Goal: Task Accomplishment & Management: Manage account settings

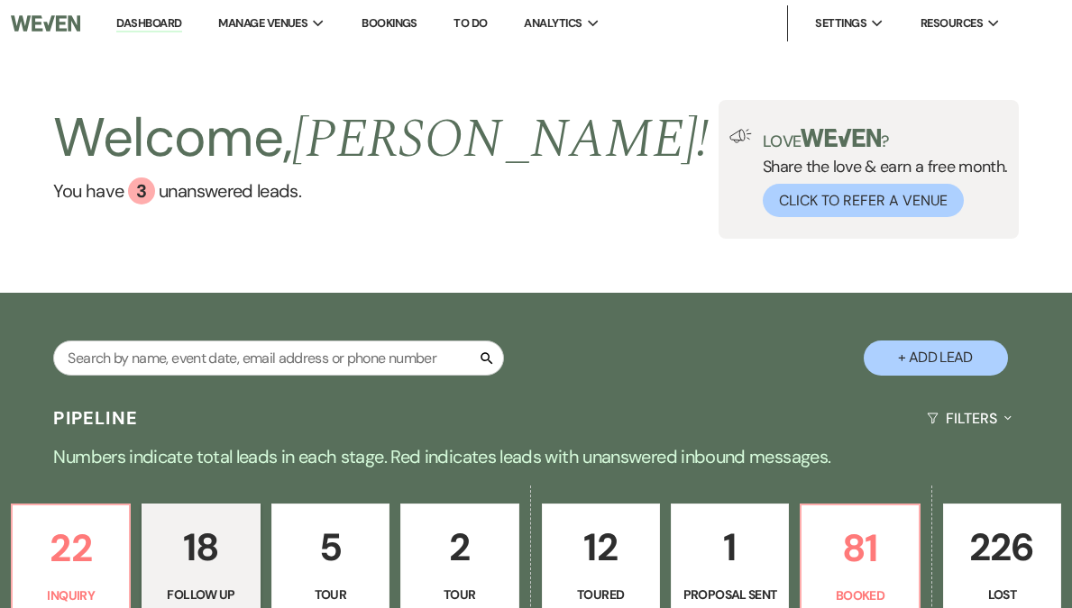
select select "9"
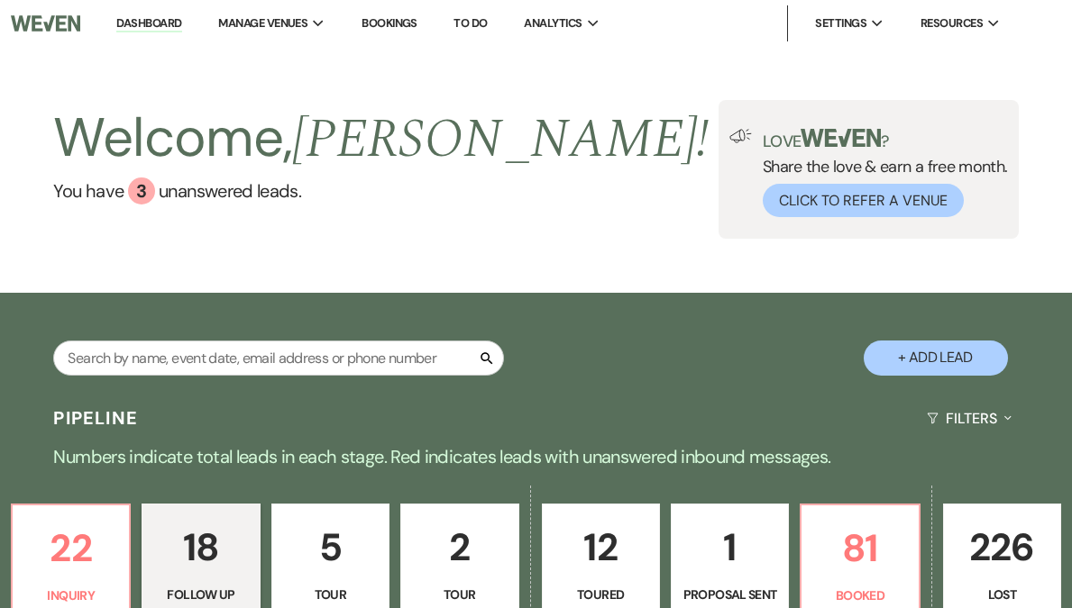
select select "9"
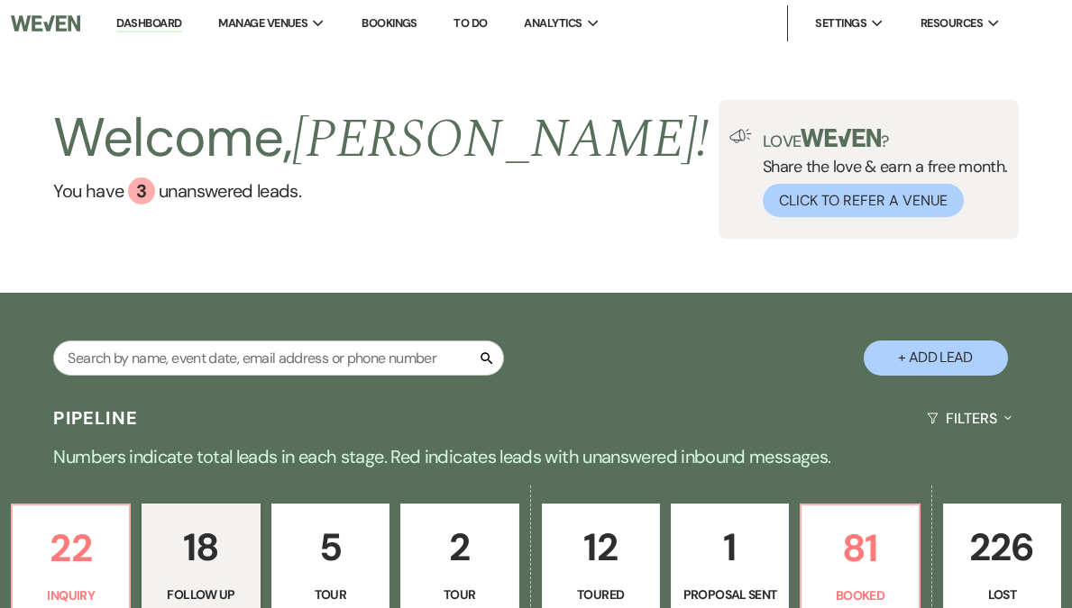
select select "9"
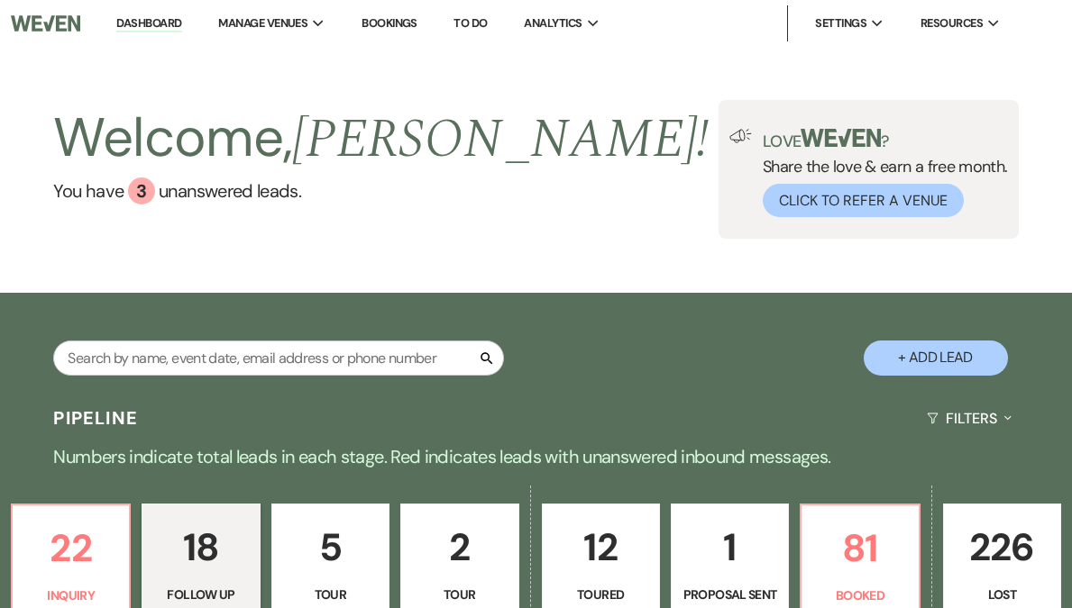
select select "9"
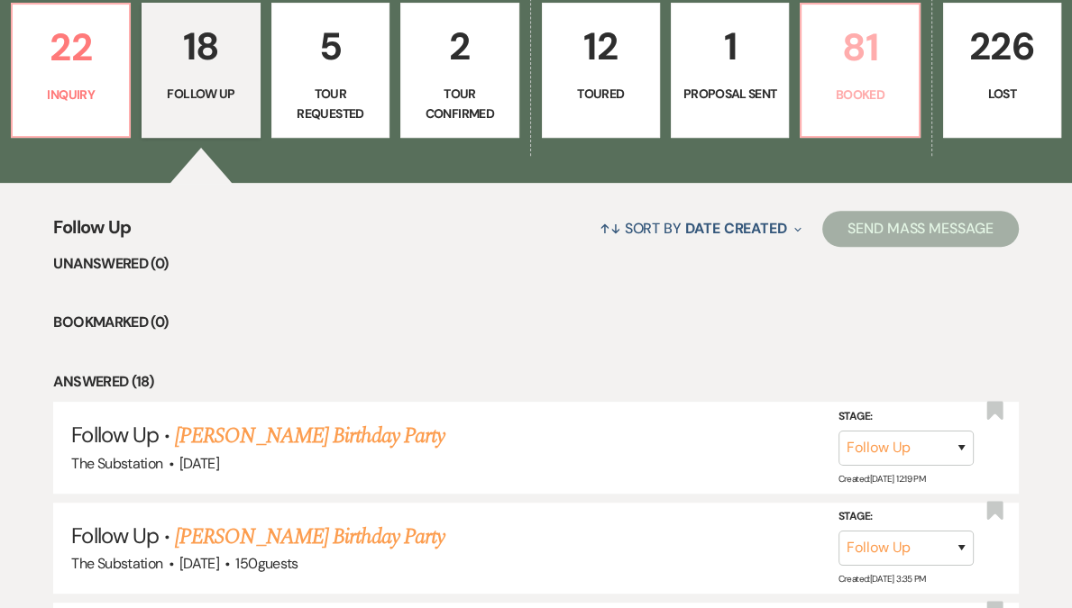
click at [807, 81] on link "81 Booked" at bounding box center [859, 70] width 120 height 135
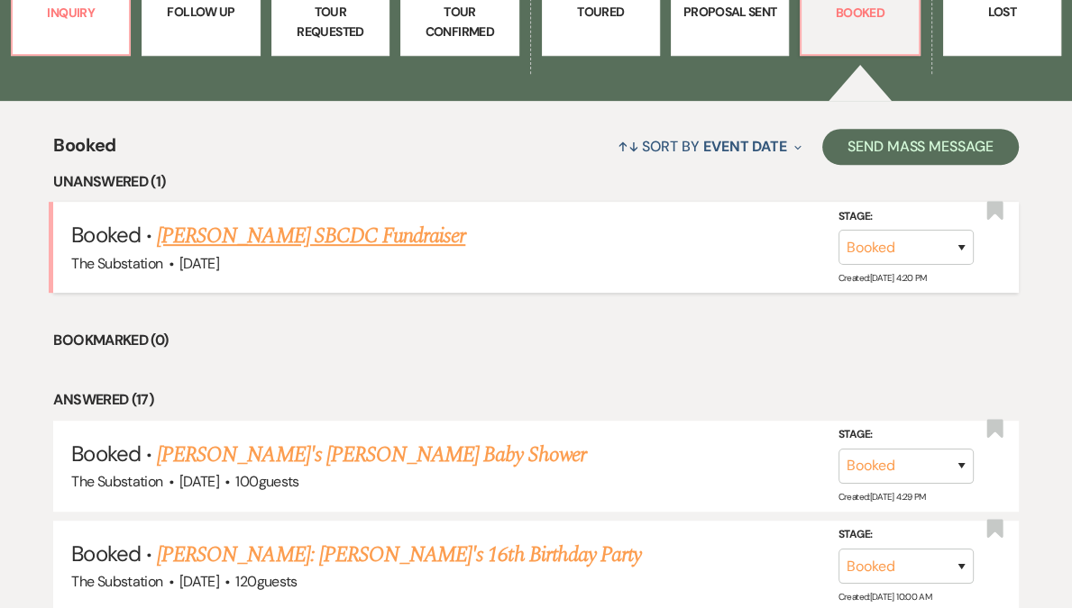
scroll to position [752, 0]
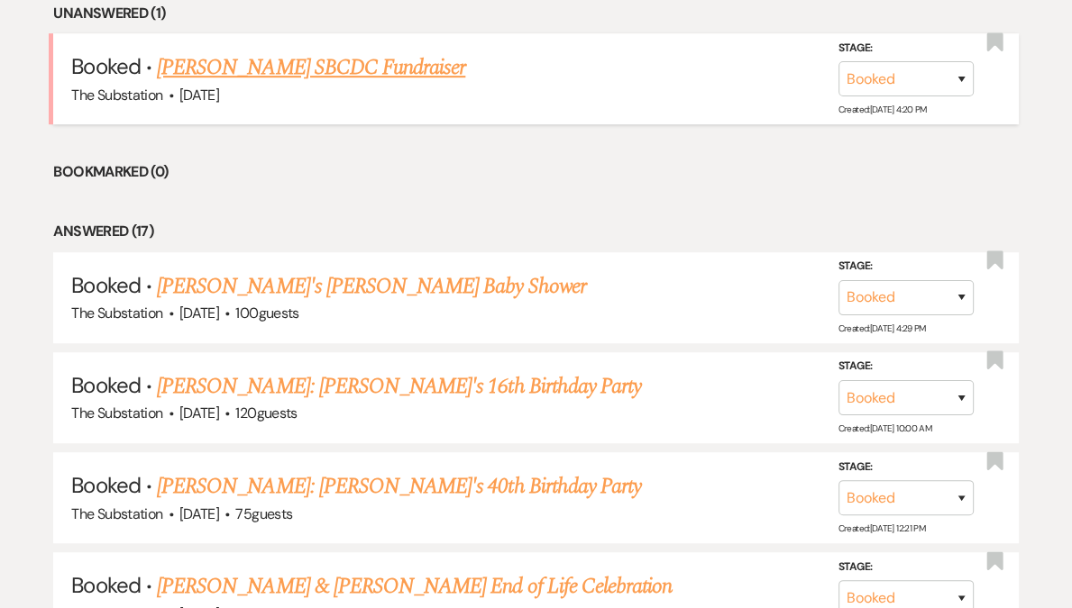
click at [347, 69] on link "Mary Celeste Brown's SBCDC Fundraiser" at bounding box center [311, 67] width 308 height 32
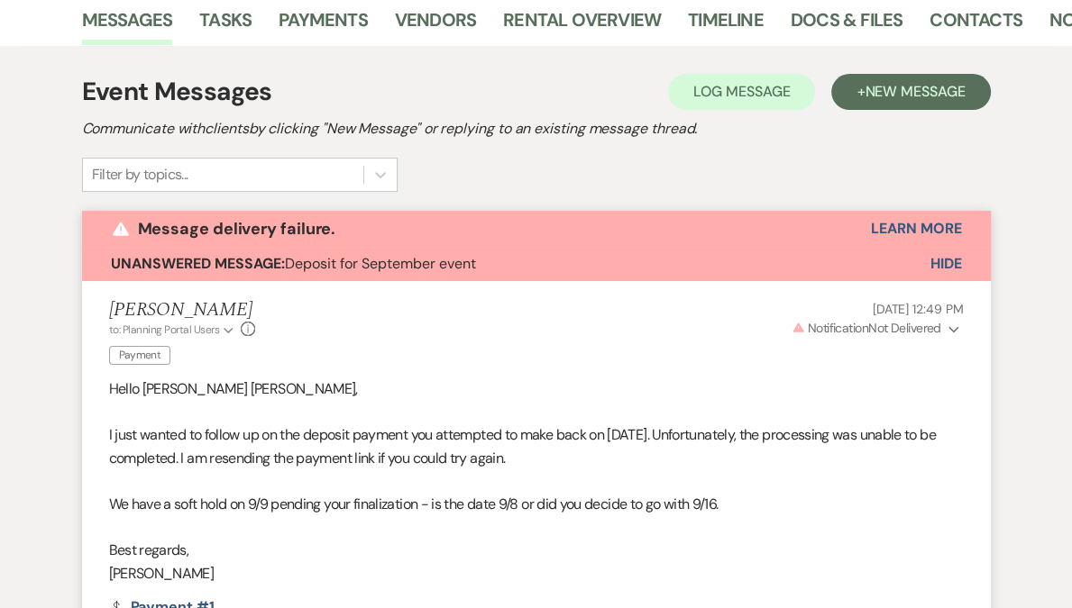
scroll to position [299, 0]
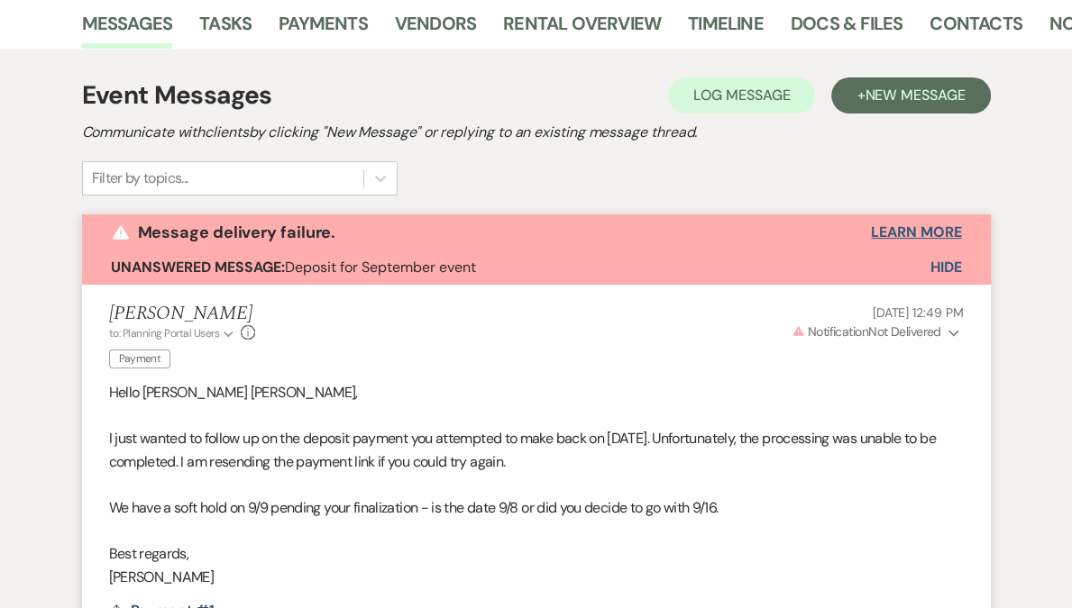
click at [919, 231] on button "Learn More" at bounding box center [916, 232] width 90 height 14
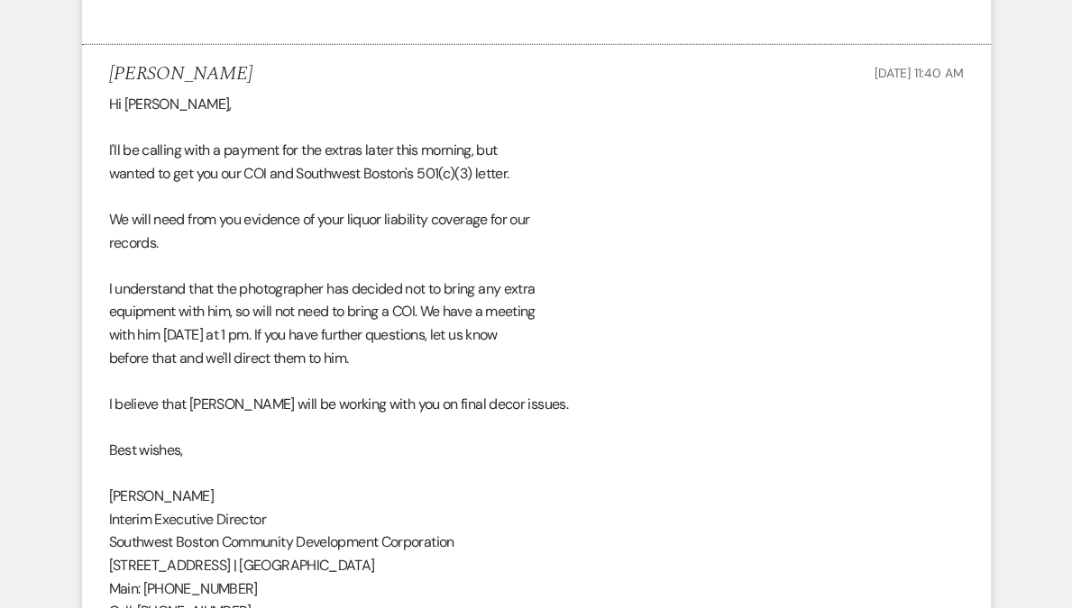
scroll to position [3950, 0]
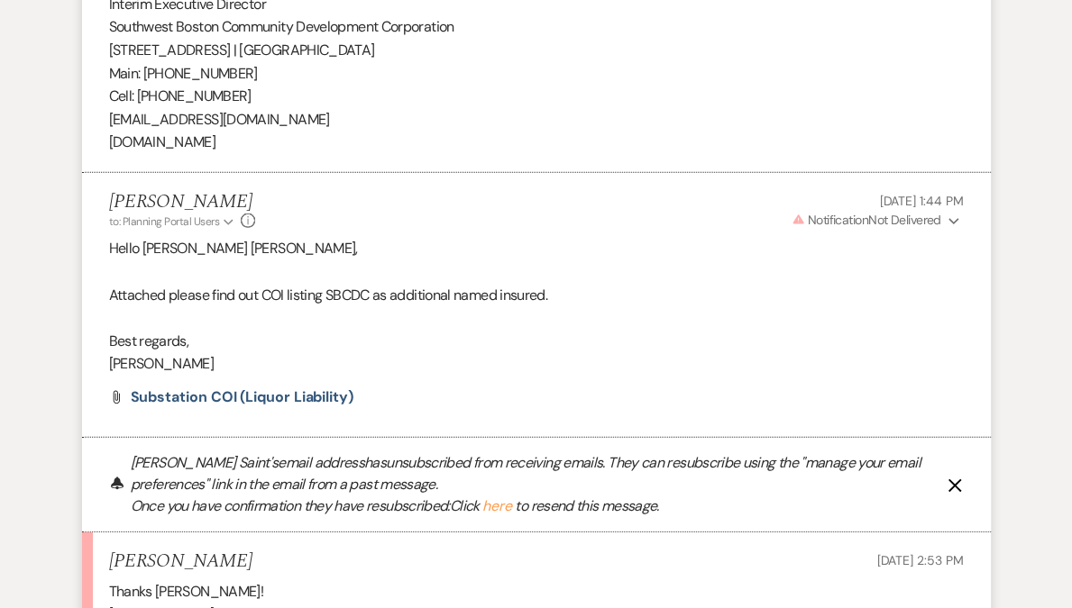
click at [953, 488] on icon "X" at bounding box center [954, 486] width 14 height 14
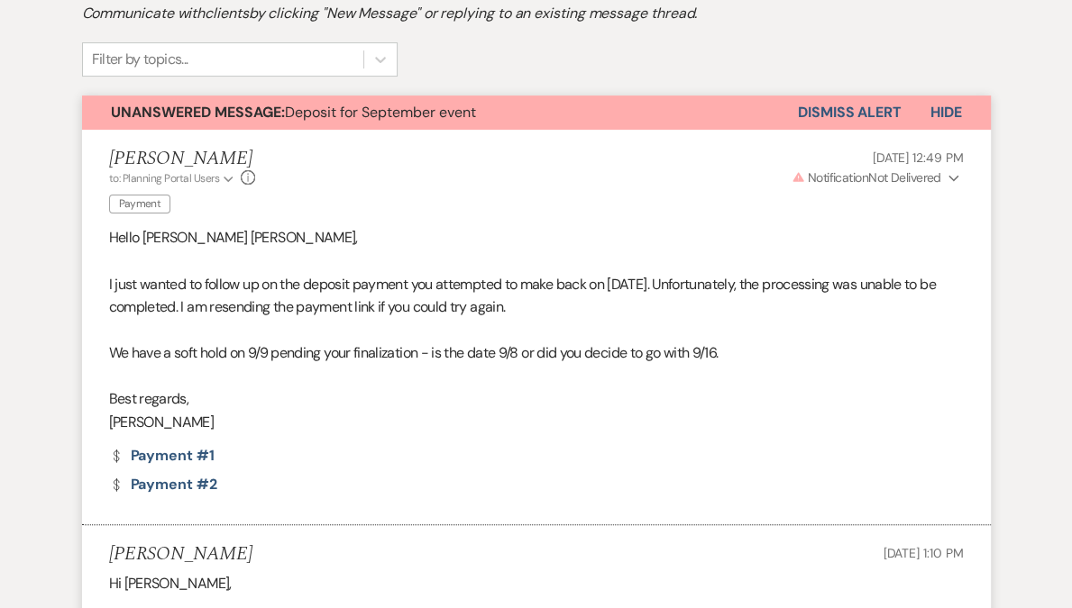
scroll to position [417, 0]
click at [865, 109] on button "Dismiss Alert" at bounding box center [850, 113] width 104 height 34
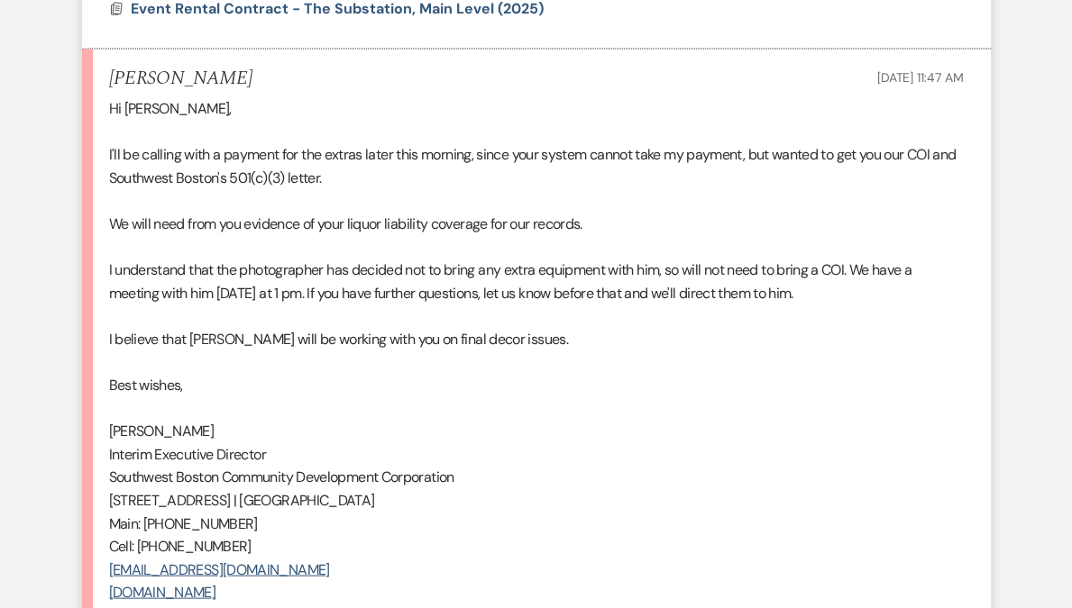
scroll to position [8306, 0]
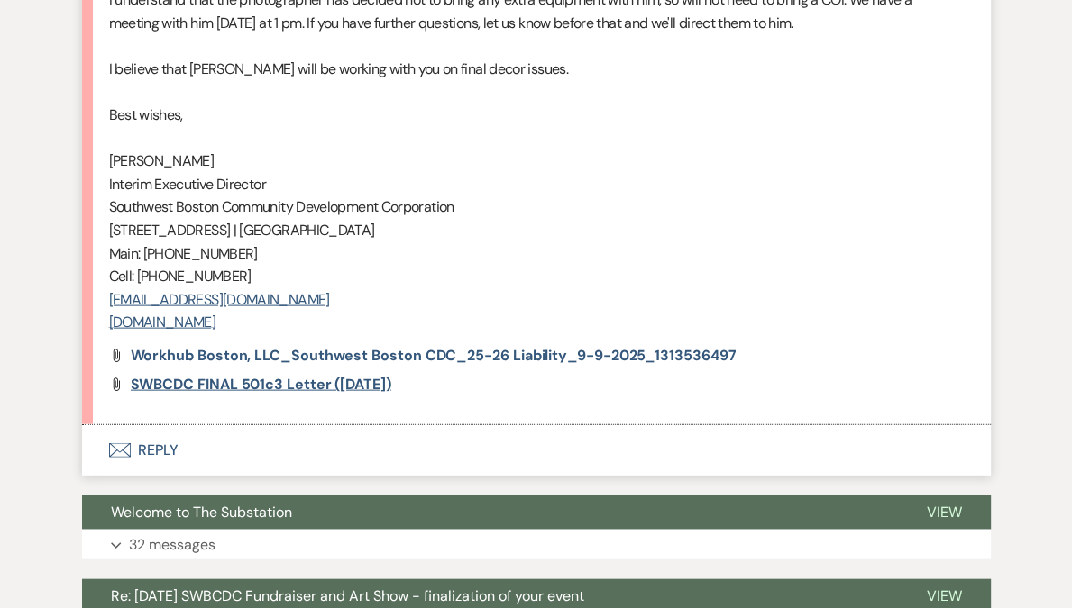
click at [298, 394] on span "SWBCDC FINAL 501c3 Letter (20 Aug 2010)" at bounding box center [261, 384] width 260 height 19
click at [373, 365] on span "Workhub Boston, LLC_Southwest Boston CDC_25-26 Liability_9-9-2025_1313536497" at bounding box center [434, 355] width 606 height 19
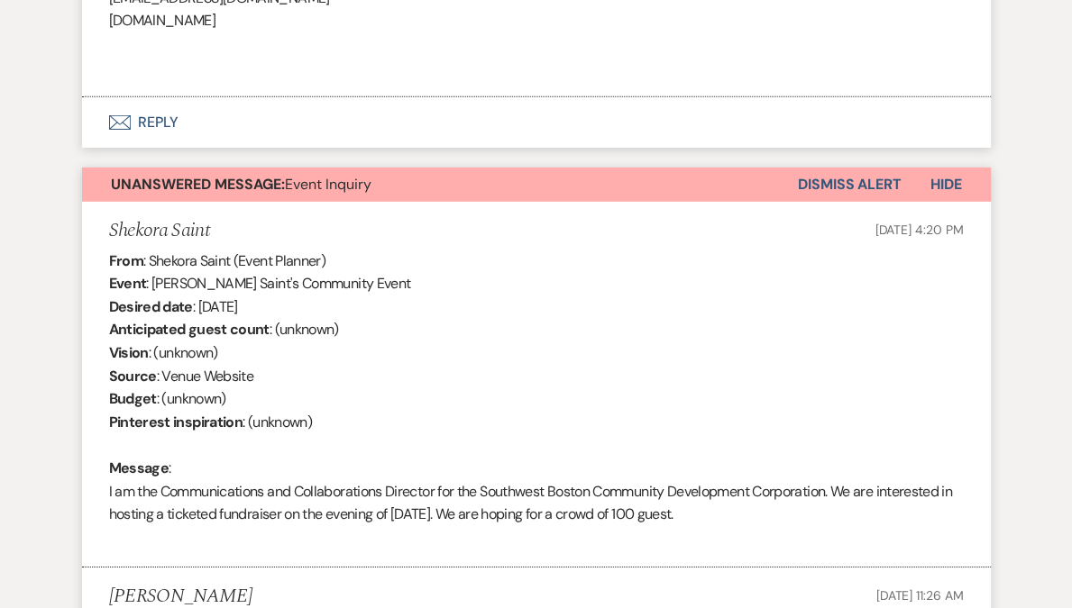
scroll to position [4564, 0]
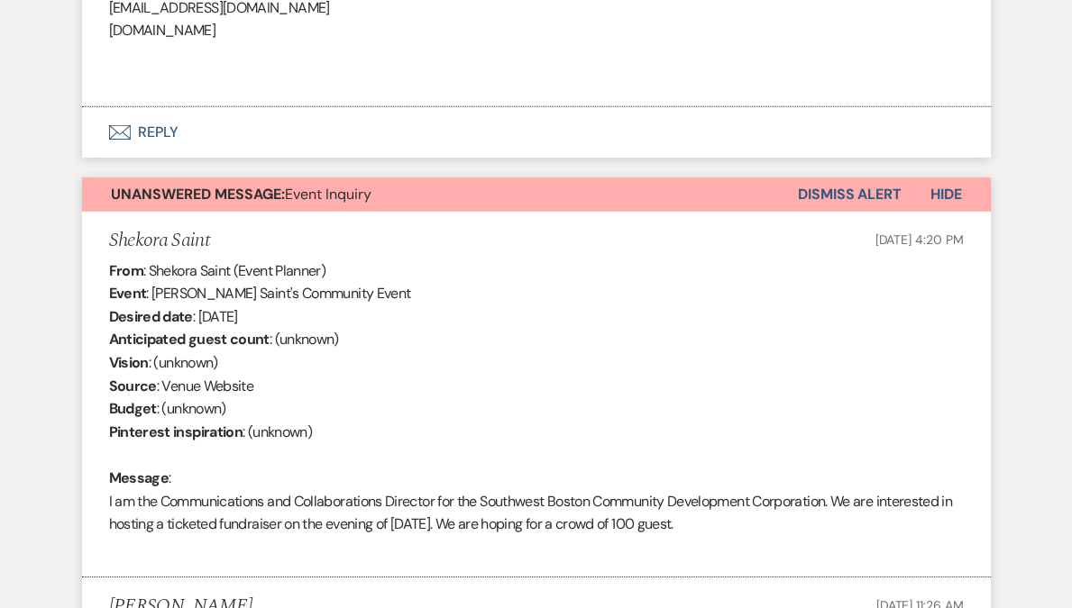
click at [870, 199] on button "Dismiss Alert" at bounding box center [850, 195] width 104 height 34
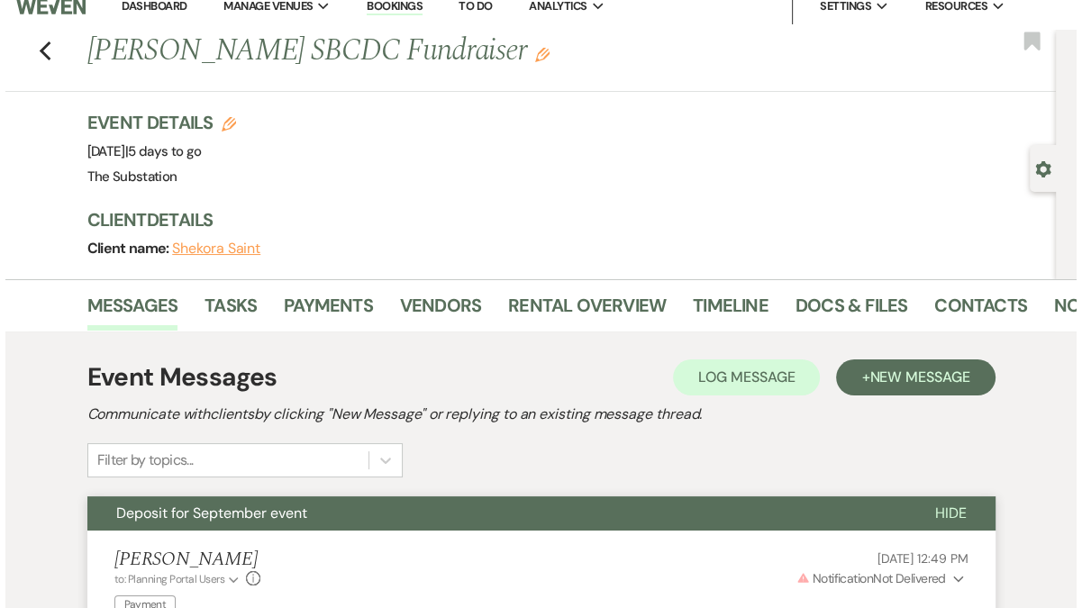
scroll to position [0, 0]
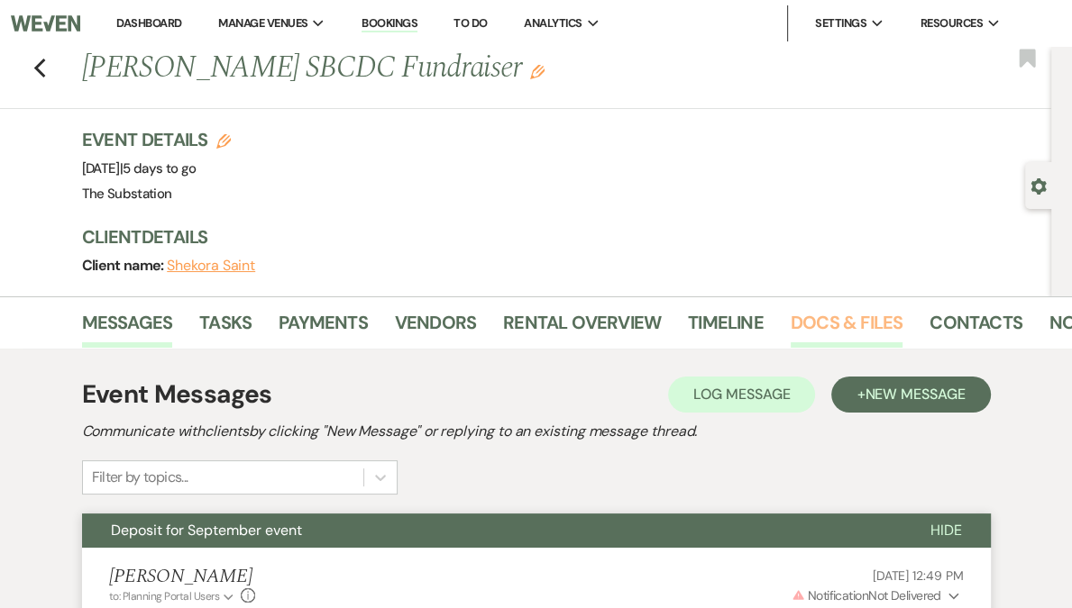
click at [866, 324] on link "Docs & Files" at bounding box center [846, 328] width 112 height 40
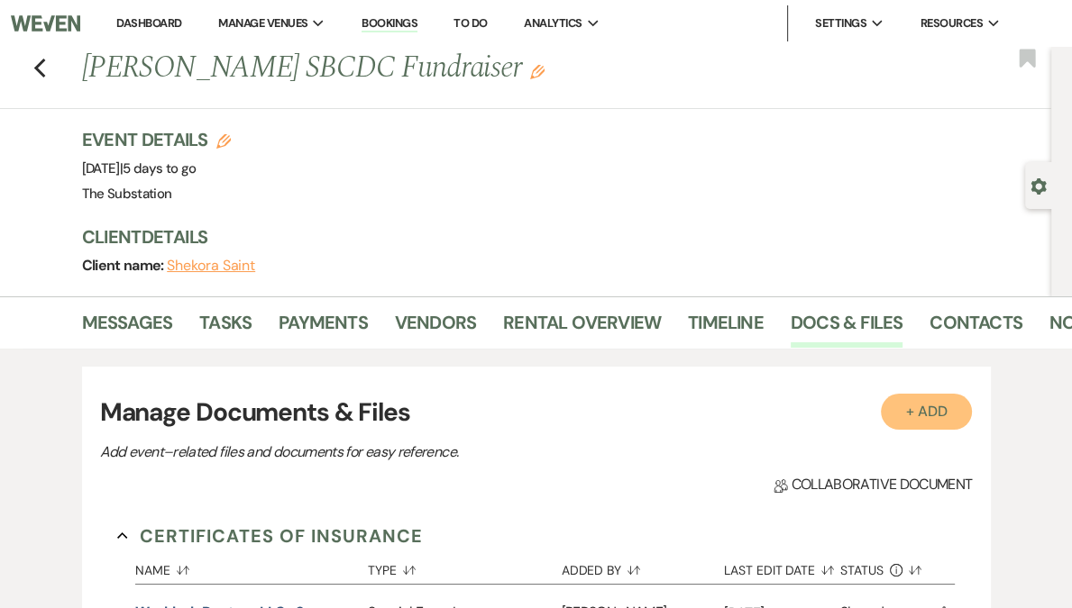
click at [945, 404] on button "+ Add" at bounding box center [926, 412] width 92 height 36
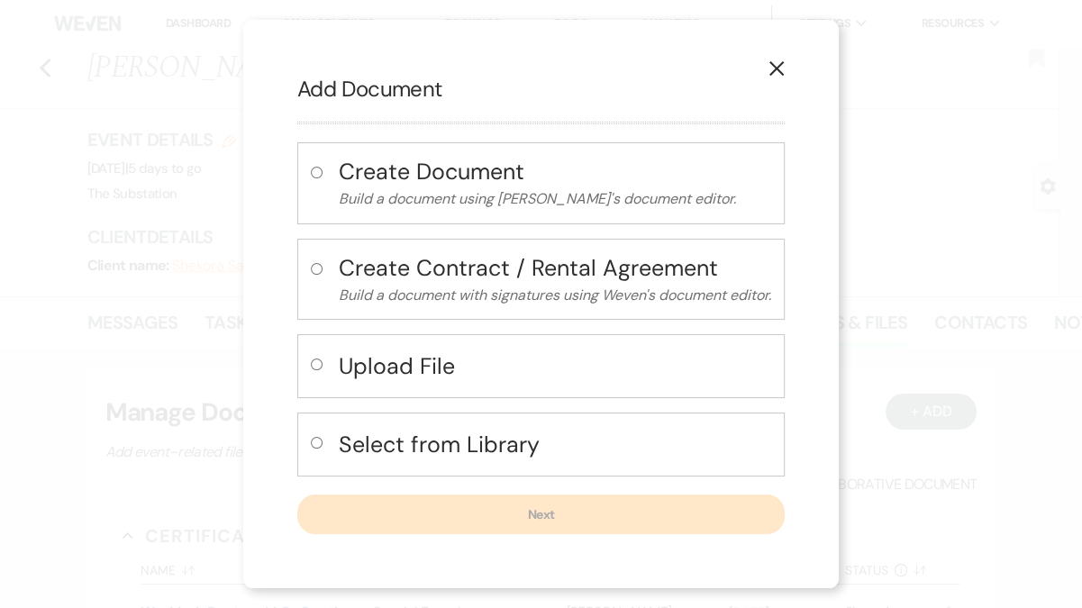
click at [415, 366] on h4 "Upload File" at bounding box center [555, 367] width 433 height 32
radio input "true"
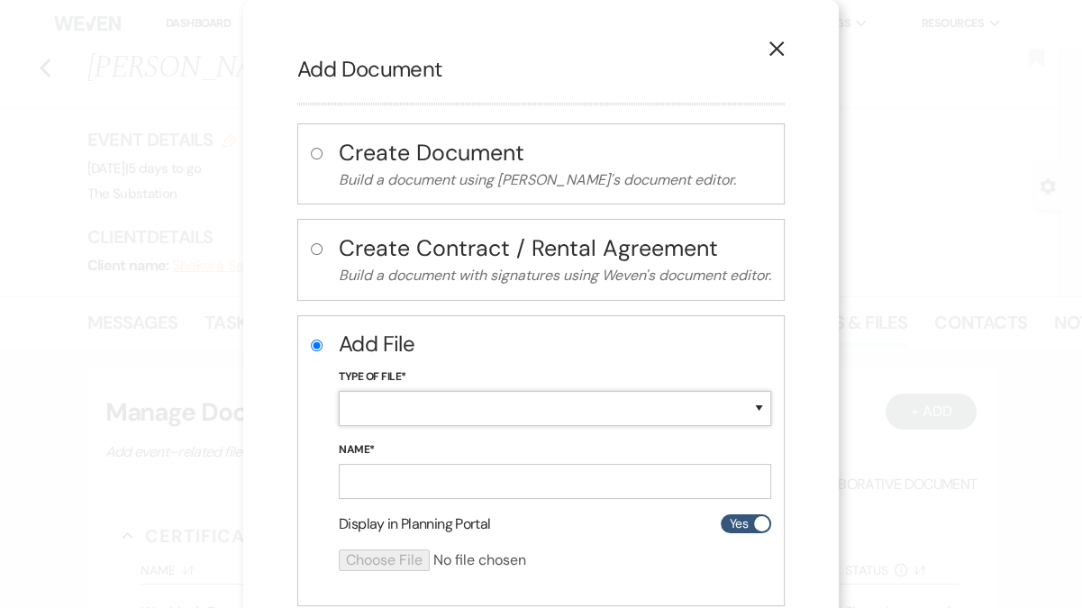
click at [401, 399] on select "Special Event Insurance Vendor Certificate of Insurance Contracts / Rental Agre…" at bounding box center [555, 408] width 433 height 35
select select "0"
click at [339, 391] on select "Special Event Insurance Vendor Certificate of Insurance Contracts / Rental Agre…" at bounding box center [555, 408] width 433 height 35
click at [390, 485] on input "Name*" at bounding box center [555, 481] width 433 height 35
type input "Nonprofit letter"
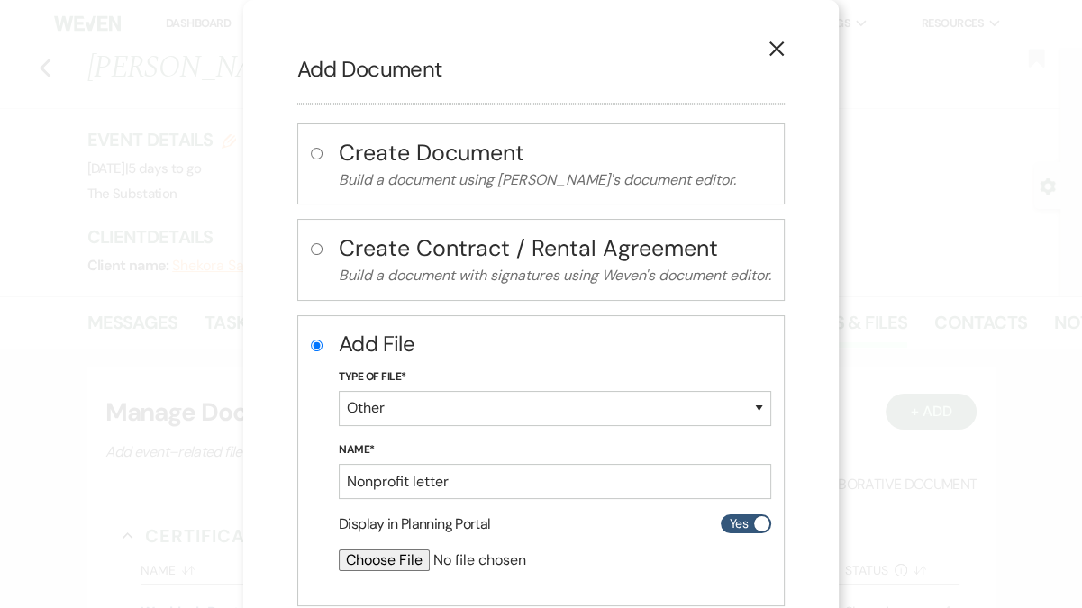
click at [339, 572] on div at bounding box center [507, 568] width 337 height 36
click at [381, 561] on input "file" at bounding box center [507, 561] width 337 height 22
type input "C:\fakepath\SWBCDC FINAL 501c3 Letter 20 Aug 2010.pdf"
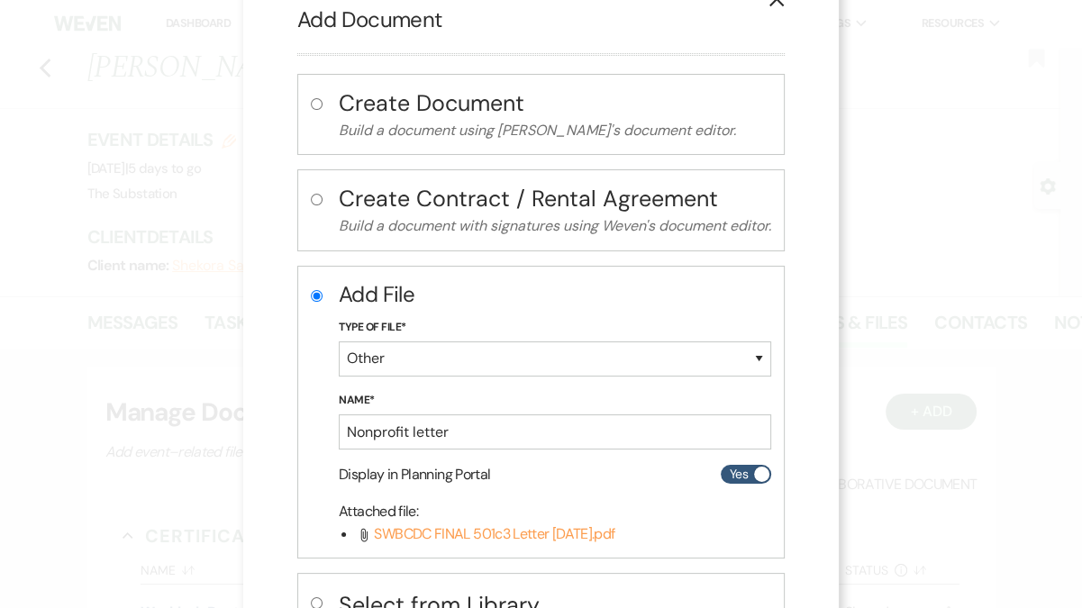
scroll to position [122, 0]
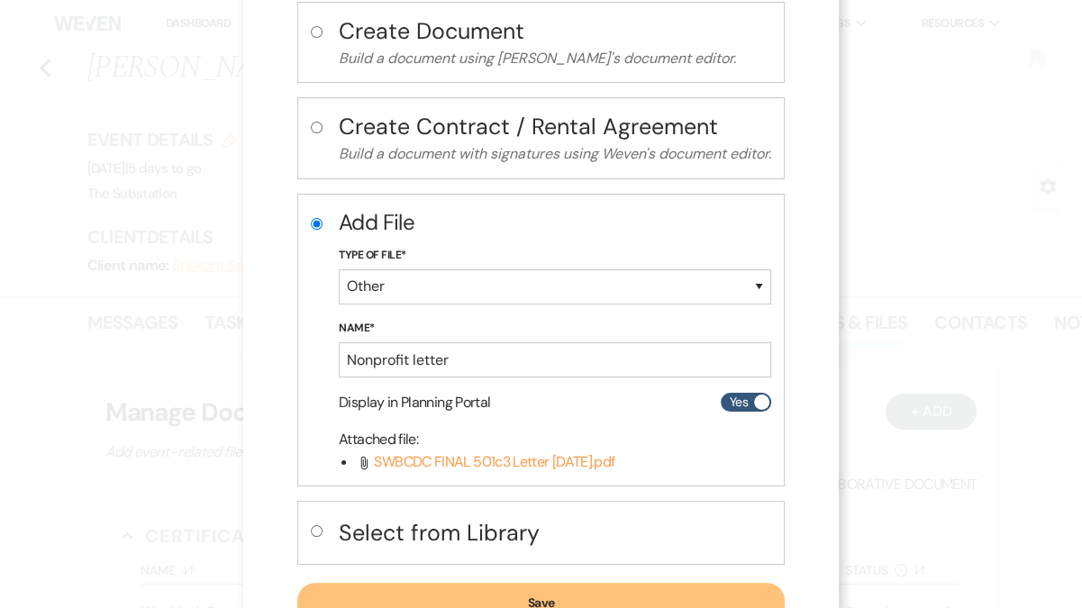
click at [559, 598] on button "Save" at bounding box center [541, 603] width 488 height 40
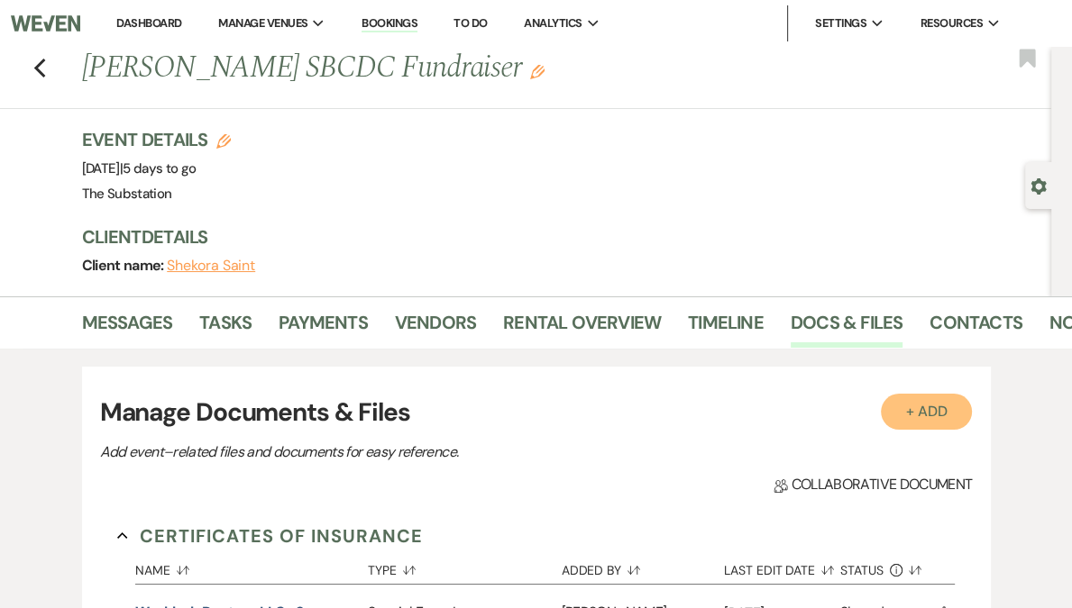
click at [922, 404] on button "+ Add" at bounding box center [926, 412] width 92 height 36
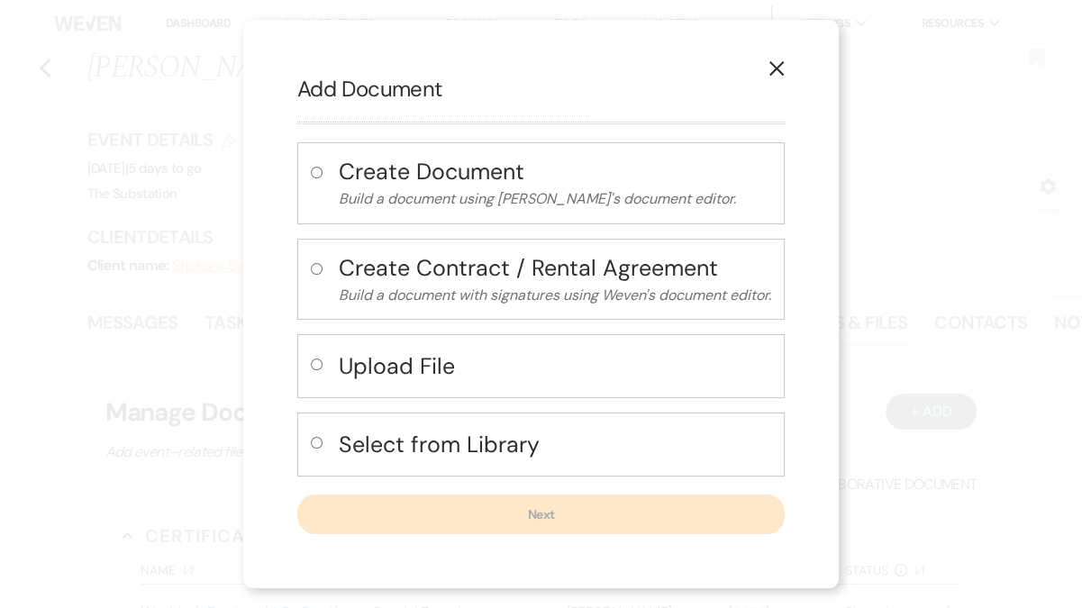
click at [463, 368] on h4 "Upload File" at bounding box center [555, 367] width 433 height 32
radio input "true"
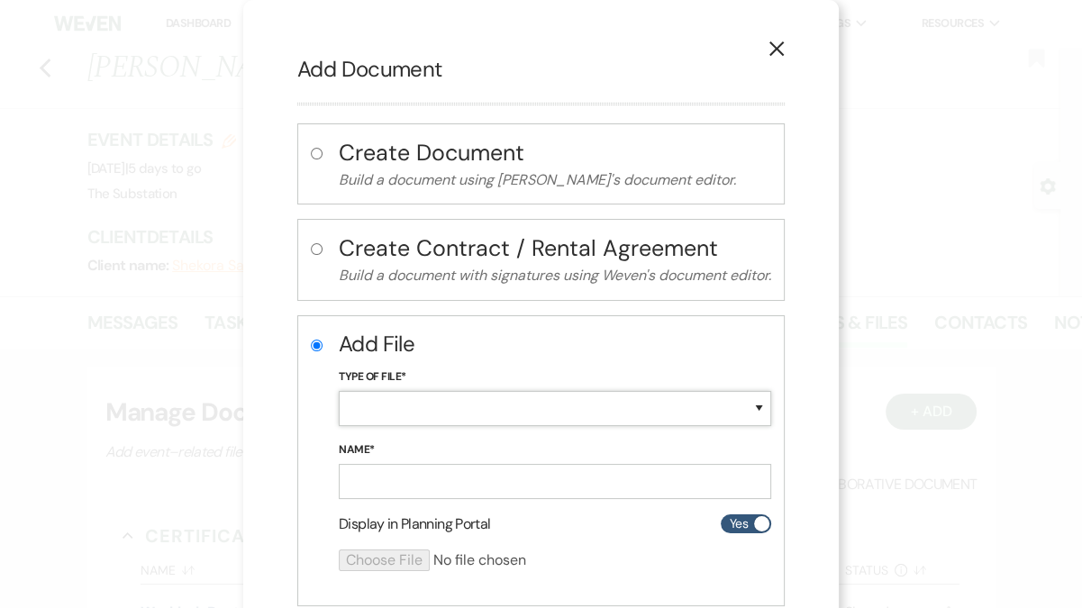
click at [435, 410] on select "Special Event Insurance Vendor Certificate of Insurance Contracts / Rental Agre…" at bounding box center [555, 408] width 433 height 35
select select "18"
click at [339, 391] on select "Special Event Insurance Vendor Certificate of Insurance Contracts / Rental Agre…" at bounding box center [555, 408] width 433 height 35
click at [402, 475] on input "Name*" at bounding box center [555, 481] width 433 height 35
type input "SBCDC COI"
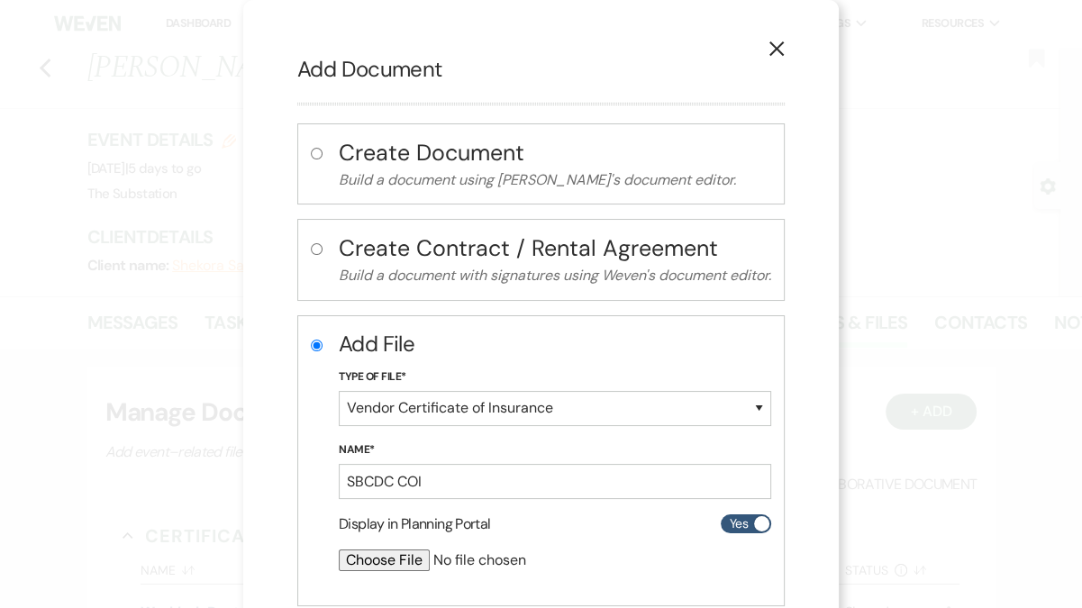
click at [385, 558] on input "file" at bounding box center [507, 561] width 337 height 22
type input "C:\fakepath\Workhub Boston LLC_Southwest Boston CDC_25-26 Liability_9-9-2025_13…"
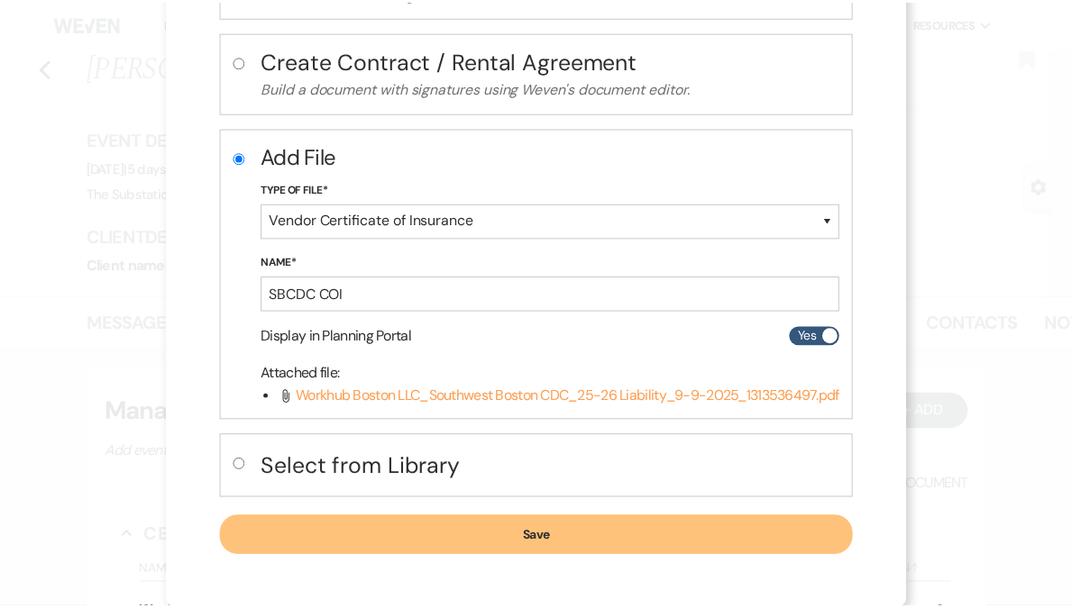
scroll to position [187, 0]
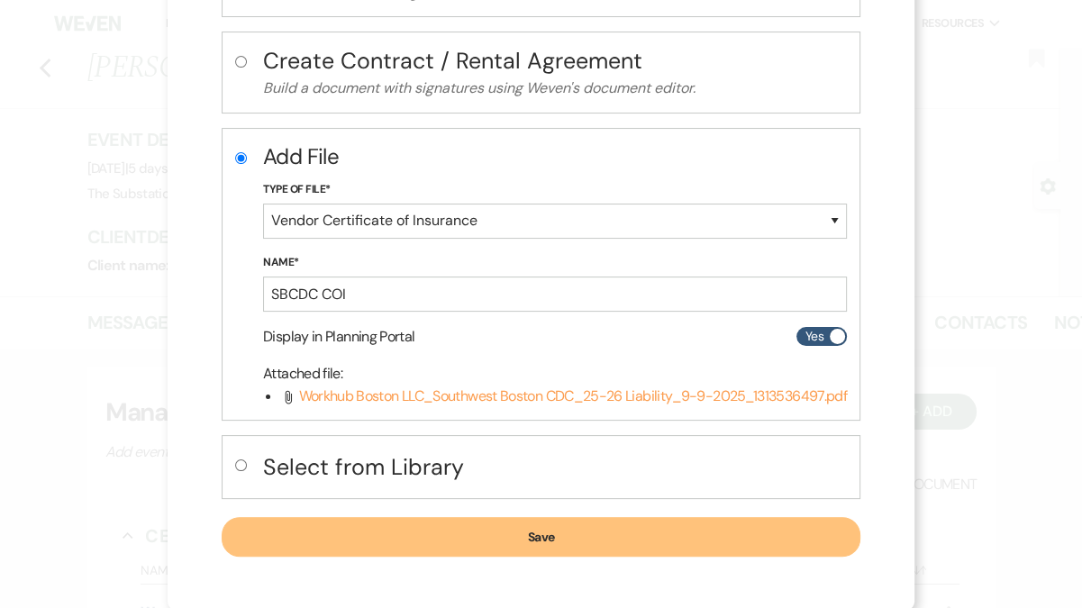
click at [534, 534] on button "Save" at bounding box center [541, 537] width 639 height 40
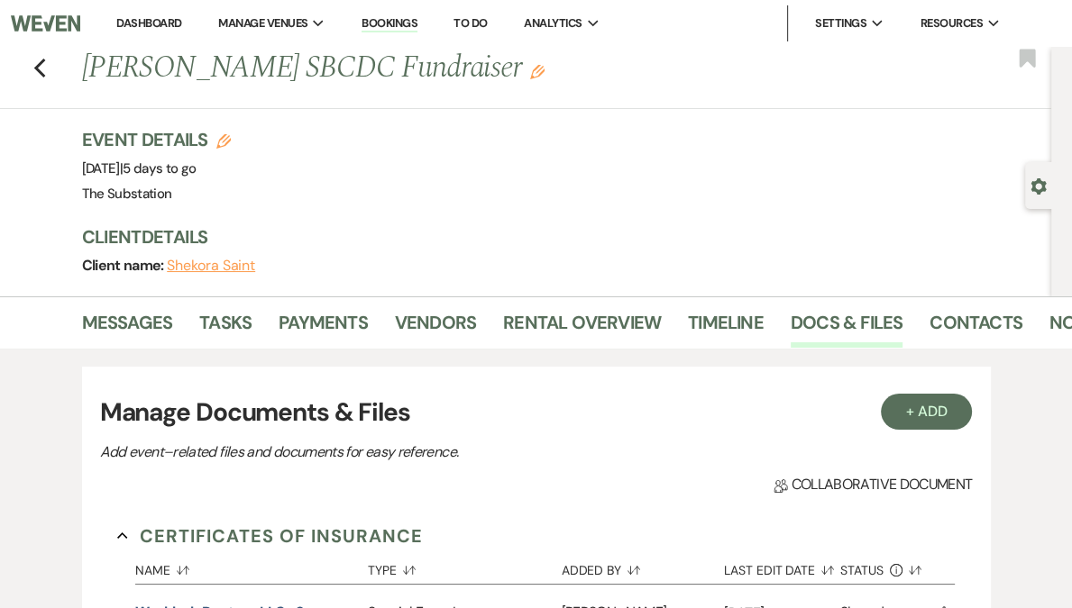
click at [190, 14] on li "Dashboard" at bounding box center [148, 23] width 83 height 36
click at [181, 23] on link "Dashboard" at bounding box center [148, 22] width 65 height 15
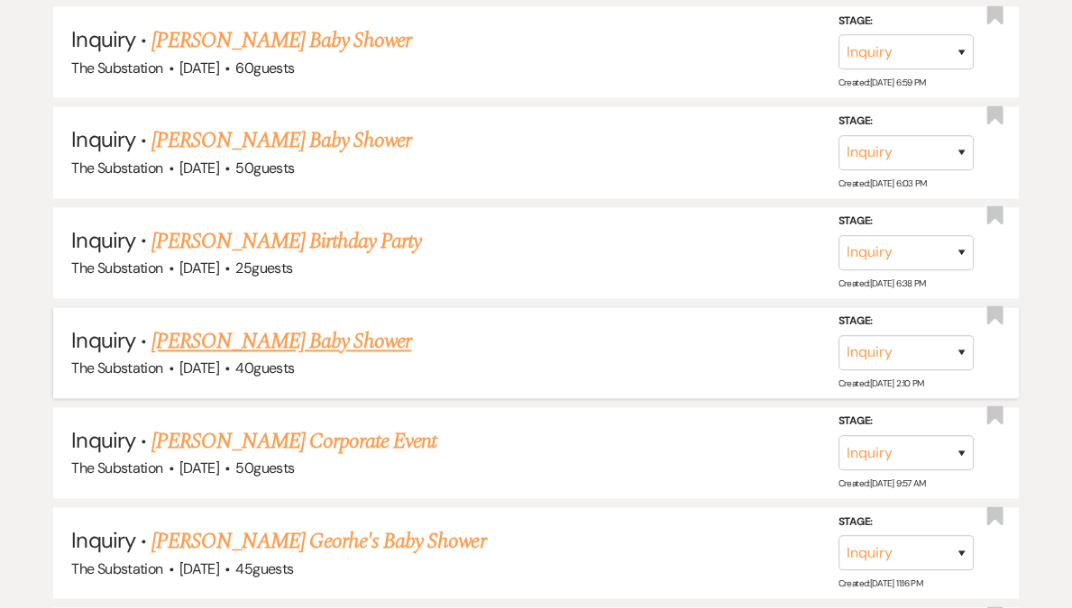
scroll to position [1877, 0]
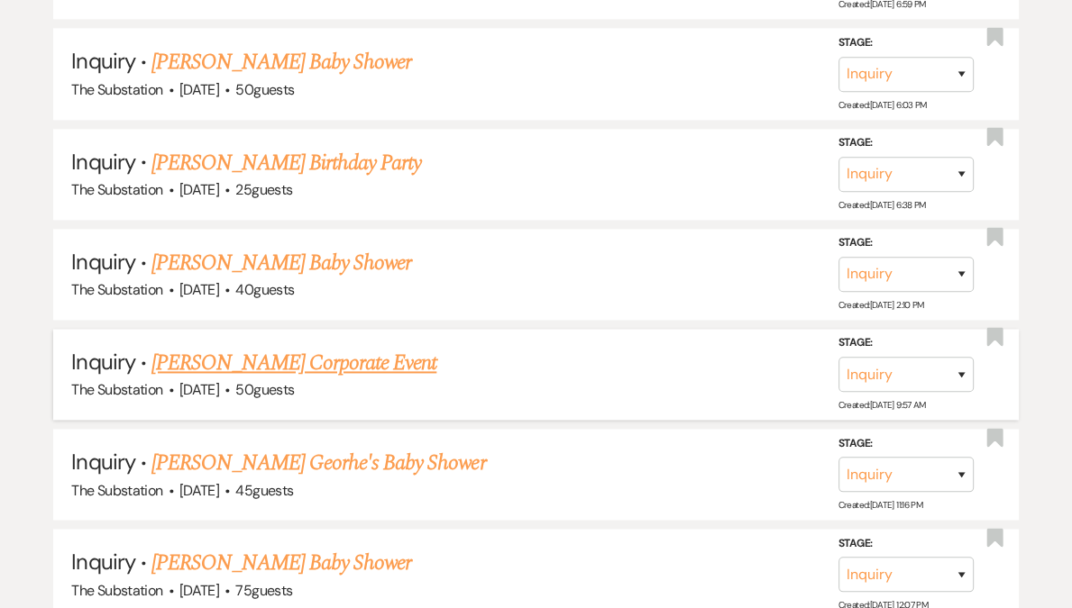
click at [230, 391] on span "·" at bounding box center [226, 391] width 5 height 0
click at [270, 353] on link "[PERSON_NAME] Corporate Event" at bounding box center [293, 363] width 285 height 32
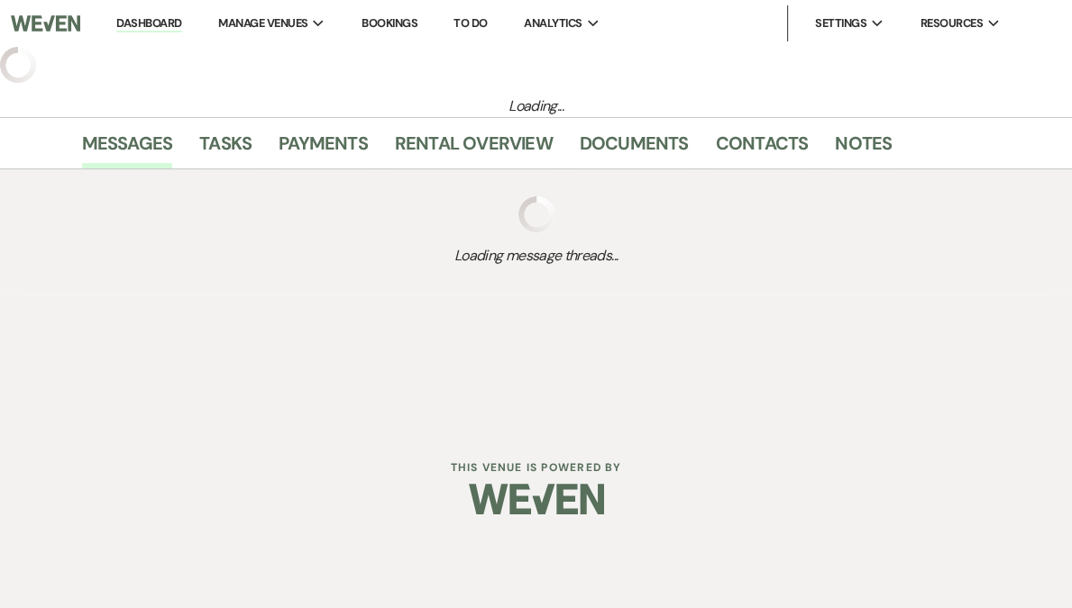
select select "5"
select select "9"
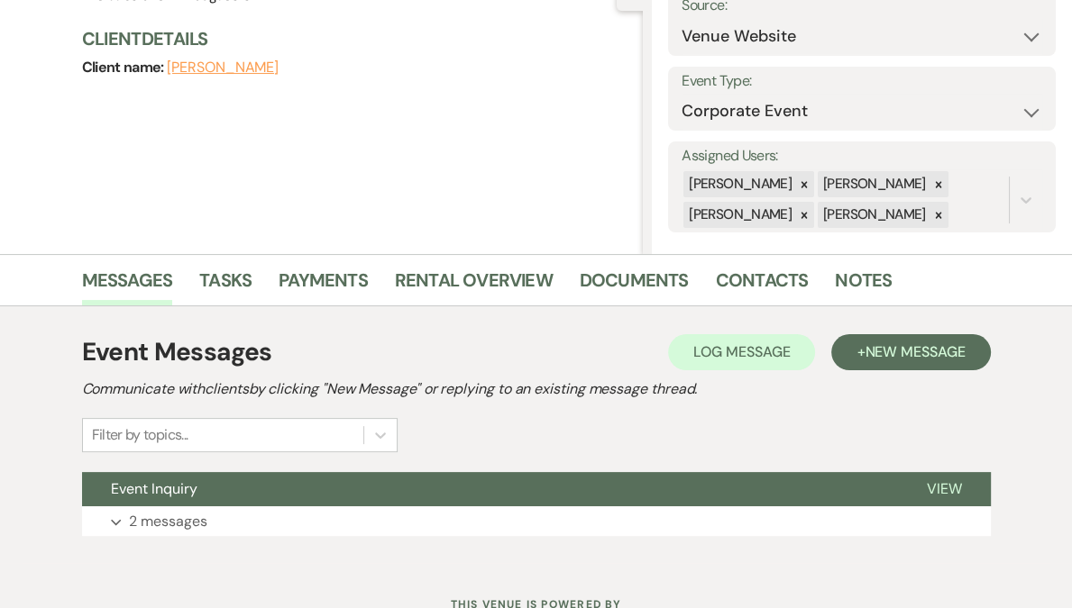
scroll to position [269, 0]
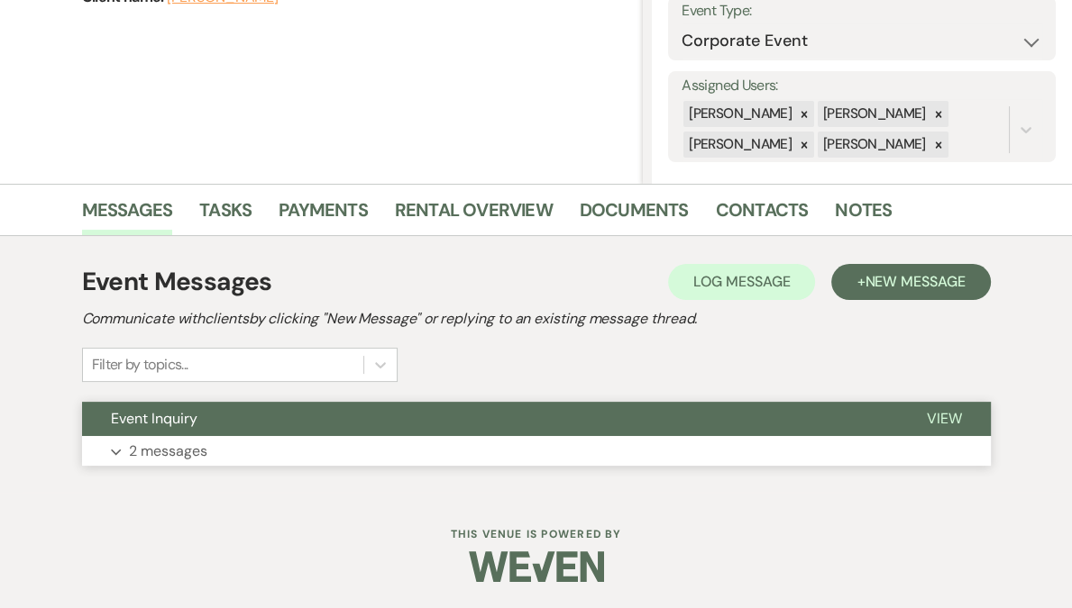
click at [221, 444] on button "Expand 2 messages" at bounding box center [536, 451] width 908 height 31
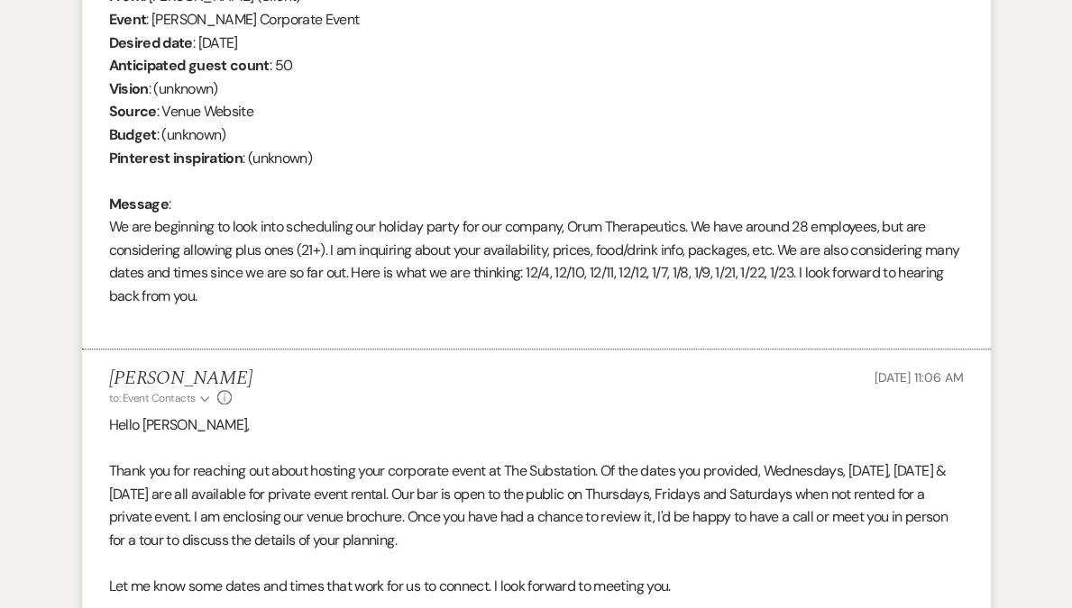
scroll to position [951, 0]
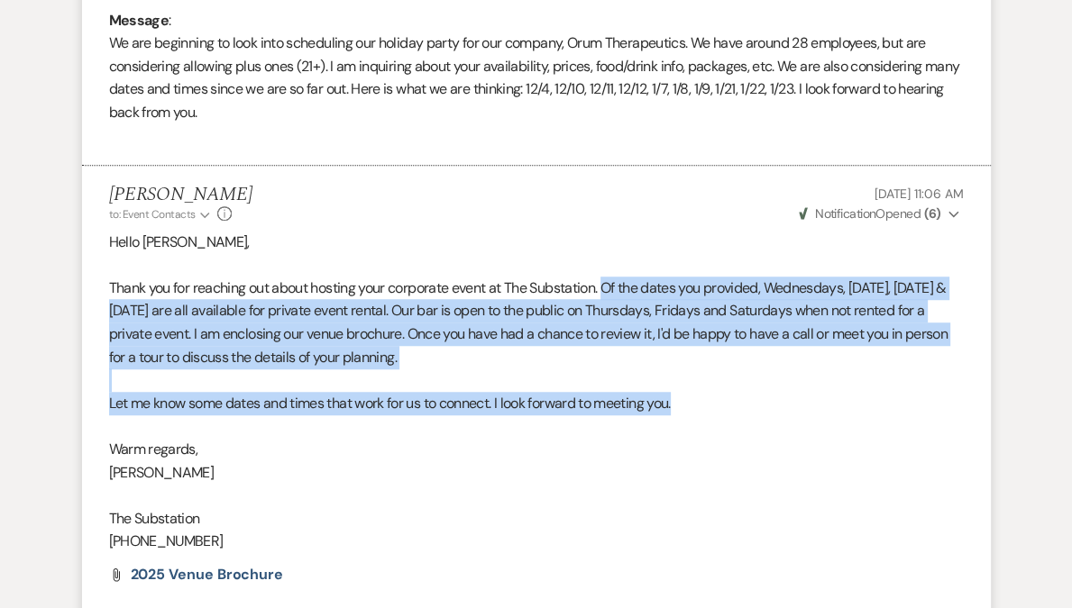
drag, startPoint x: 608, startPoint y: 285, endPoint x: 746, endPoint y: 402, distance: 180.9
click at [746, 402] on div "Hello Lily, Thank you for reaching out about hosting your corporate event at Th…" at bounding box center [536, 392] width 854 height 323
copy div "Of the dates you provided, Wednesdays, December 10, January 7 & 21 are all avai…"
click at [591, 302] on p "Thank you for reaching out about hosting your corporate event at The Substation…" at bounding box center [536, 323] width 854 height 92
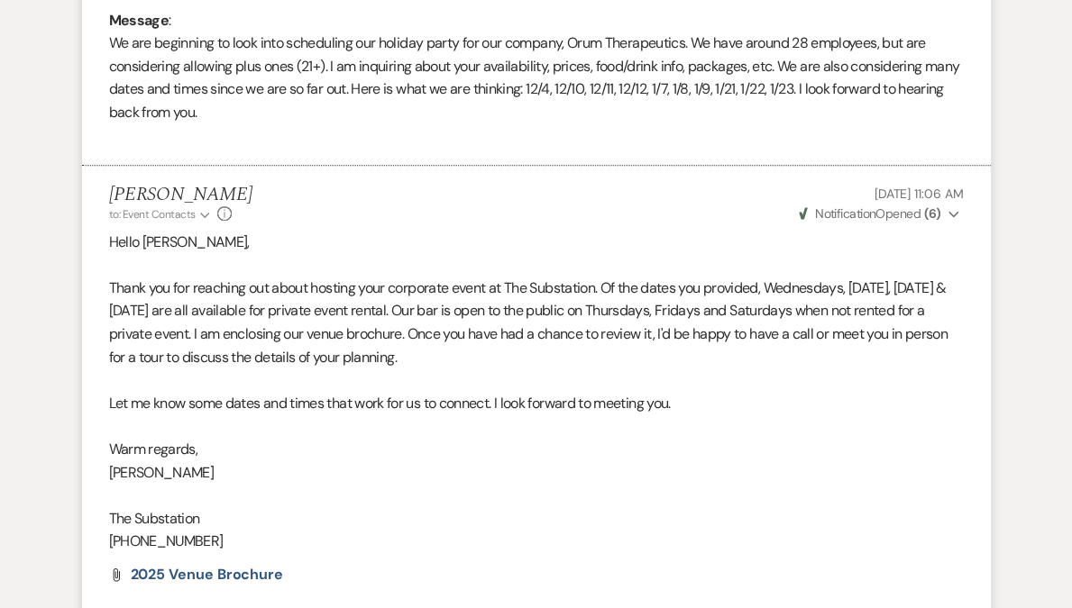
click at [610, 289] on p "Thank you for reaching out about hosting your corporate event at The Substation…" at bounding box center [536, 323] width 854 height 92
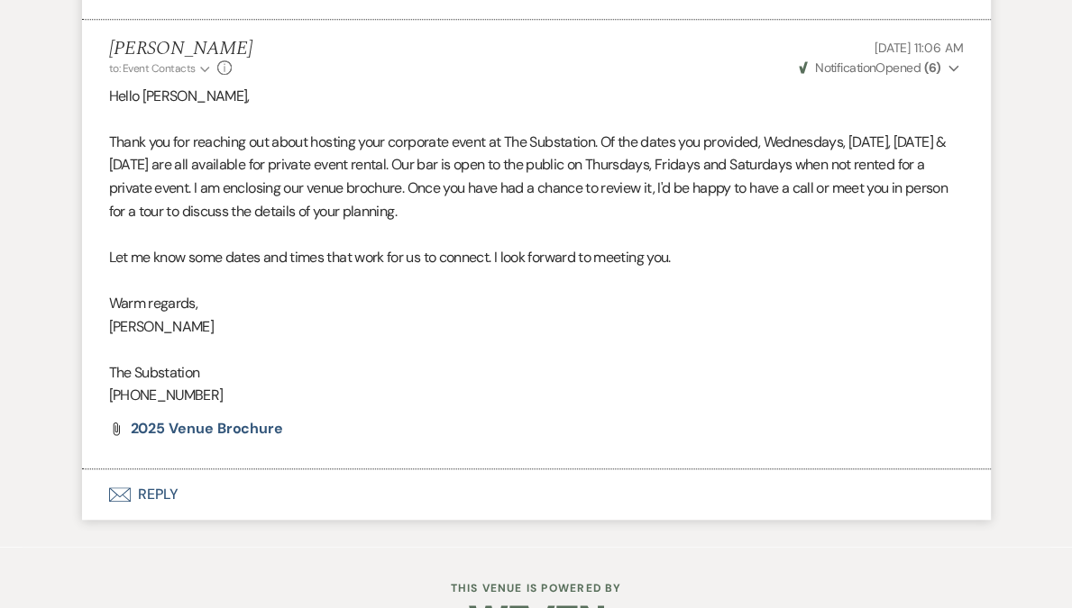
scroll to position [1150, 0]
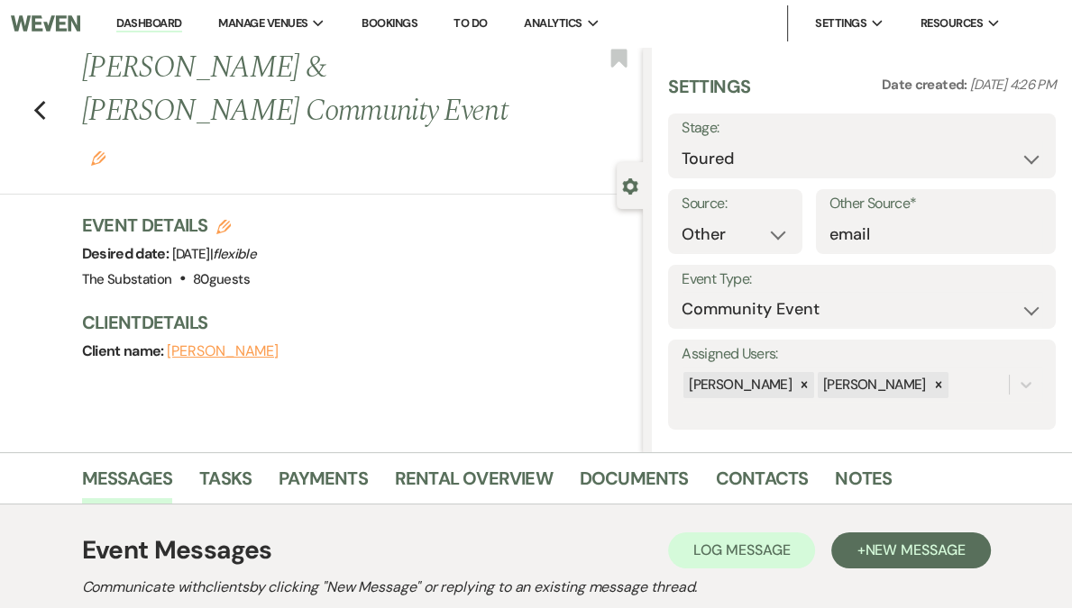
click at [181, 25] on link "Dashboard" at bounding box center [148, 23] width 65 height 17
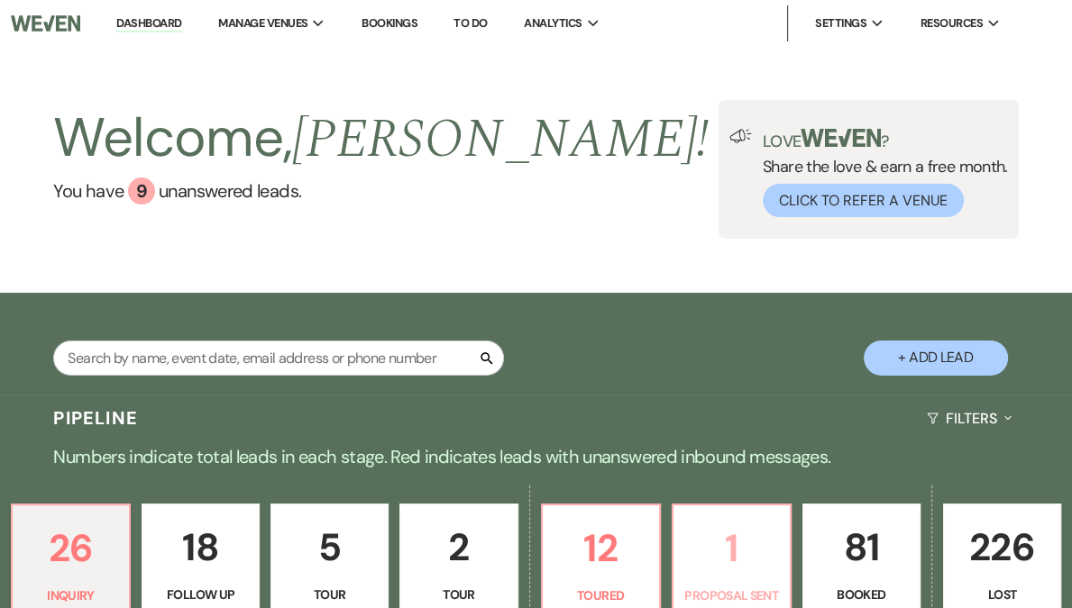
click at [711, 534] on p "1" at bounding box center [731, 548] width 95 height 60
select select "6"
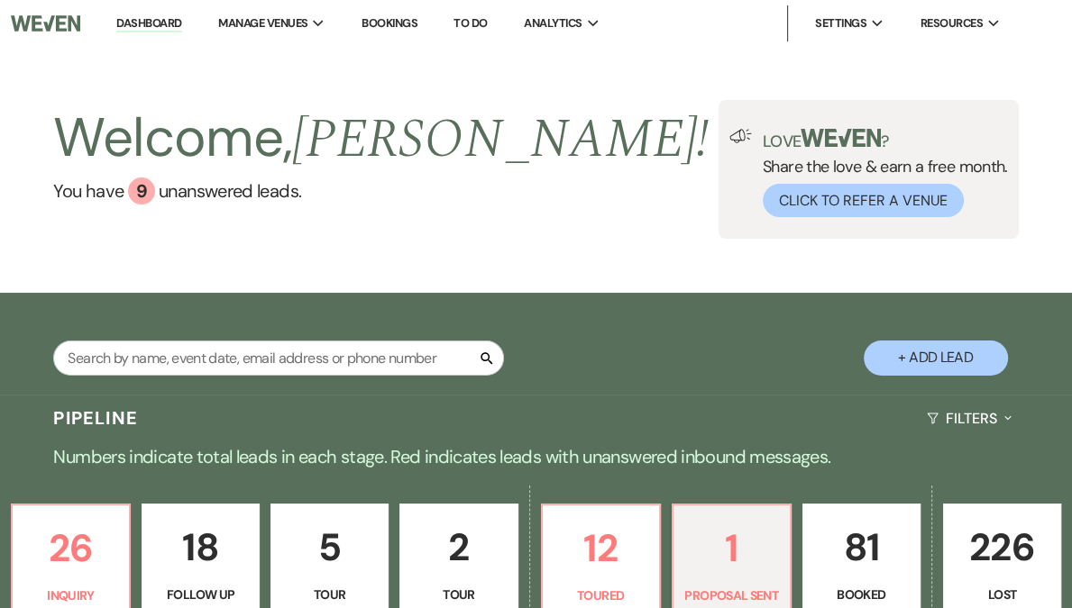
scroll to position [451, 0]
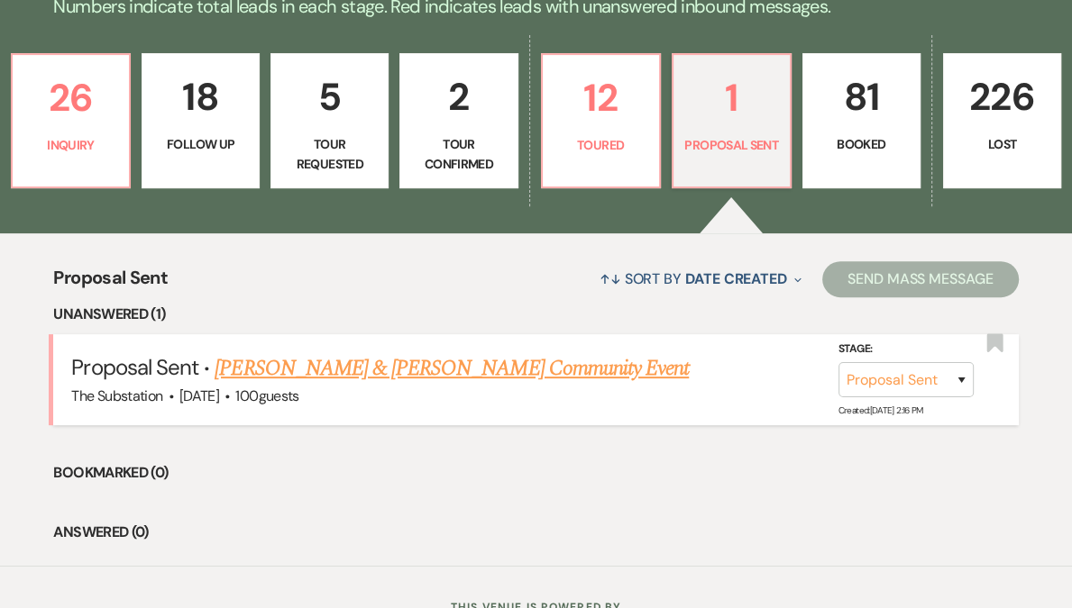
click at [406, 375] on link "Mark Smith & Jaime Pullen's Community Event" at bounding box center [451, 368] width 474 height 32
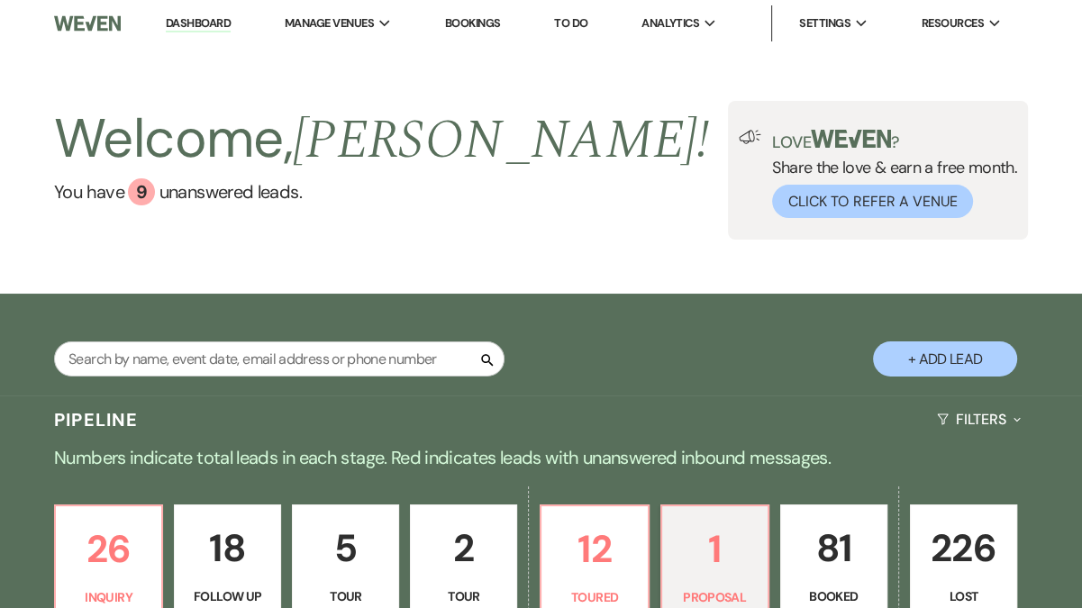
select select "6"
select select "12"
select select "7"
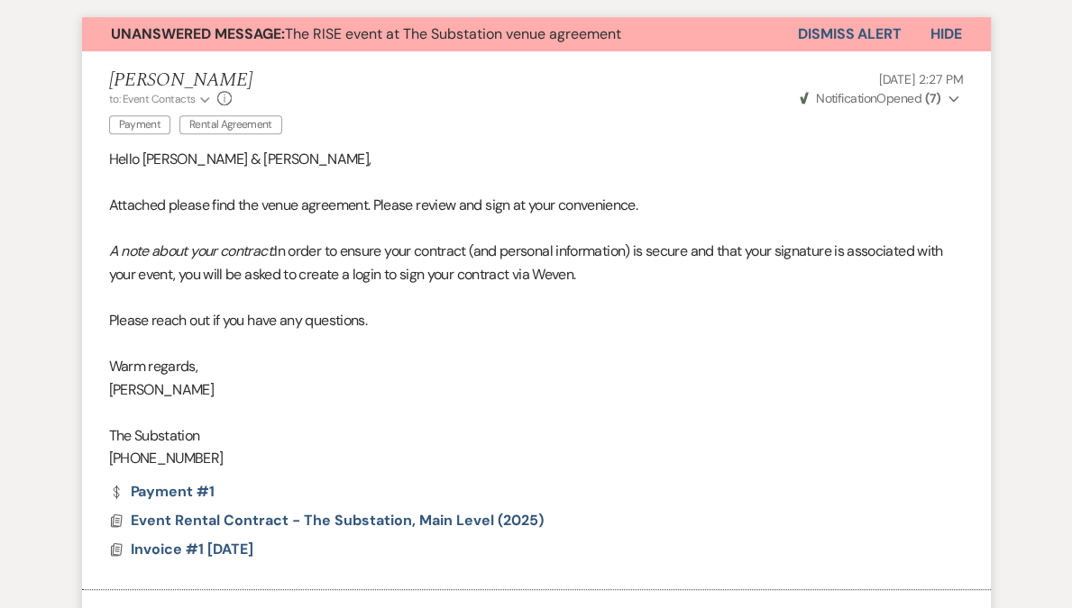
scroll to position [651, 0]
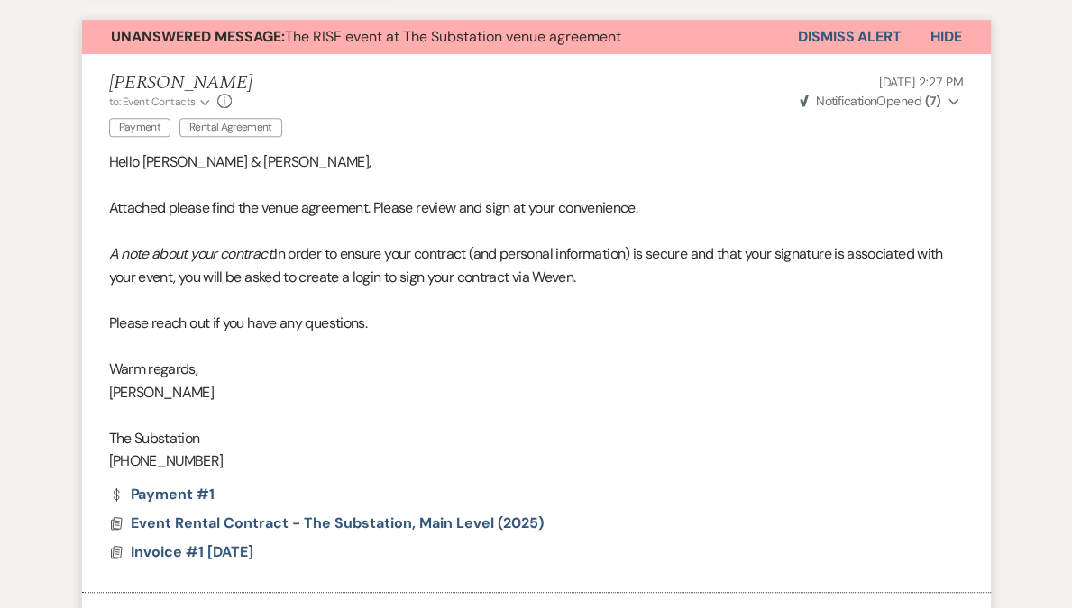
click at [863, 41] on button "Dismiss Alert" at bounding box center [850, 37] width 104 height 34
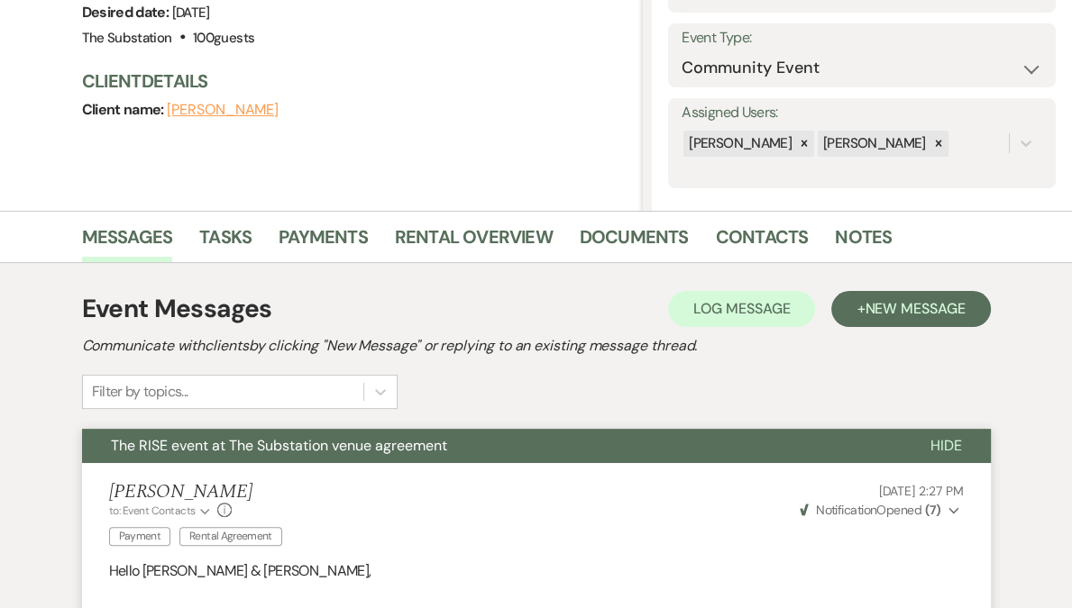
scroll to position [0, 0]
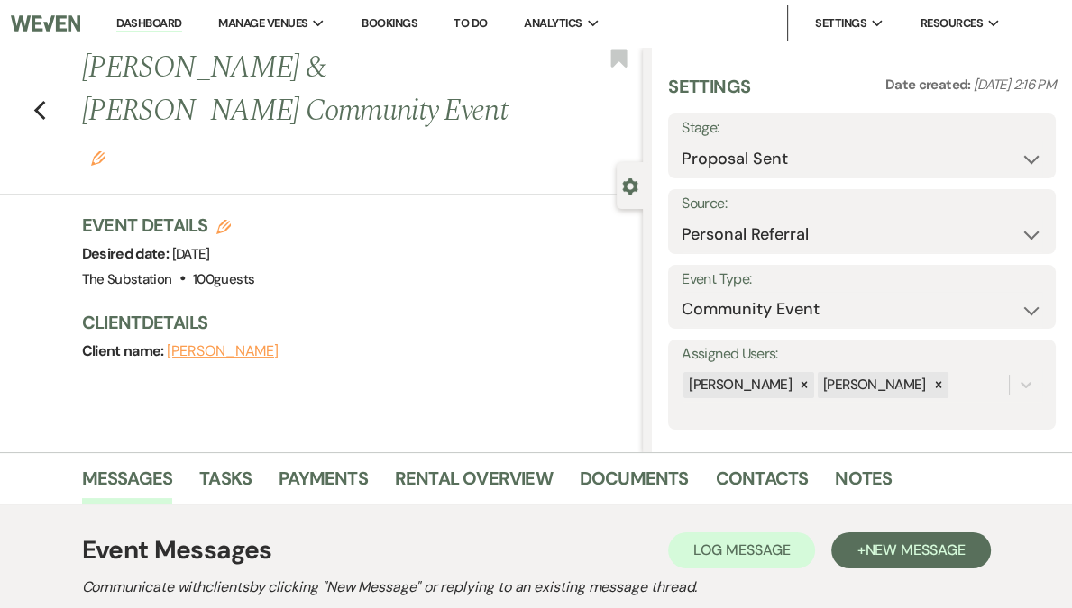
click at [179, 29] on link "Dashboard" at bounding box center [148, 23] width 65 height 17
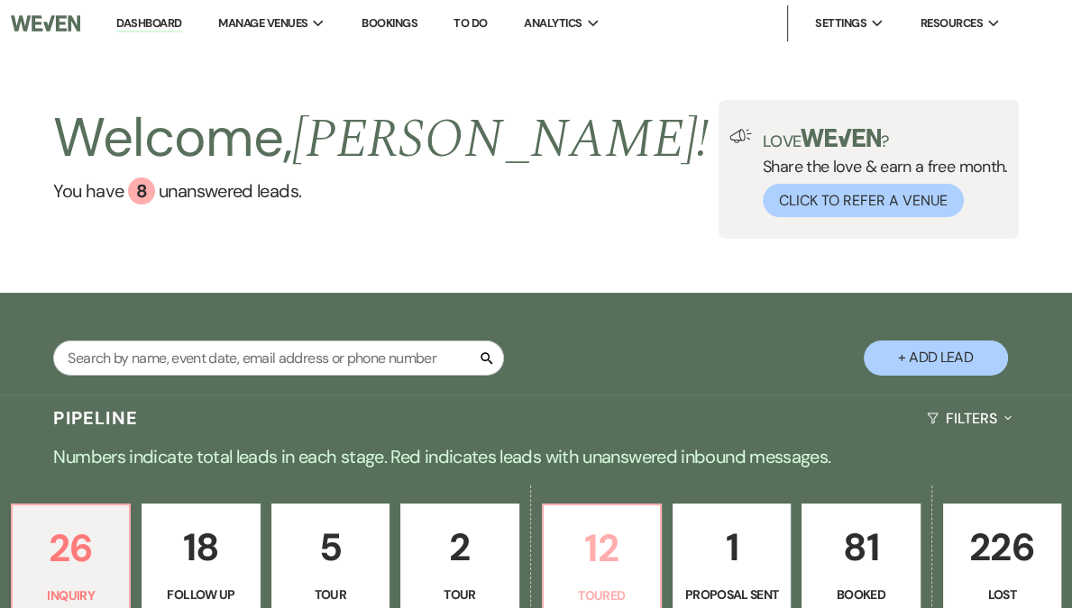
click at [586, 563] on p "12" at bounding box center [601, 548] width 95 height 60
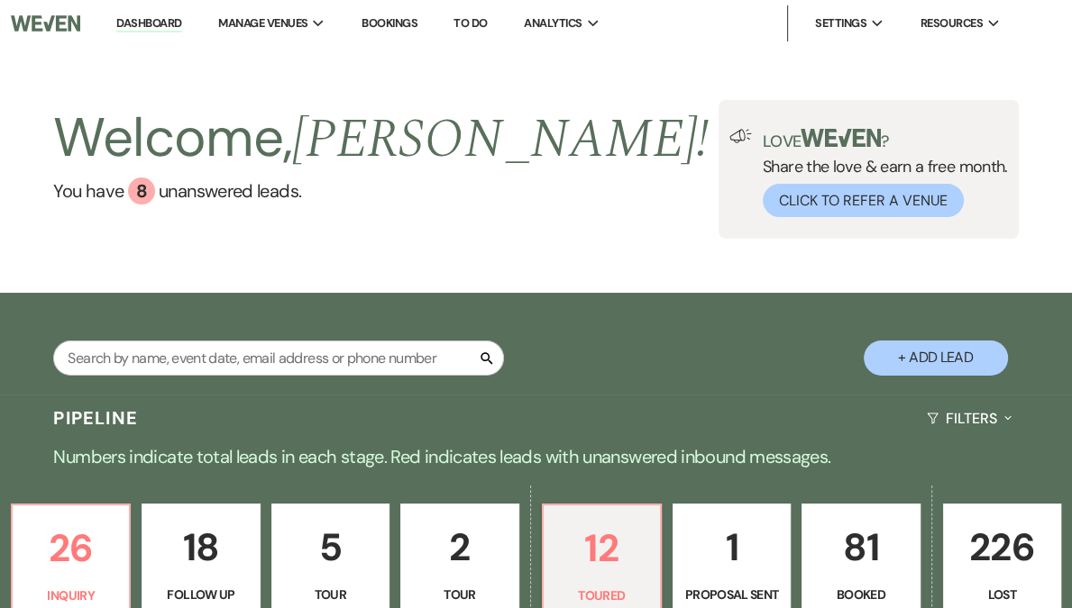
select select "5"
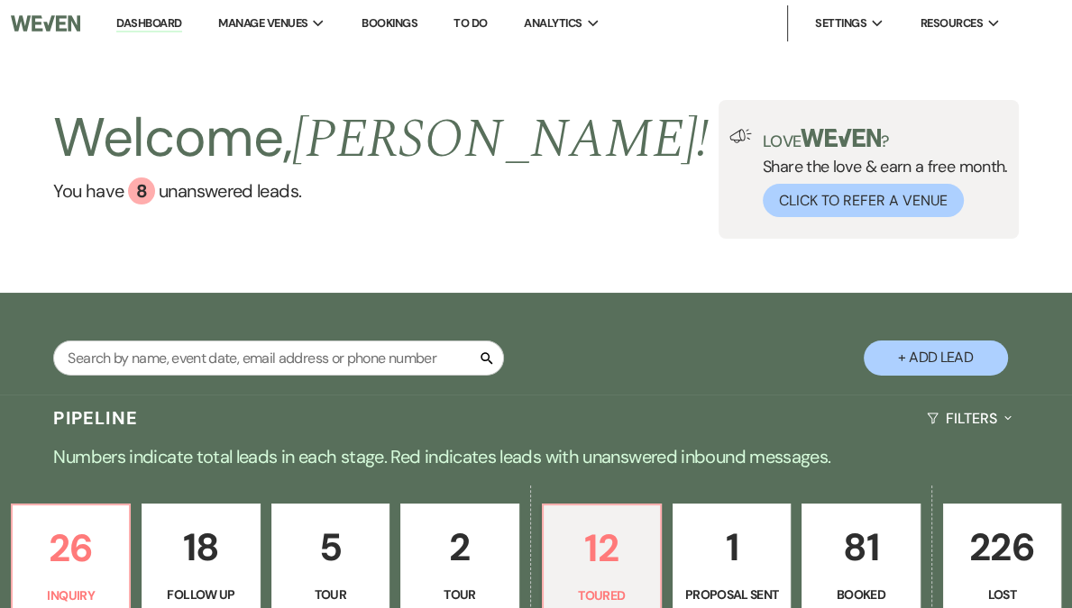
select select "5"
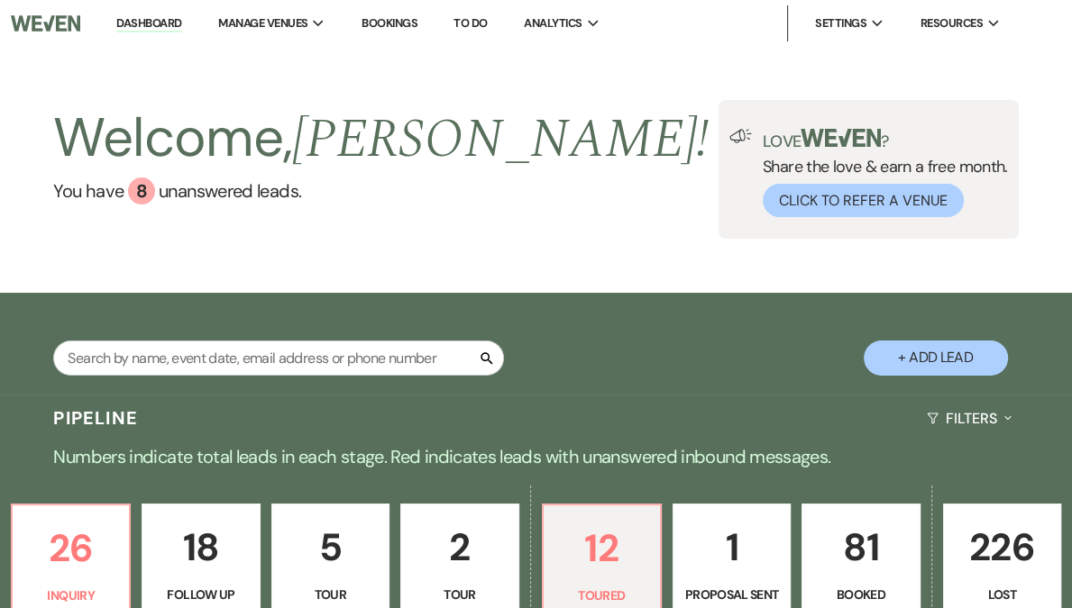
select select "5"
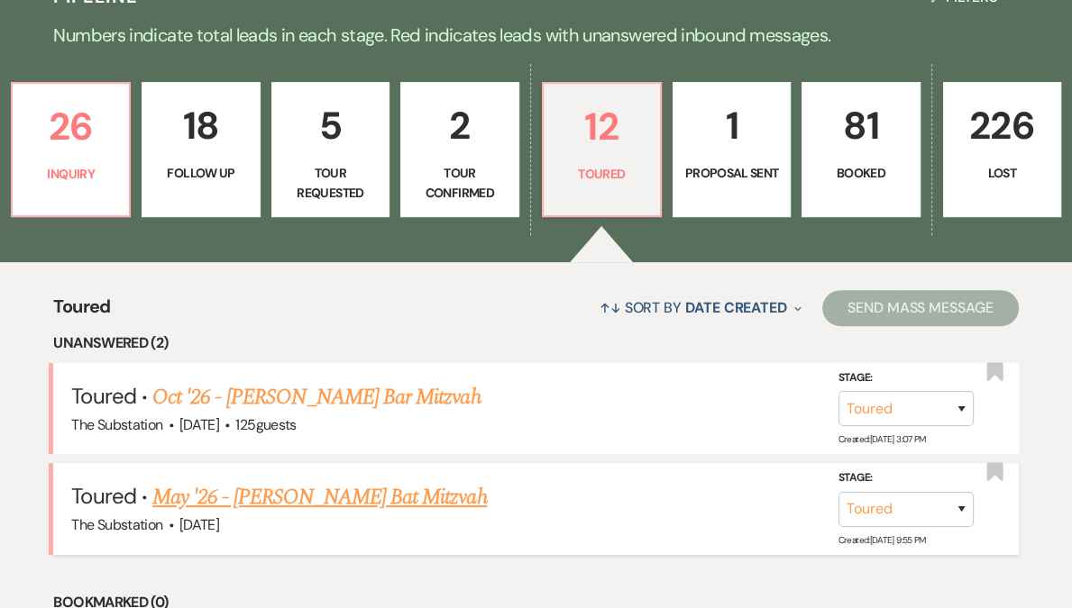
scroll to position [545, 0]
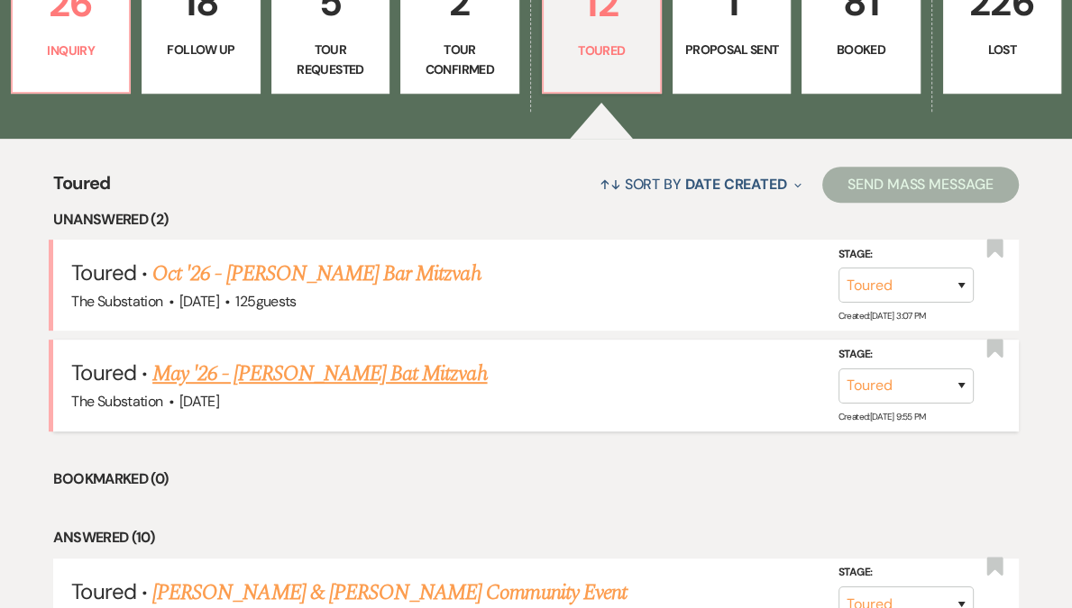
click at [388, 371] on link "May '26 - [PERSON_NAME] Bat Mitzvah" at bounding box center [319, 374] width 334 height 32
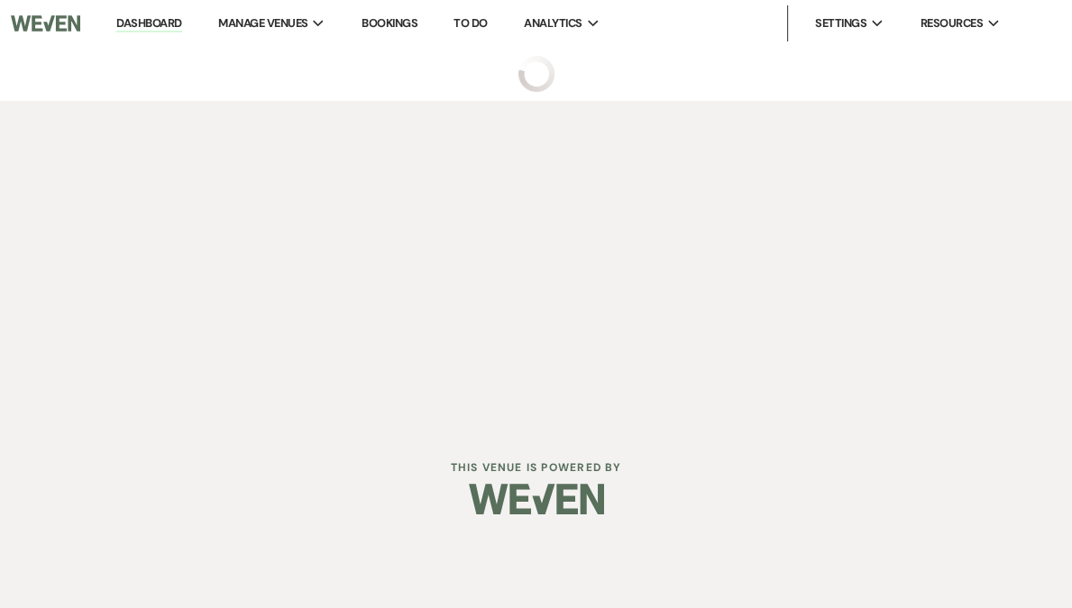
select select "5"
select select "14"
select select "12"
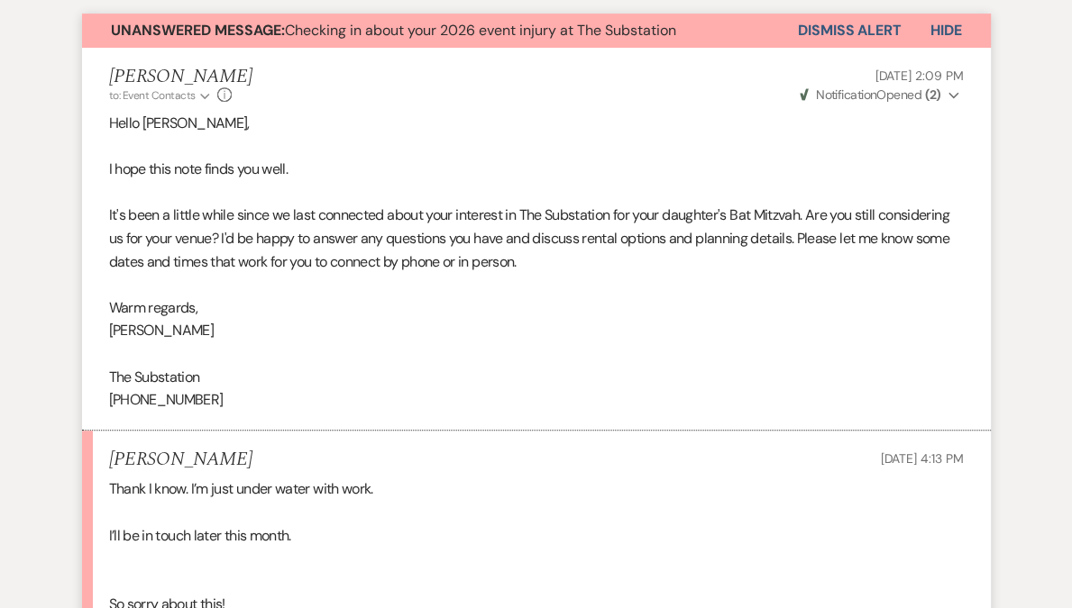
scroll to position [553, 0]
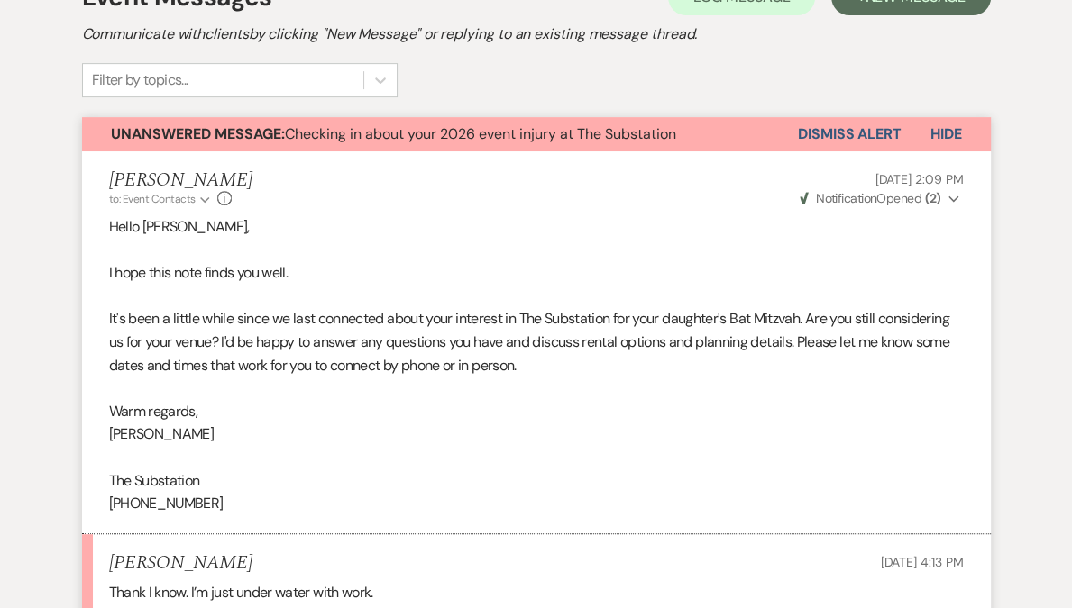
click at [842, 132] on button "Dismiss Alert" at bounding box center [850, 134] width 104 height 34
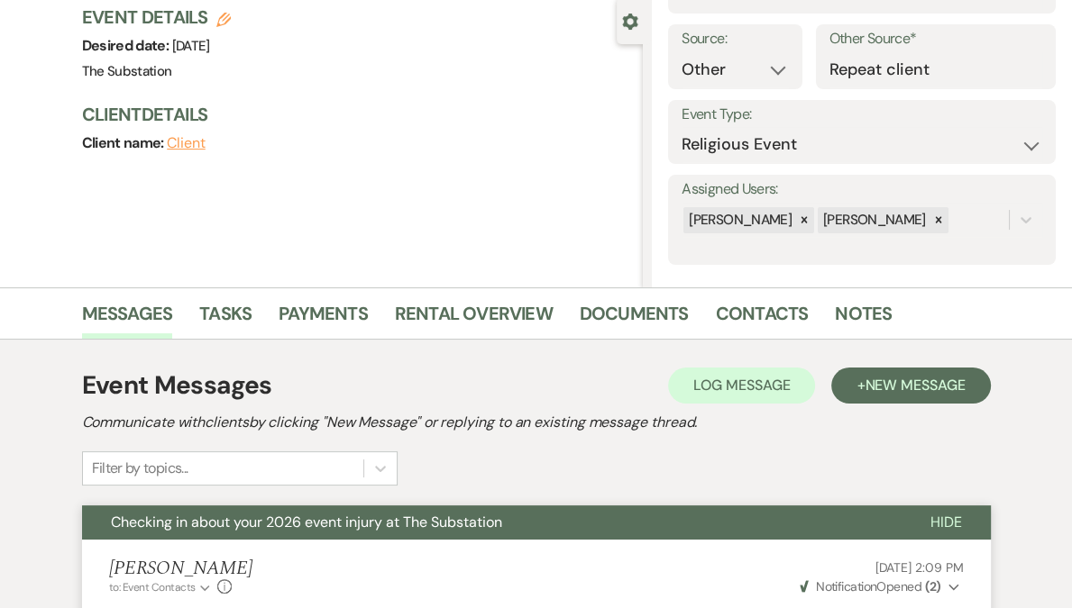
scroll to position [0, 0]
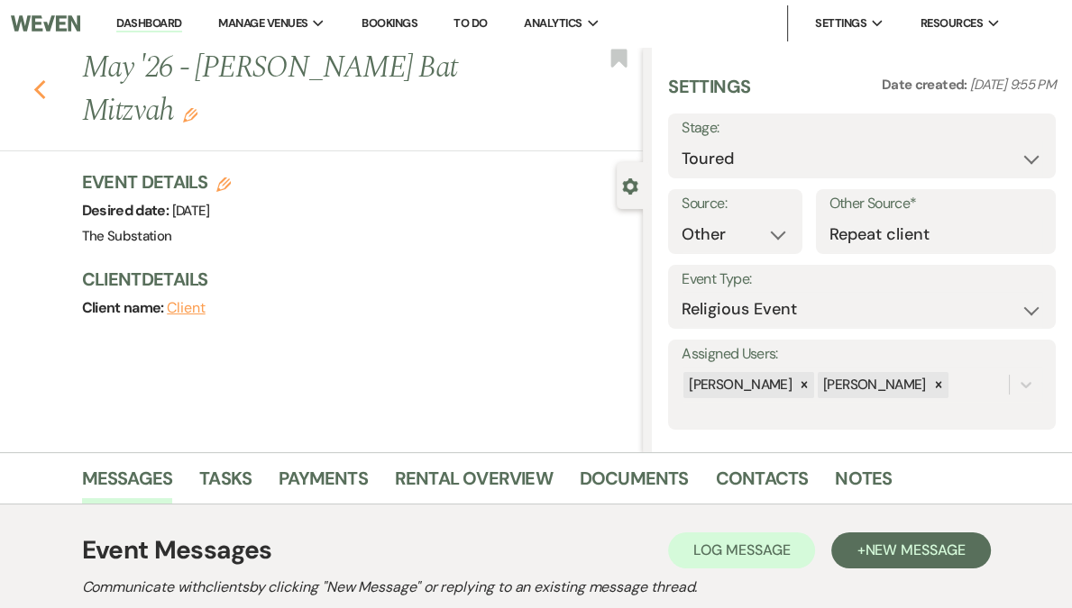
click at [40, 96] on icon "Previous" at bounding box center [40, 90] width 14 height 22
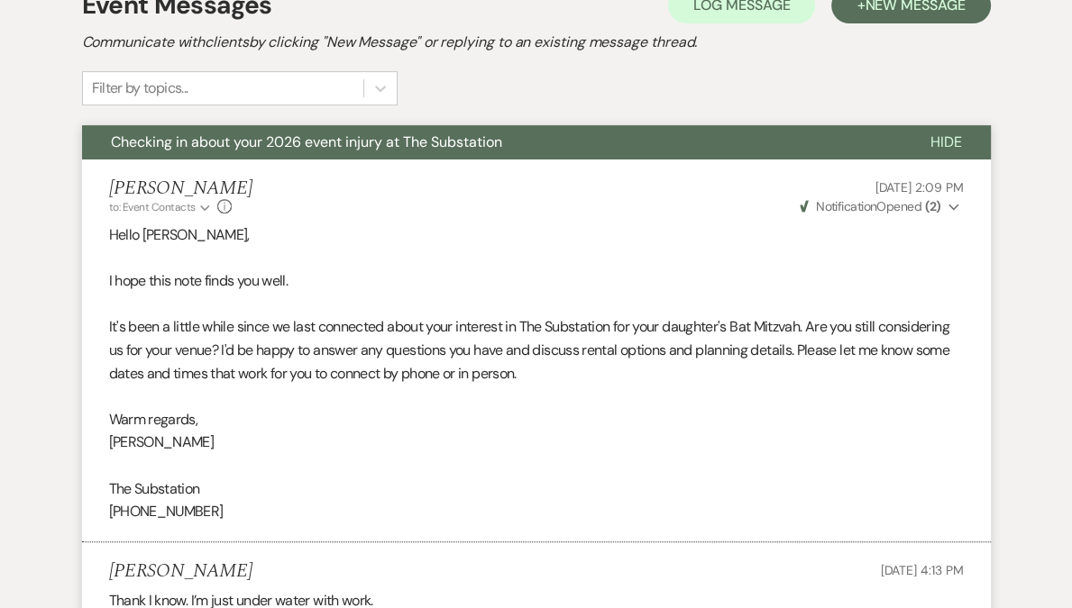
select select "5"
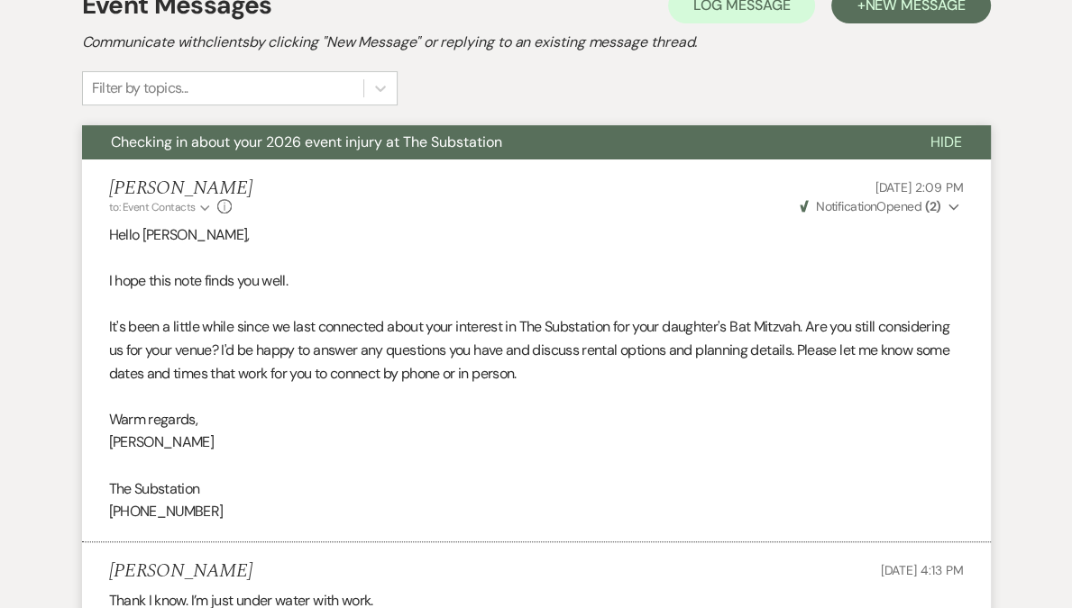
select select "5"
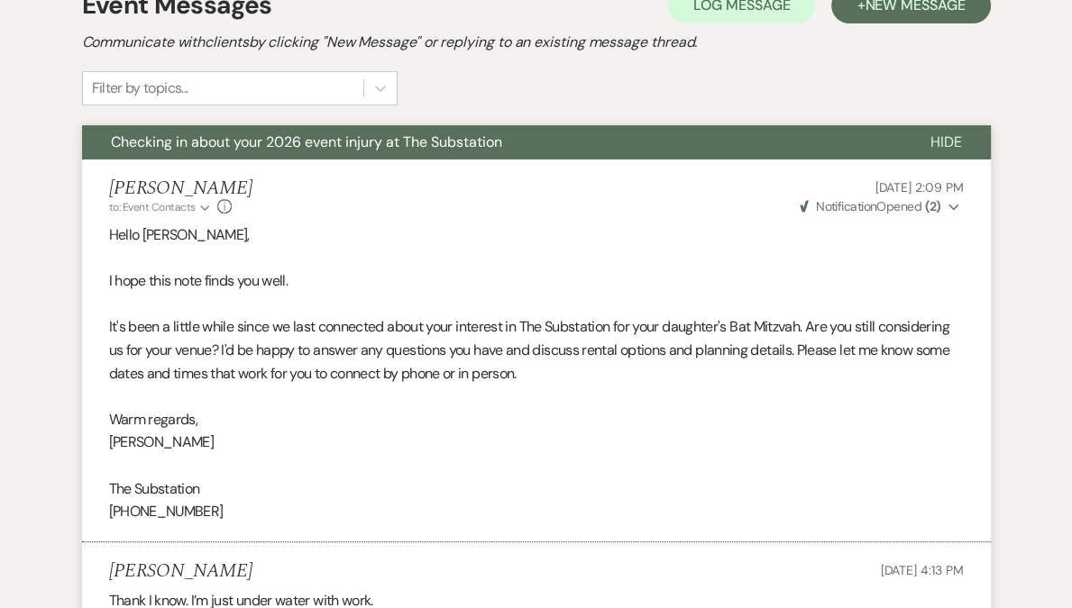
select select "5"
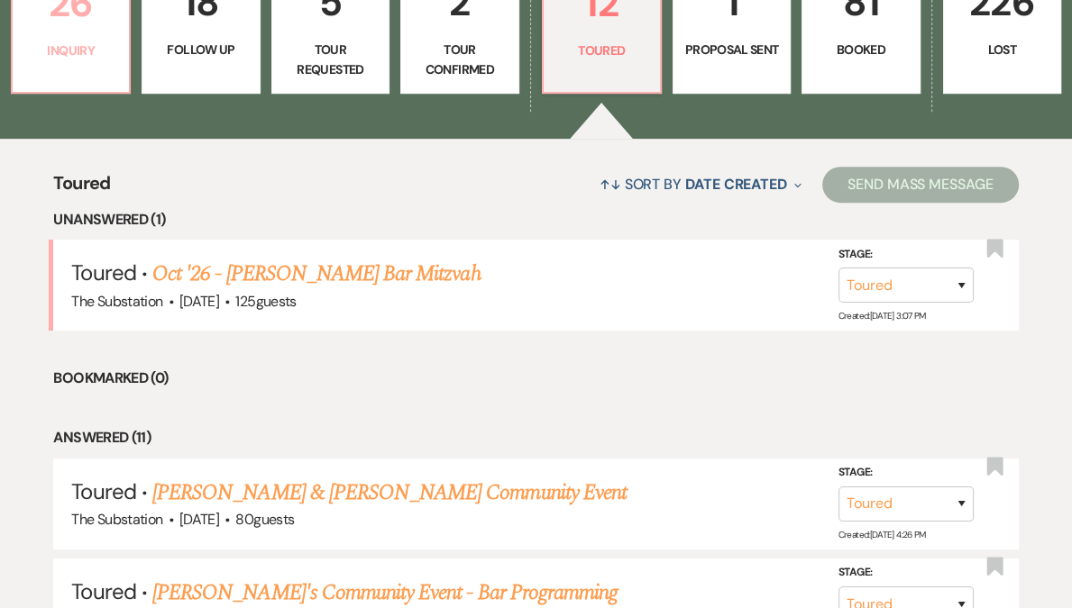
click at [114, 33] on link "26 Inquiry" at bounding box center [71, 26] width 120 height 135
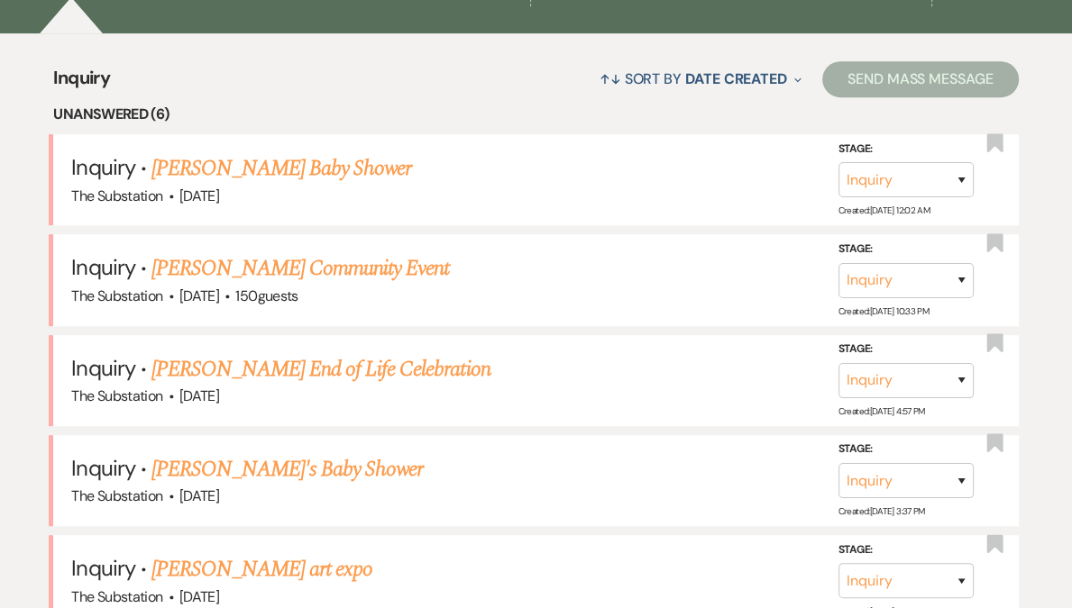
scroll to position [674, 0]
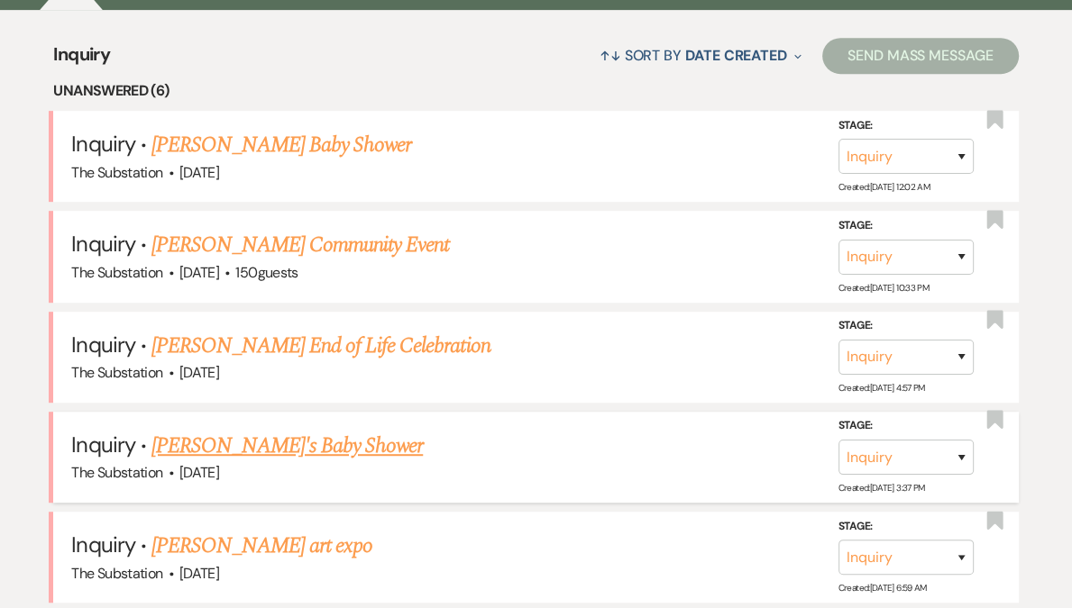
click at [266, 442] on link "[PERSON_NAME]'s Baby Shower" at bounding box center [286, 446] width 271 height 32
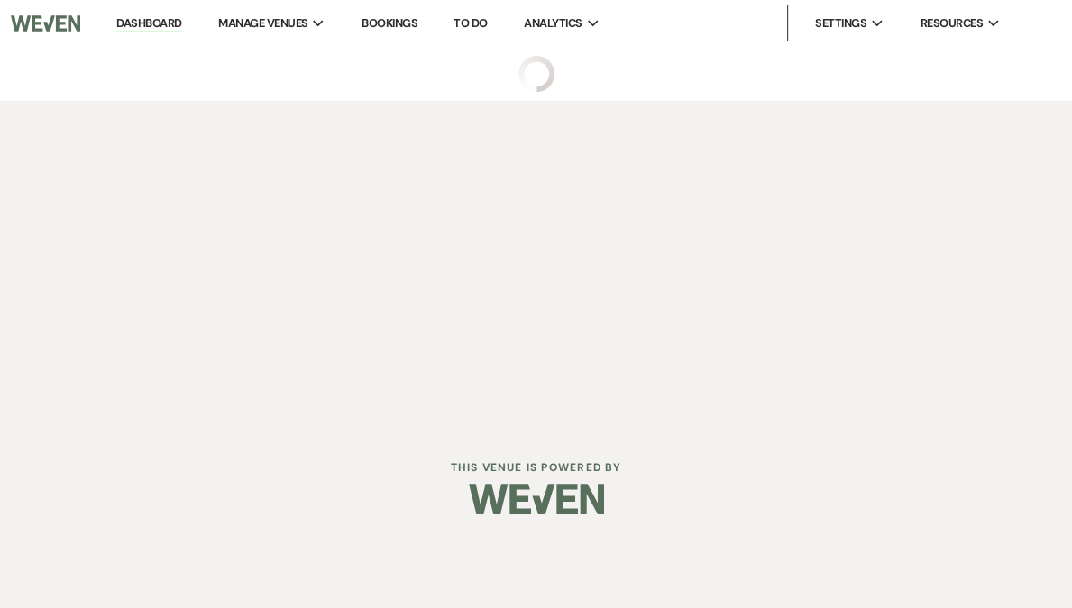
select select "5"
select select "3"
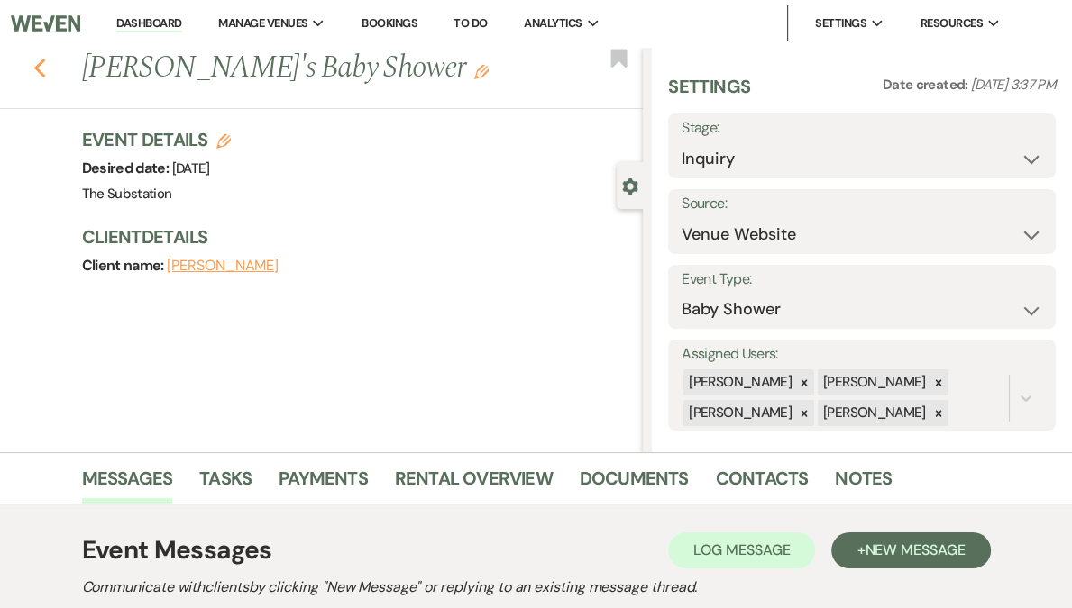
click at [45, 72] on use "button" at bounding box center [39, 69] width 12 height 20
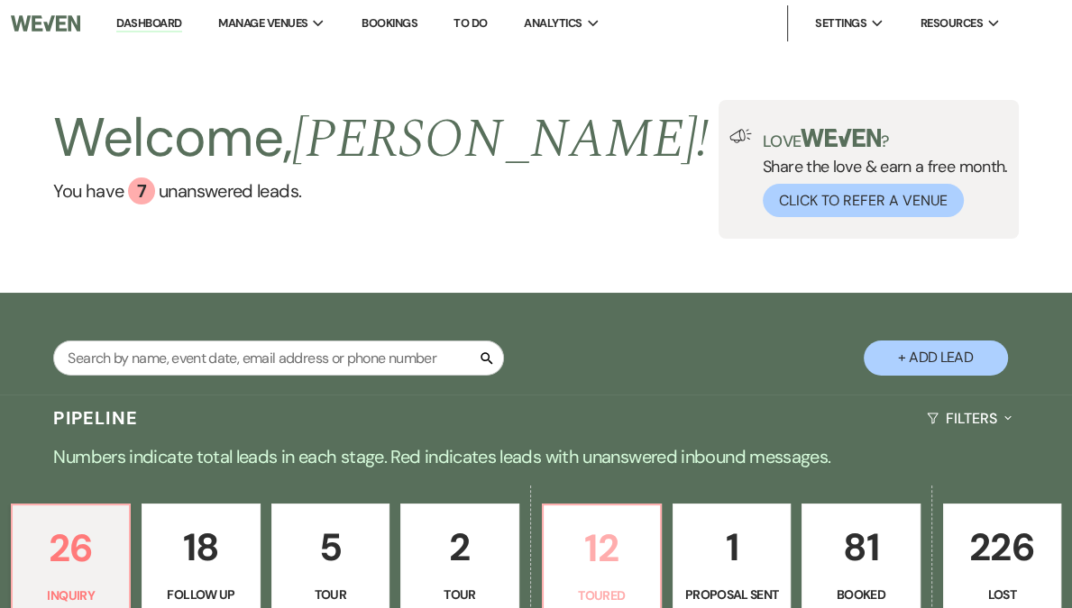
click at [607, 543] on p "12" at bounding box center [601, 548] width 95 height 60
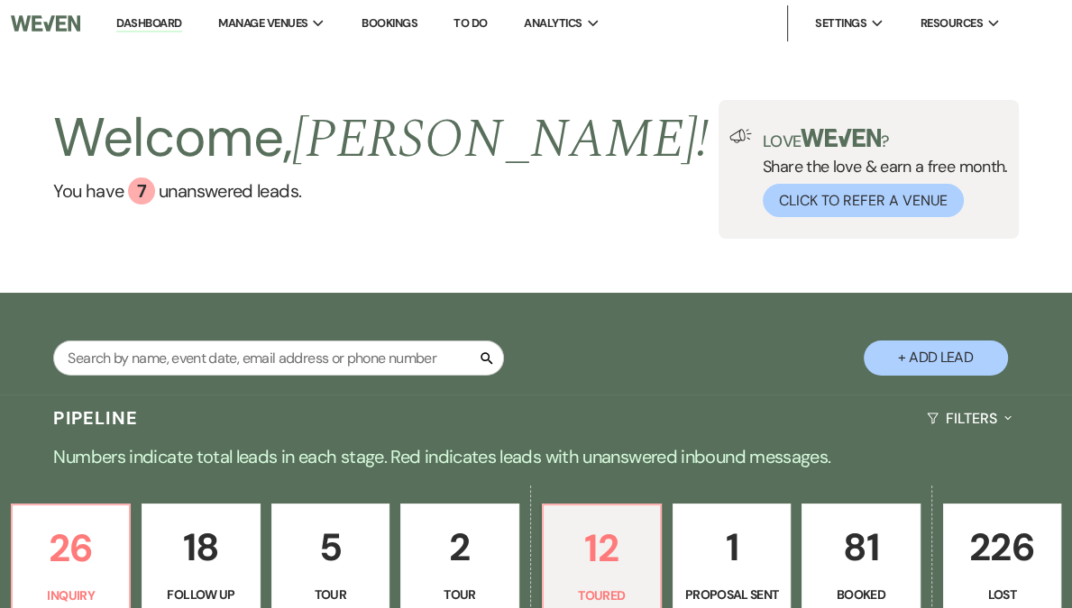
select select "5"
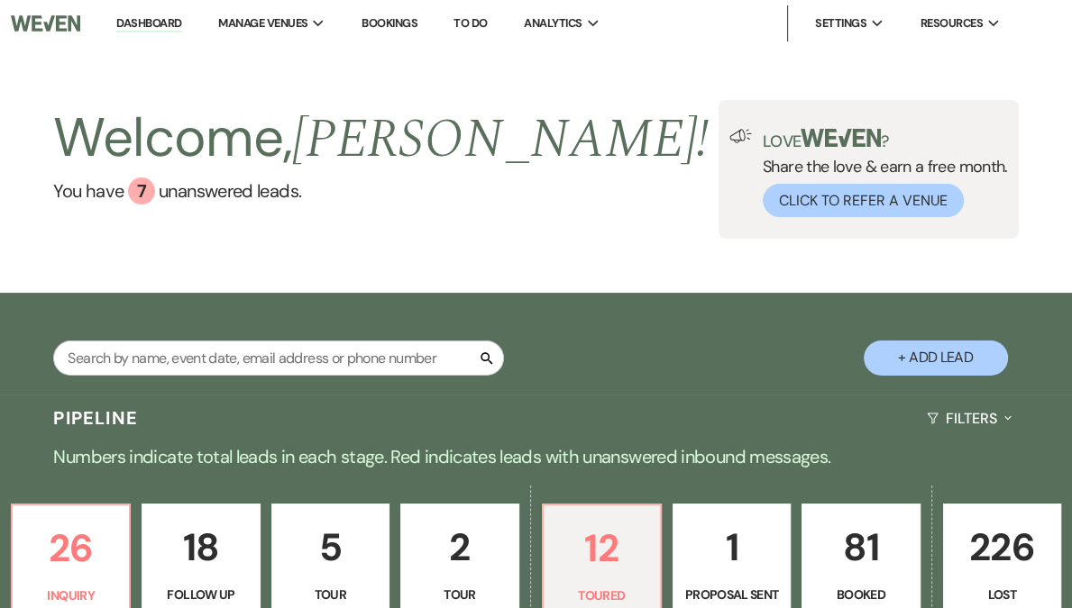
select select "5"
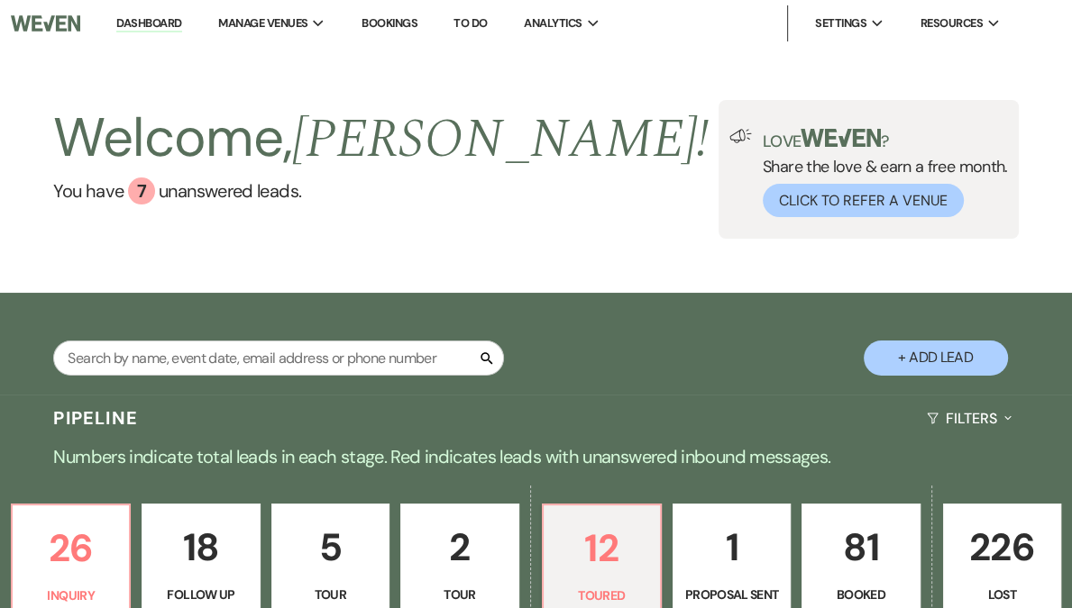
select select "5"
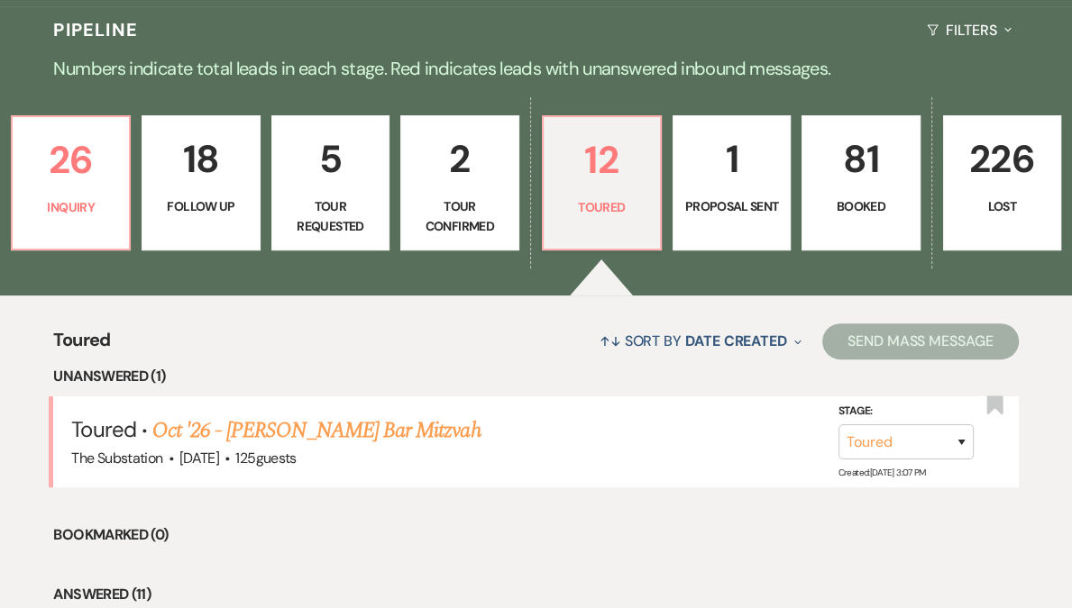
scroll to position [434, 0]
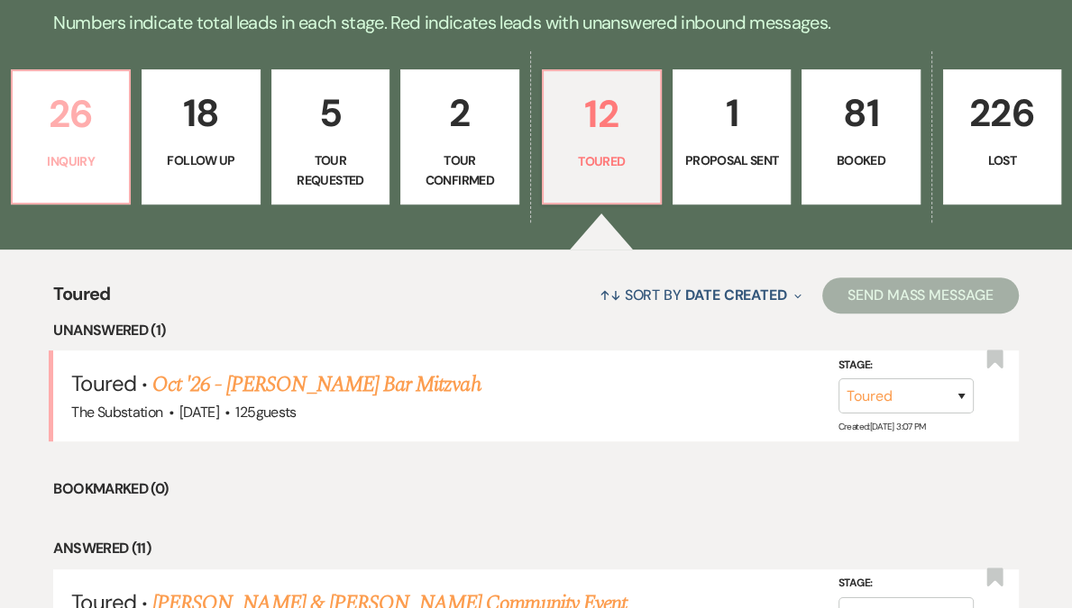
click at [118, 140] on p "26" at bounding box center [70, 114] width 95 height 60
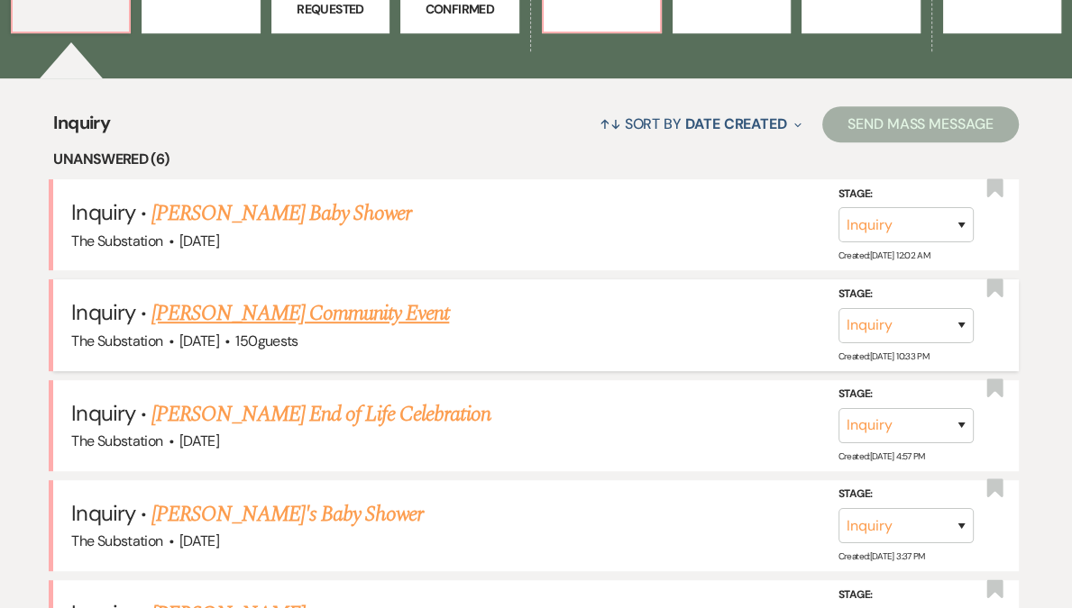
scroll to position [661, 0]
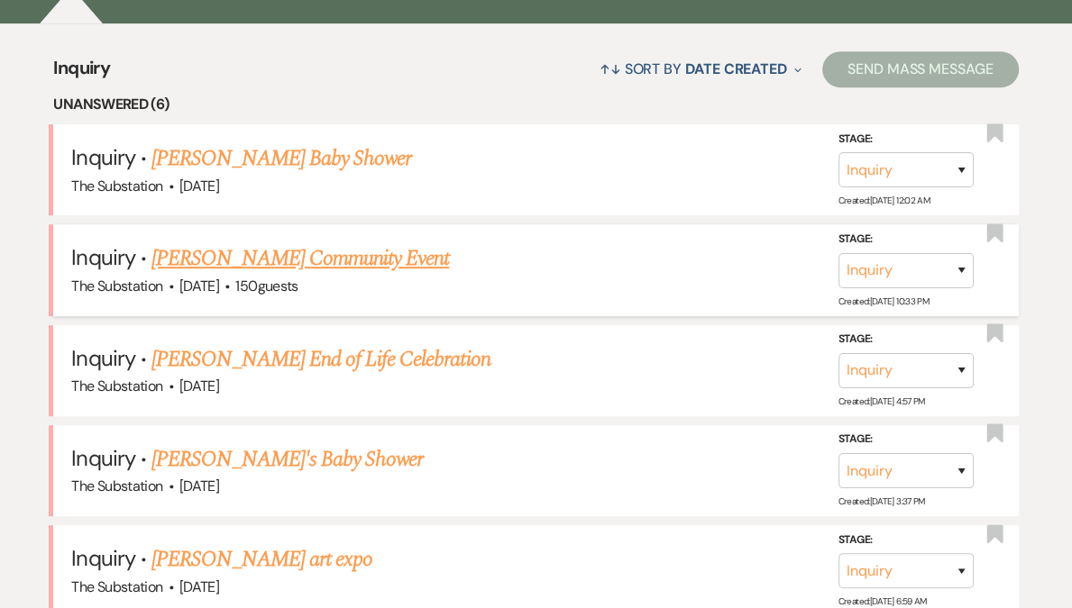
click at [294, 259] on link "[PERSON_NAME] Community Event" at bounding box center [299, 258] width 297 height 32
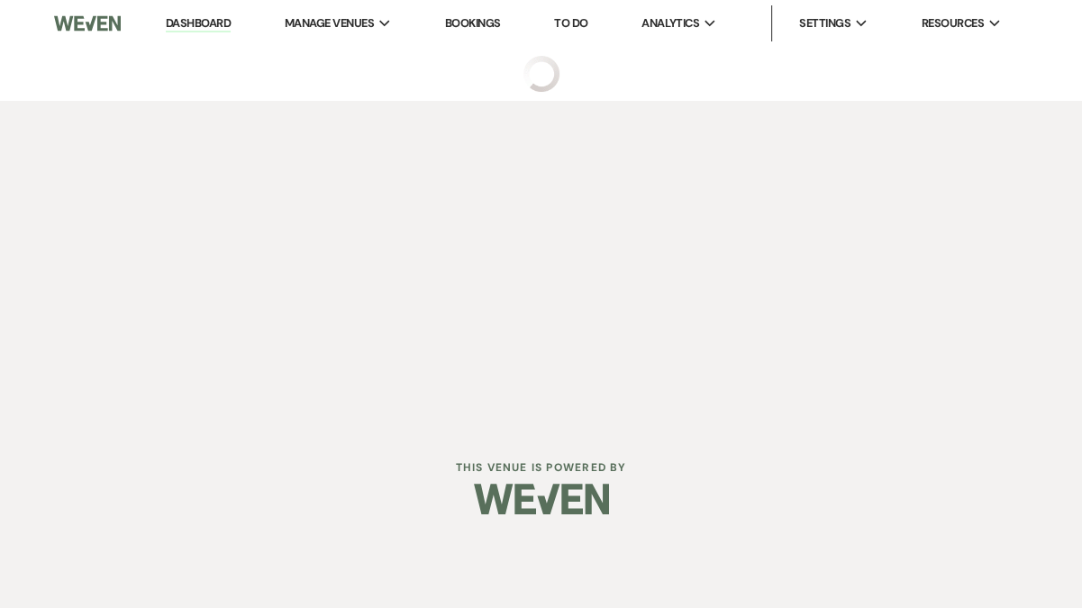
select select "5"
select select "7"
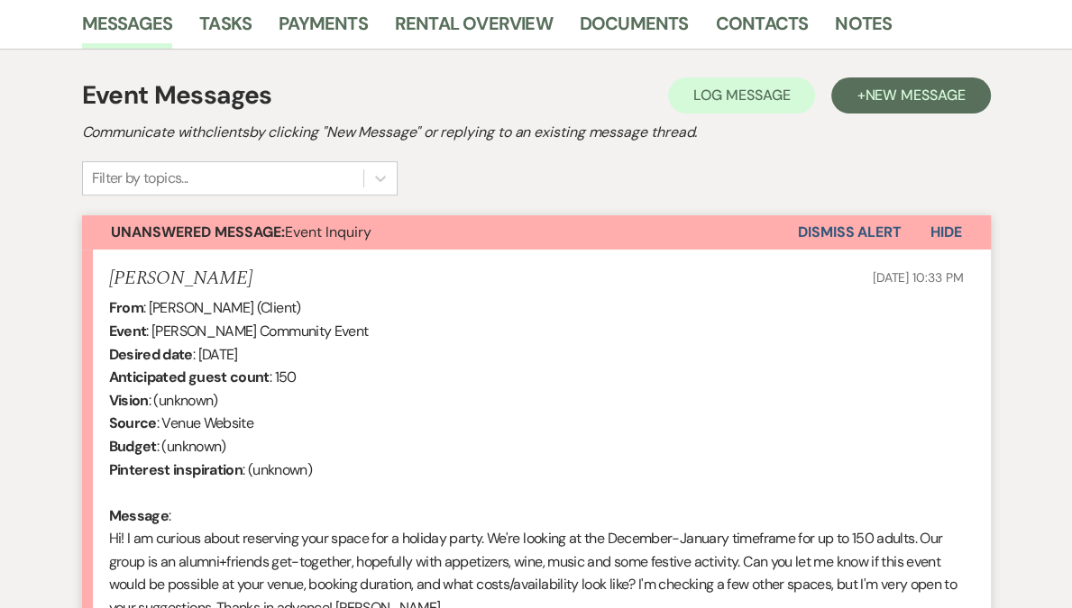
scroll to position [701, 0]
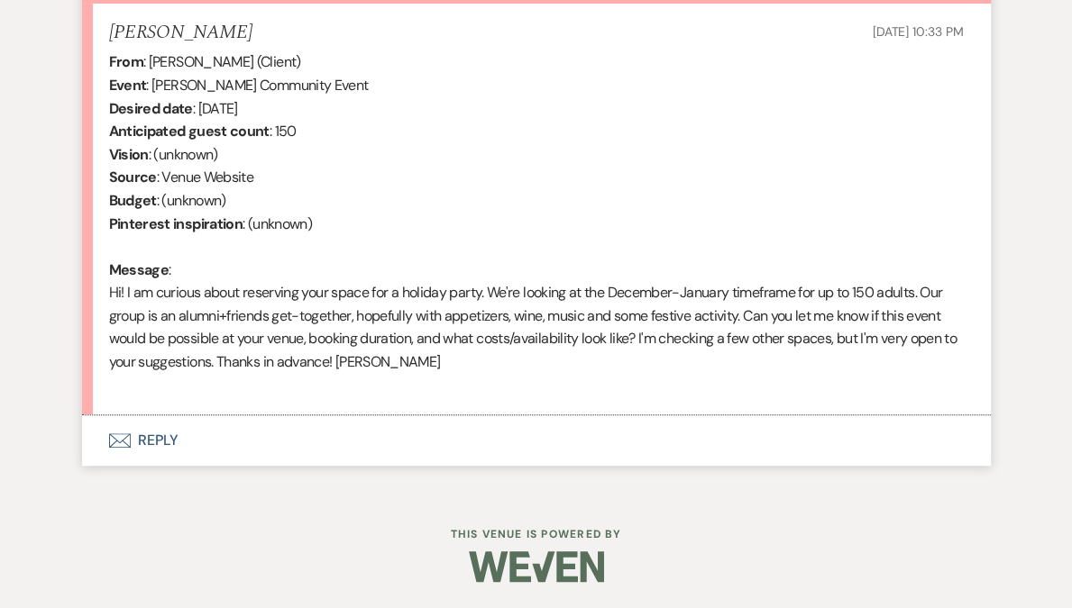
click at [166, 437] on button "Envelope Reply" at bounding box center [536, 440] width 908 height 50
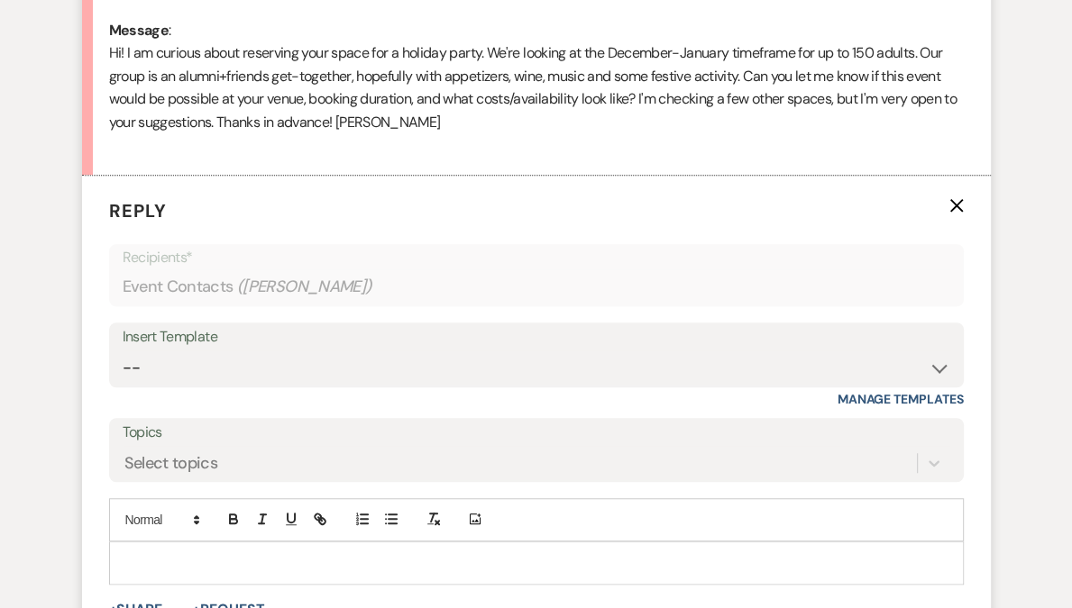
scroll to position [999, 0]
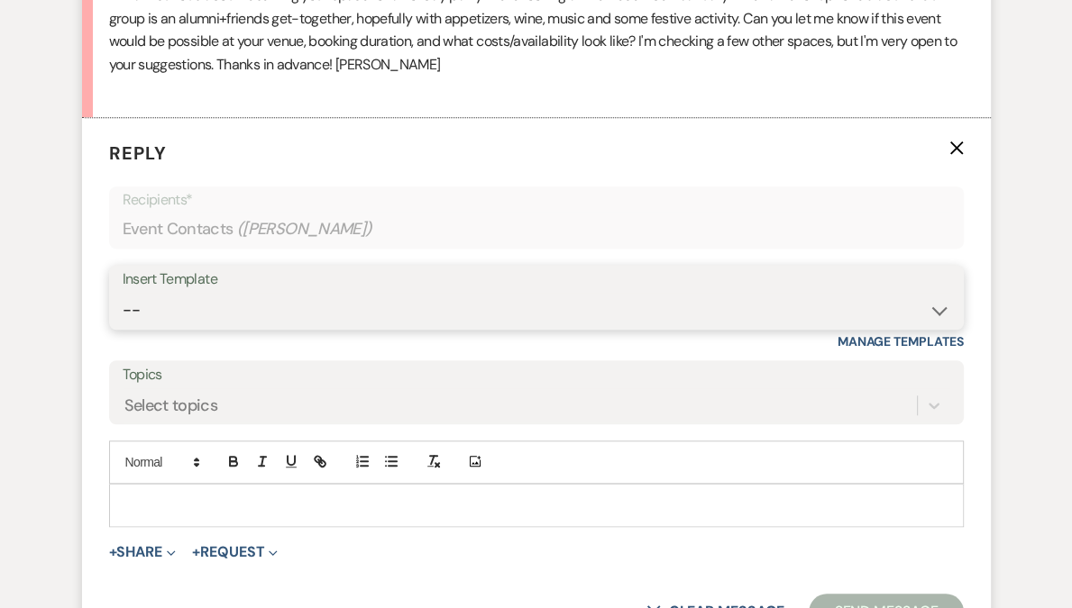
click at [231, 311] on select "-- Weven Planning Portal Introduction (Booked Events) Follow Up Contract (Pre-B…" at bounding box center [536, 310] width 827 height 35
select select "4505"
click at [123, 293] on select "-- Weven Planning Portal Introduction (Booked Events) Follow Up Contract (Pre-B…" at bounding box center [536, 310] width 827 height 35
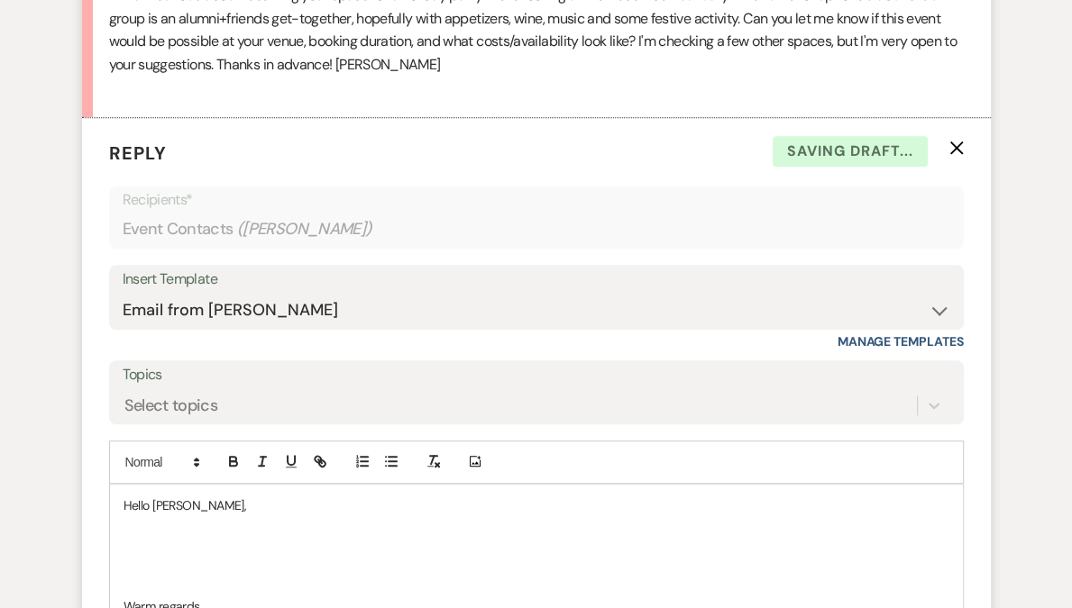
click at [209, 539] on p at bounding box center [535, 545] width 825 height 20
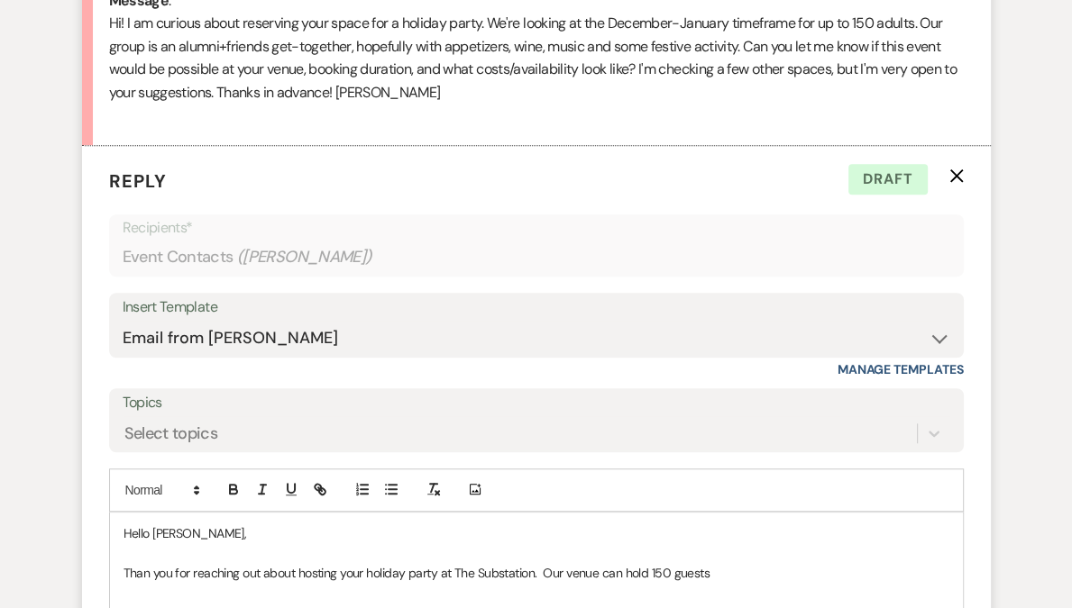
scroll to position [1255, 0]
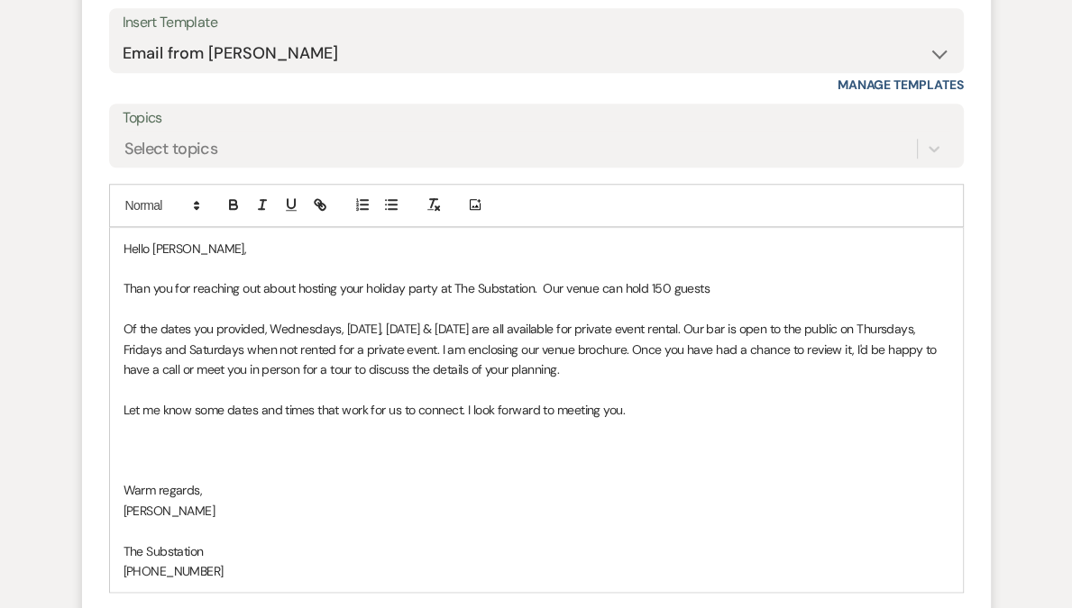
drag, startPoint x: 545, startPoint y: 286, endPoint x: 712, endPoint y: 289, distance: 166.8
click at [712, 289] on p "Than you for reaching out about hosting your holiday party at The Substation. O…" at bounding box center [535, 288] width 825 height 20
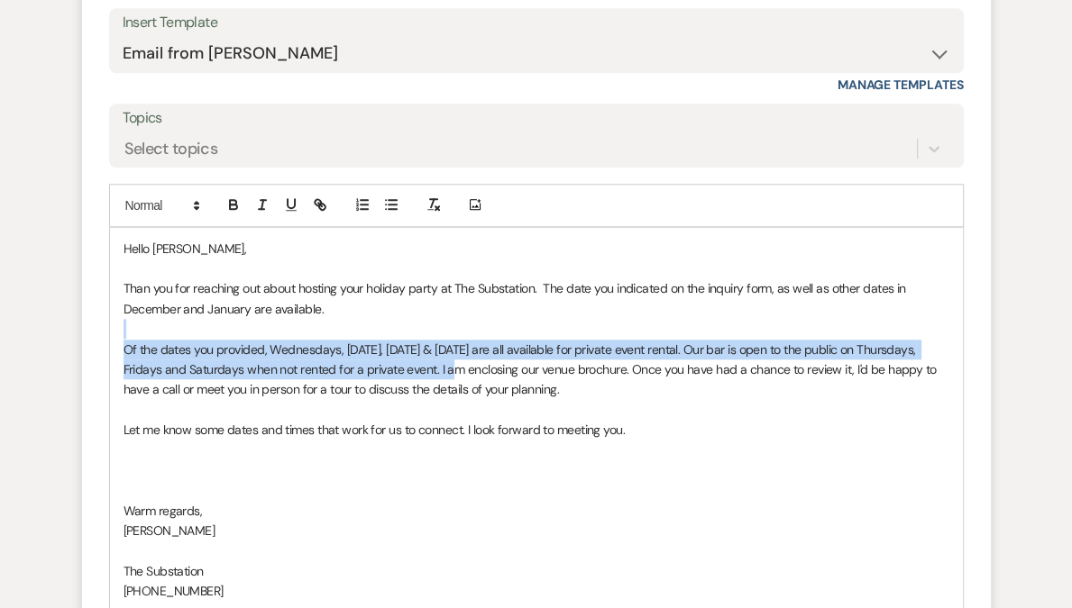
drag, startPoint x: 433, startPoint y: 368, endPoint x: 411, endPoint y: 331, distance: 43.3
click at [411, 331] on div "Hello [PERSON_NAME], Than you for reaching out about hosting your holiday party…" at bounding box center [536, 420] width 853 height 385
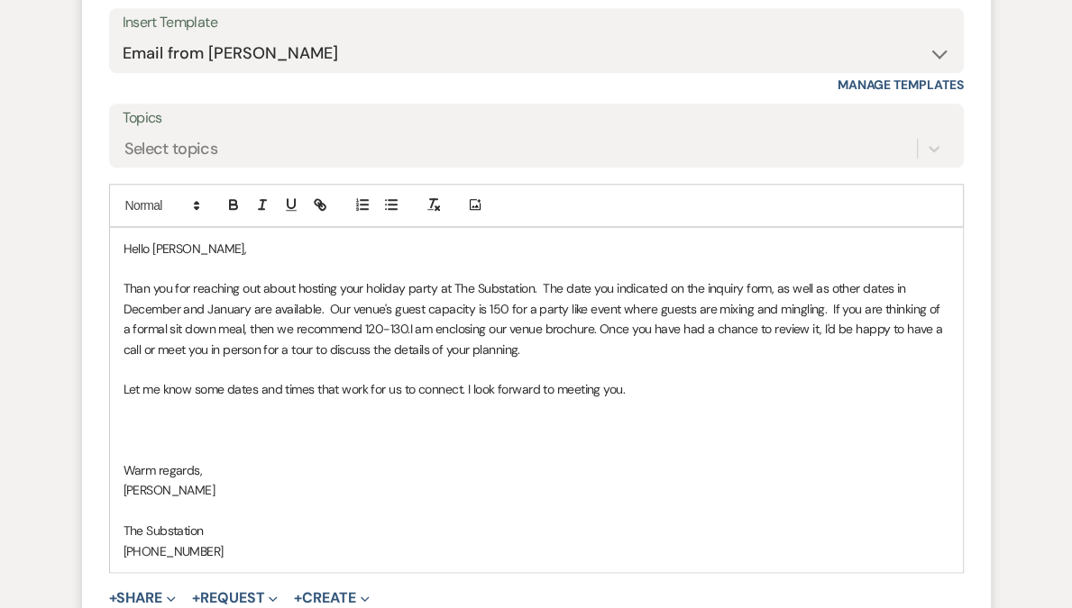
click at [179, 456] on p at bounding box center [535, 451] width 825 height 20
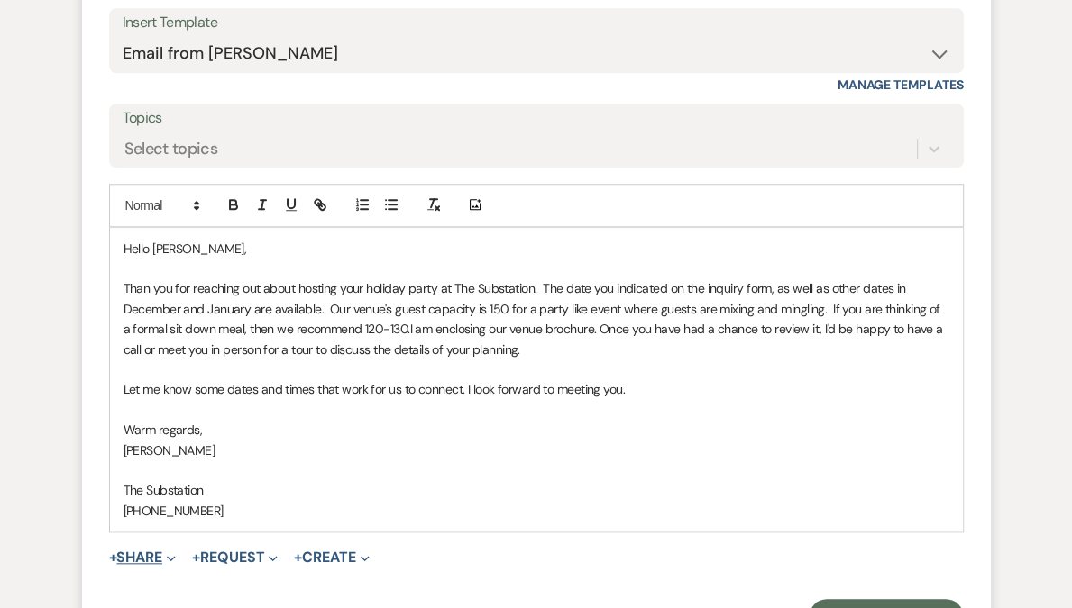
click at [154, 555] on button "+ Share Expand" at bounding box center [143, 558] width 68 height 14
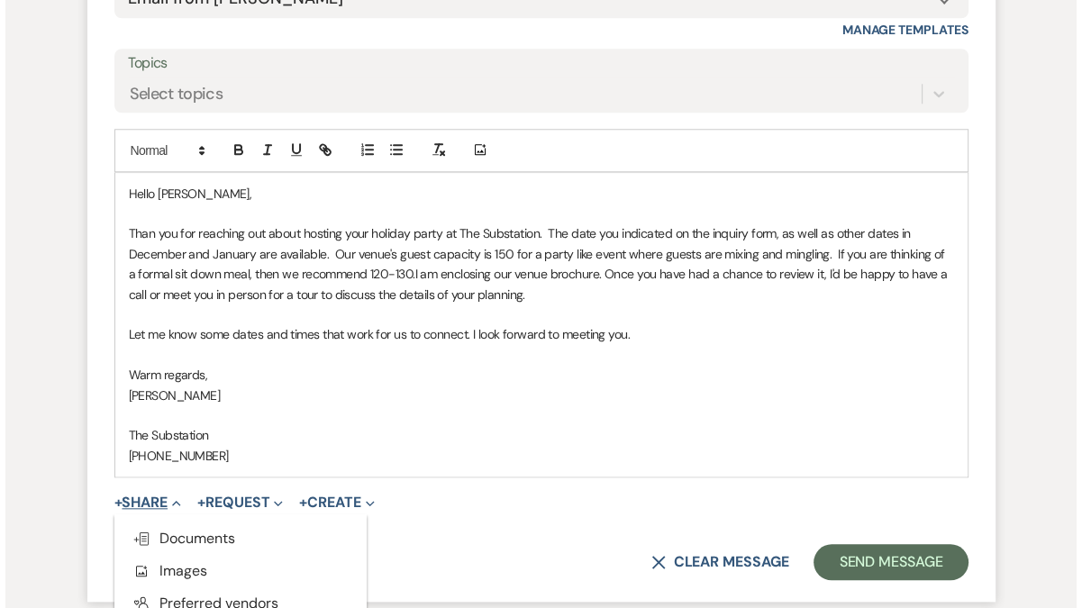
scroll to position [1371, 0]
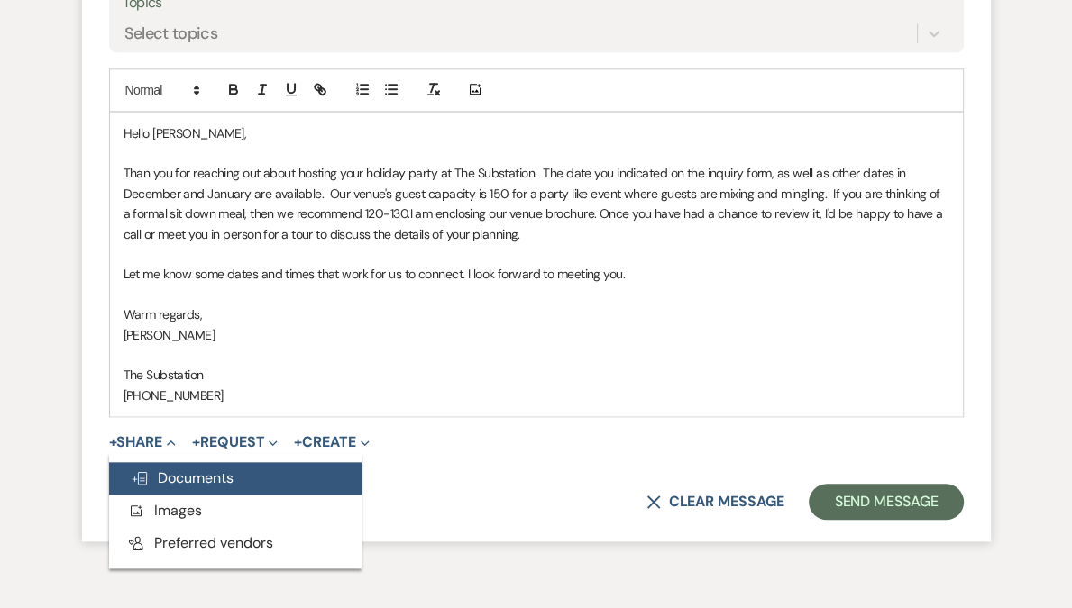
click at [193, 471] on span "Doc Upload Documents" at bounding box center [182, 478] width 103 height 19
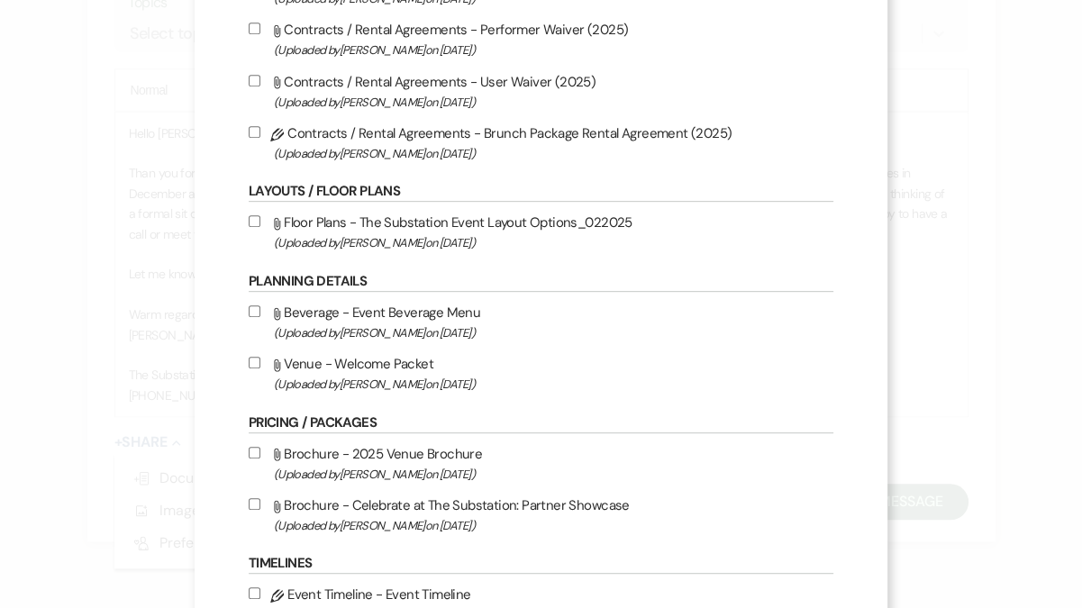
scroll to position [666, 0]
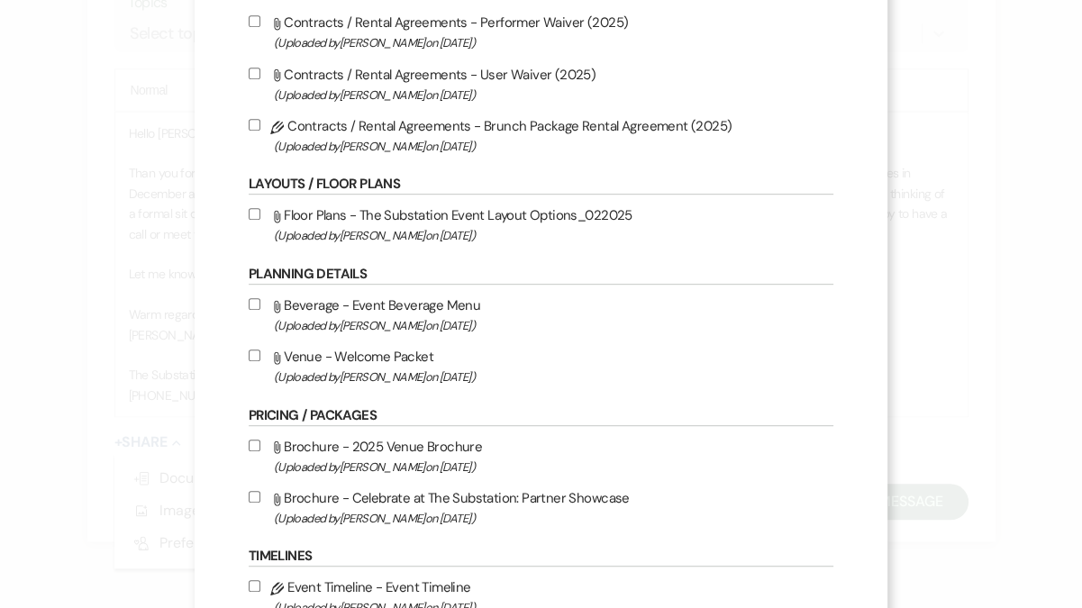
click at [376, 459] on label "Attach File Brochure - 2025 Venue Brochure (Uploaded by [PERSON_NAME] on [DATE]…" at bounding box center [541, 456] width 585 height 42
click at [260, 451] on input "Attach File Brochure - 2025 Venue Brochure (Uploaded by [PERSON_NAME] on [DATE]…" at bounding box center [255, 446] width 12 height 12
checkbox input "true"
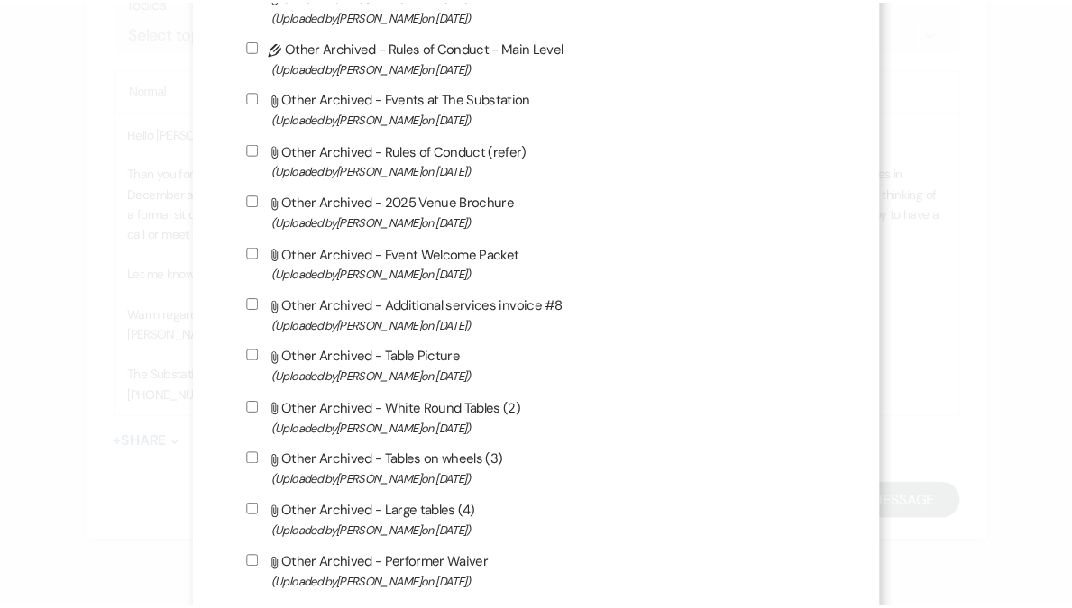
scroll to position [1921, 0]
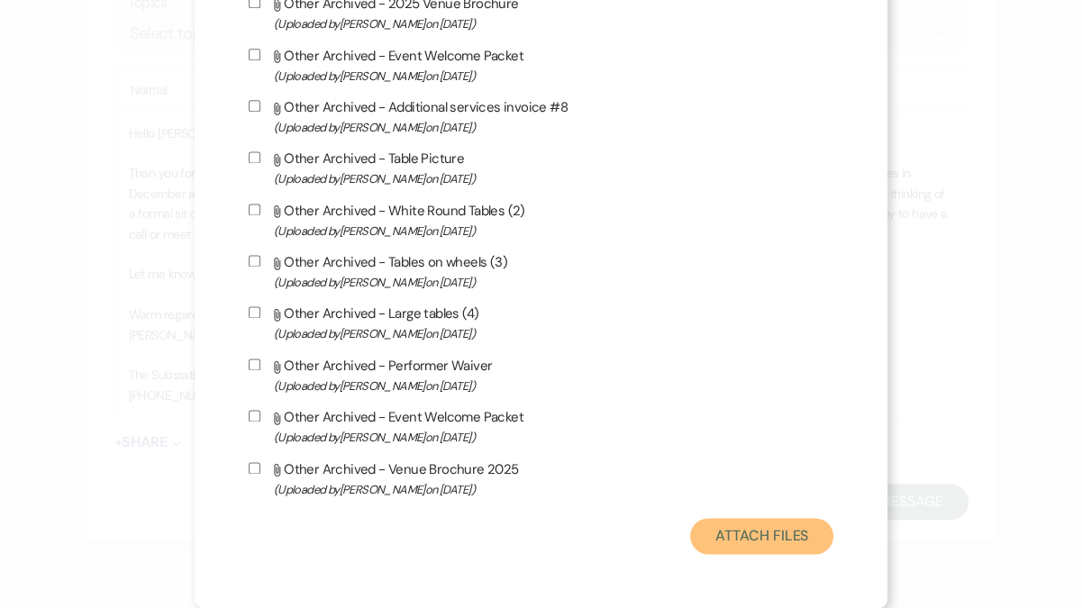
click at [747, 545] on button "Attach Files" at bounding box center [761, 536] width 143 height 36
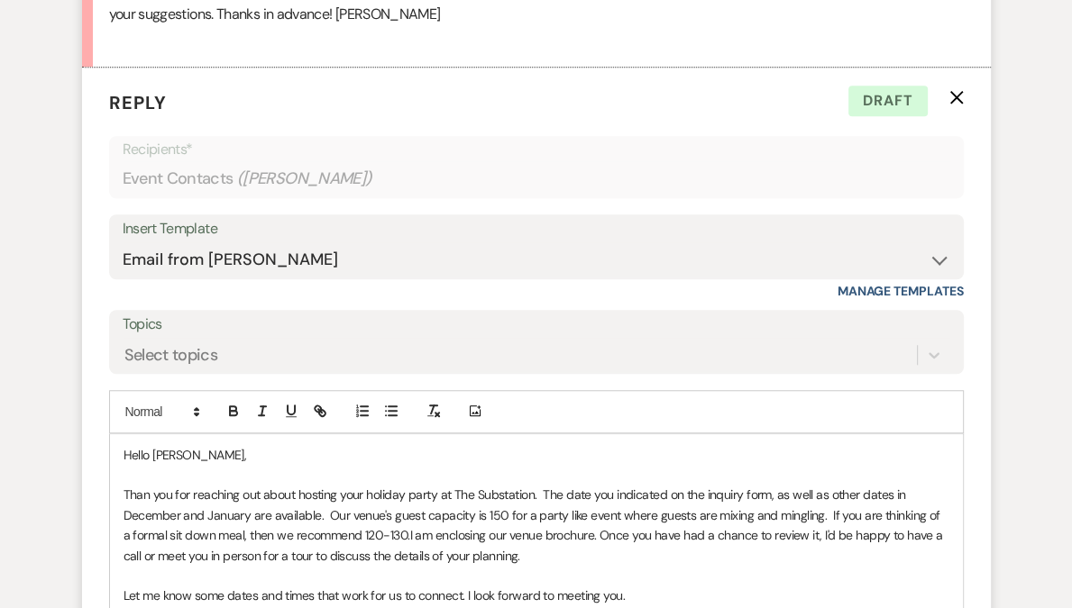
scroll to position [1218, 0]
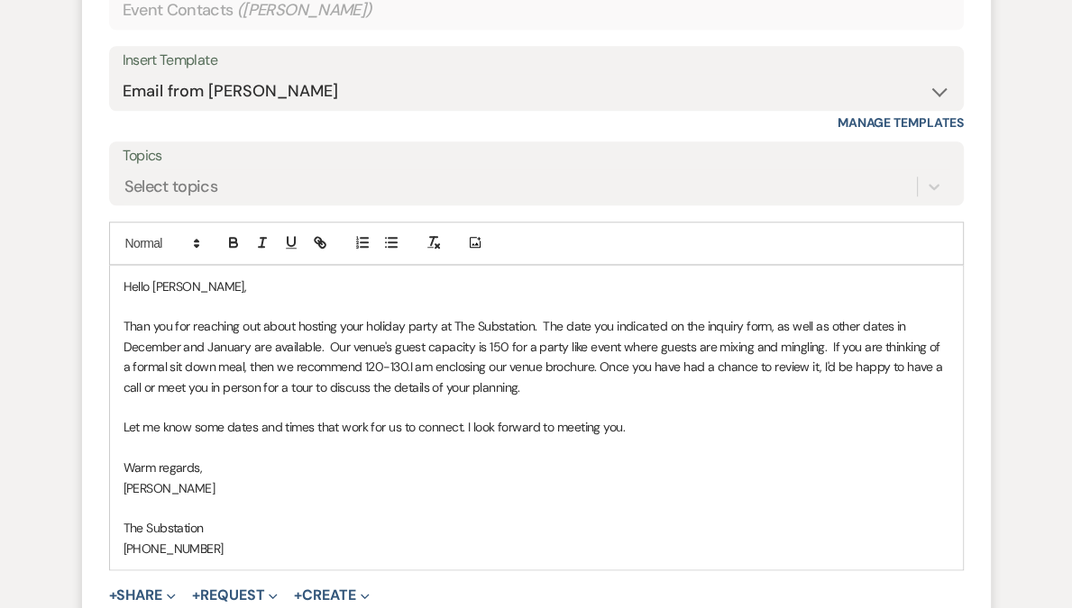
click at [504, 346] on p "Than you for reaching out about hosting your holiday party at The Substation. T…" at bounding box center [535, 356] width 825 height 81
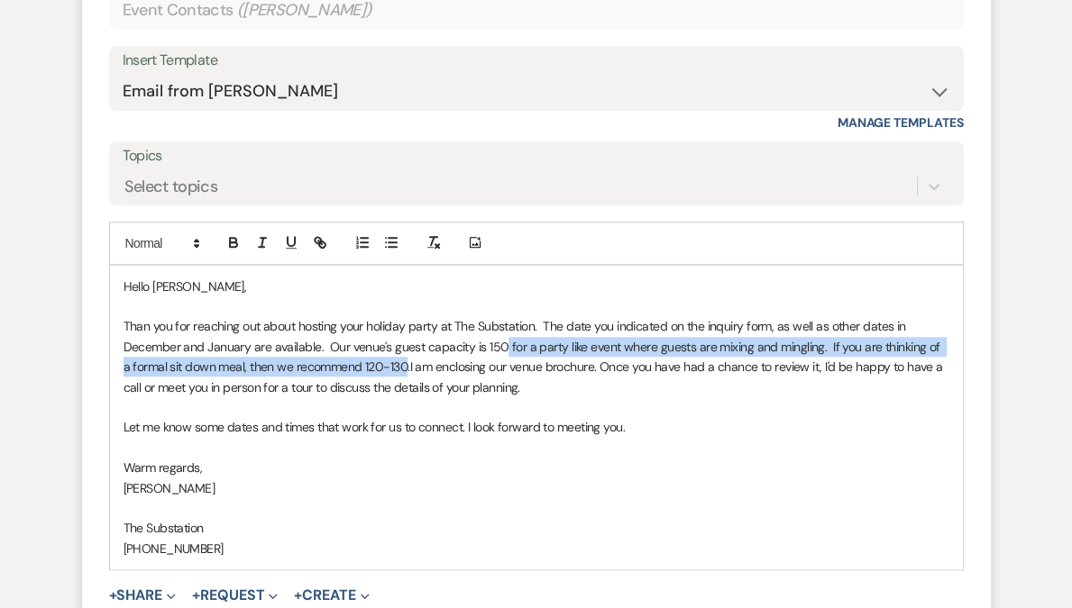
drag, startPoint x: 504, startPoint y: 346, endPoint x: 395, endPoint y: 365, distance: 110.7
click at [395, 365] on p "Than you for reaching out about hosting your holiday party at The Substation. T…" at bounding box center [535, 356] width 825 height 81
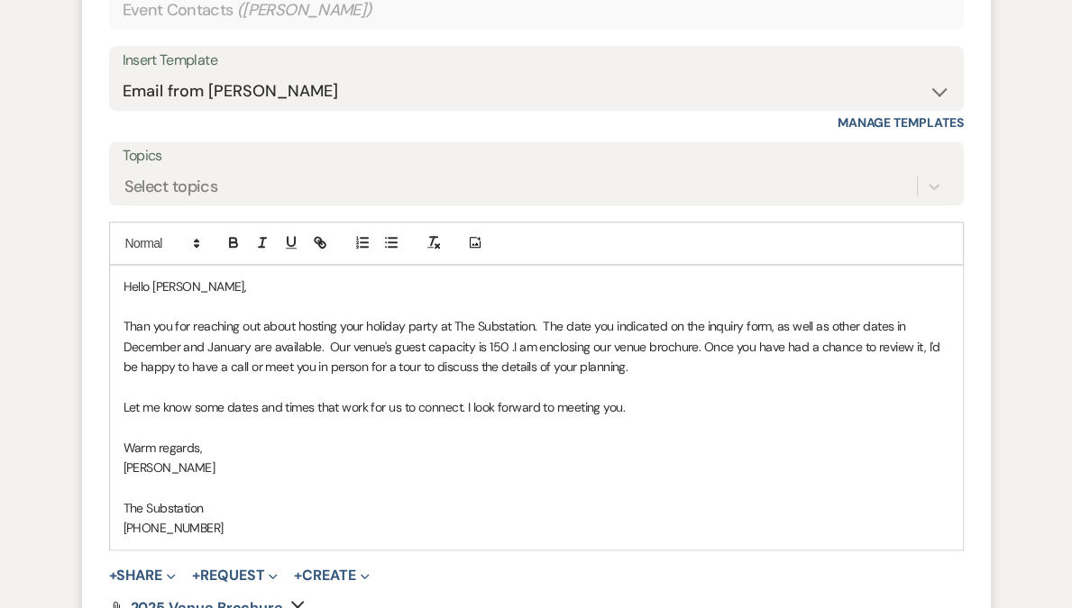
click at [328, 347] on p "Than you for reaching out about hosting your holiday party at The Substation. T…" at bounding box center [535, 346] width 825 height 60
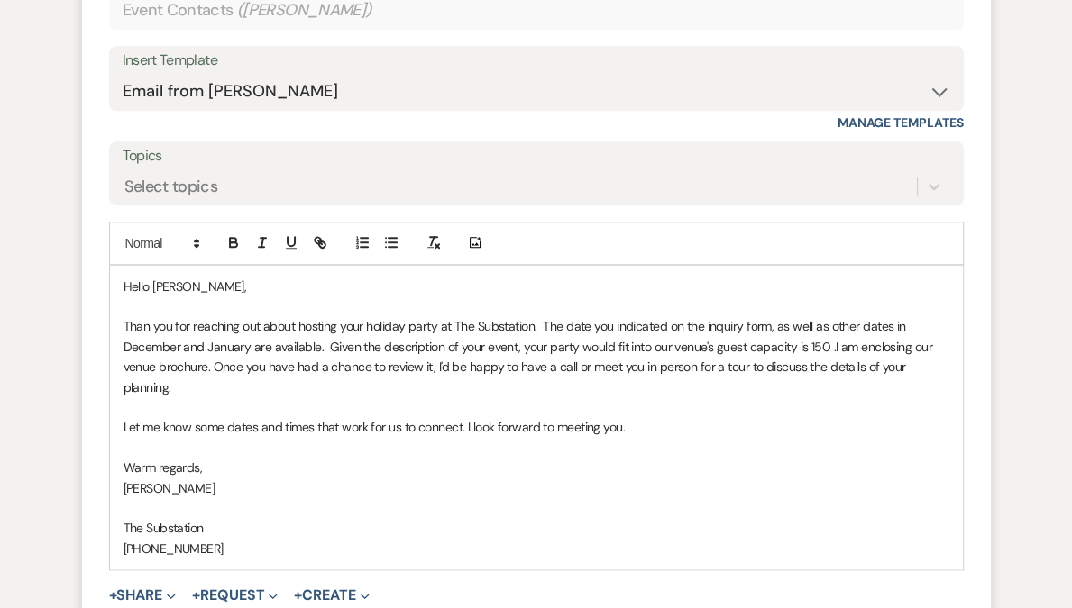
click at [799, 347] on p "Than you for reaching out about hosting your holiday party at The Substation. T…" at bounding box center [535, 356] width 825 height 81
click at [207, 364] on span "I am enclosing our venue brochure. Once you have had a chance to review it, I'd…" at bounding box center [530, 367] width 815 height 57
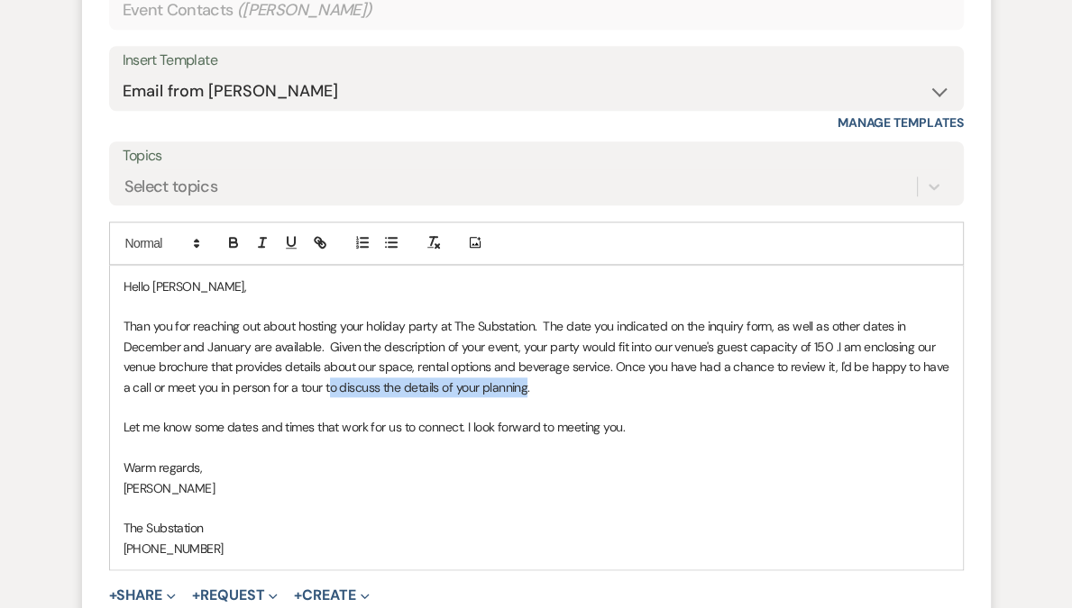
drag, startPoint x: 527, startPoint y: 388, endPoint x: 331, endPoint y: 393, distance: 196.5
click at [331, 393] on span "I am enclosing our venue brochure that provides details about our space, rental…" at bounding box center [537, 367] width 828 height 57
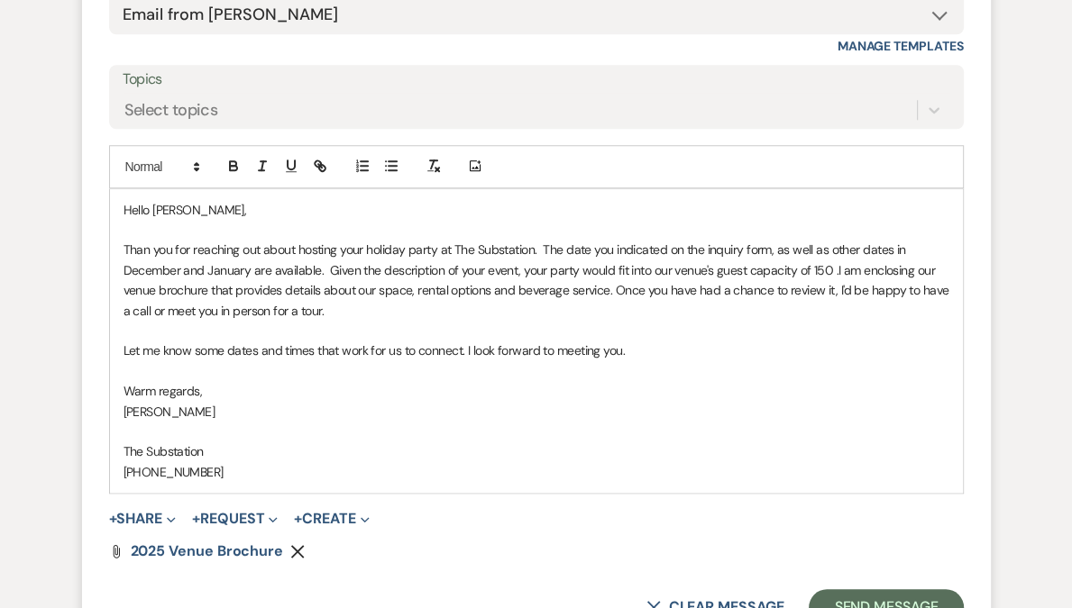
scroll to position [1304, 0]
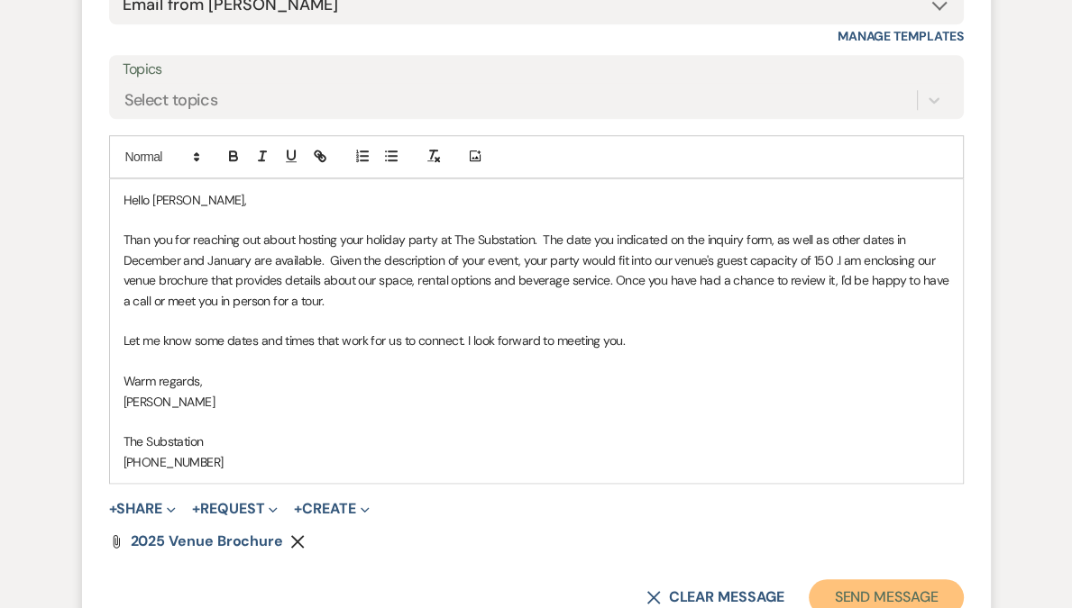
click at [838, 593] on button "Send Message" at bounding box center [885, 597] width 154 height 36
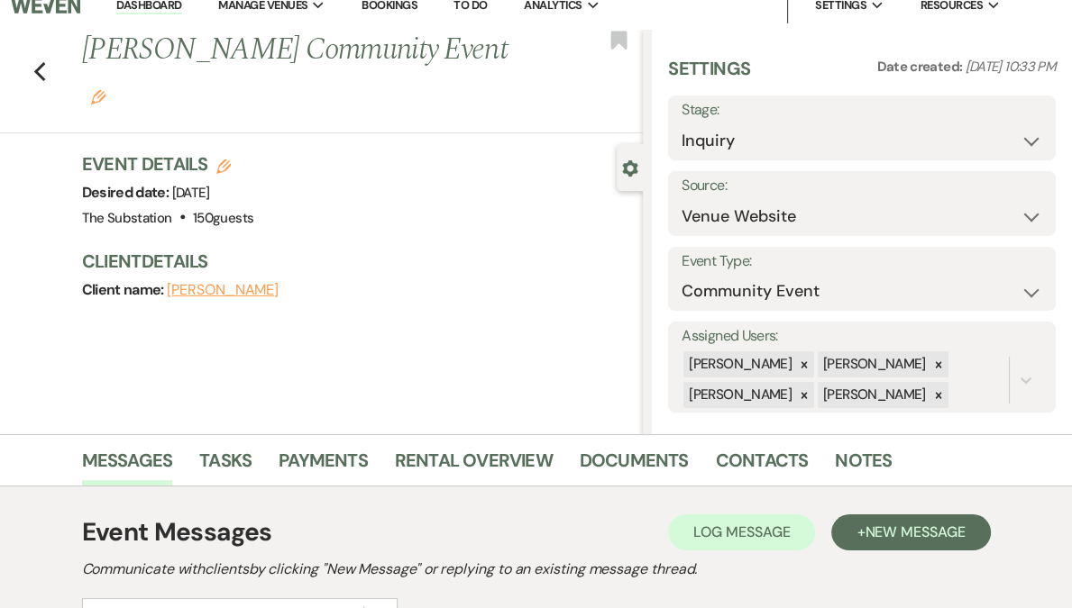
scroll to position [0, 0]
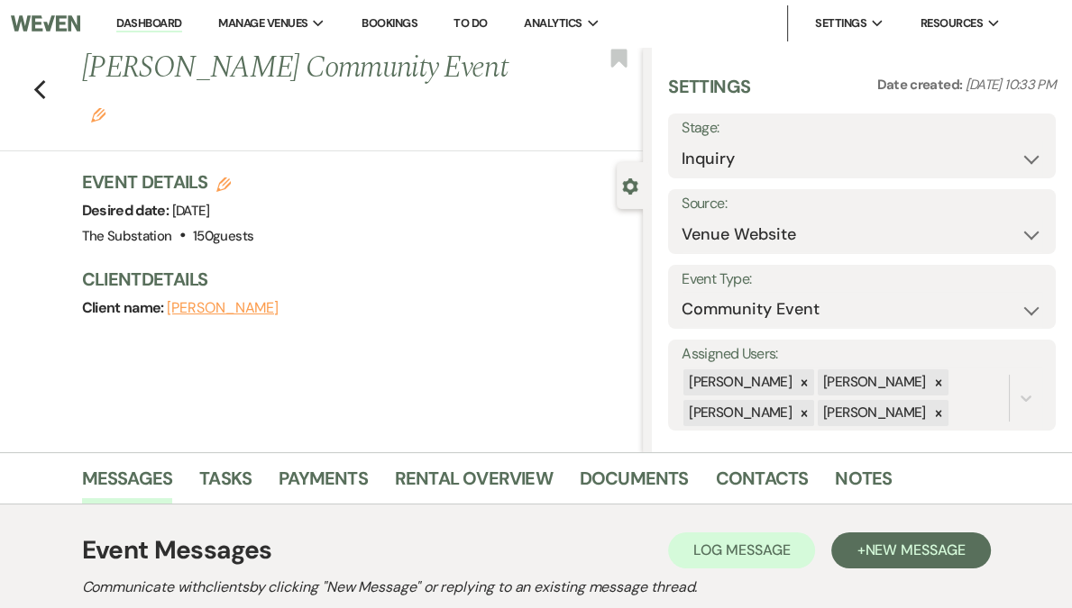
click at [181, 25] on link "Dashboard" at bounding box center [148, 23] width 65 height 17
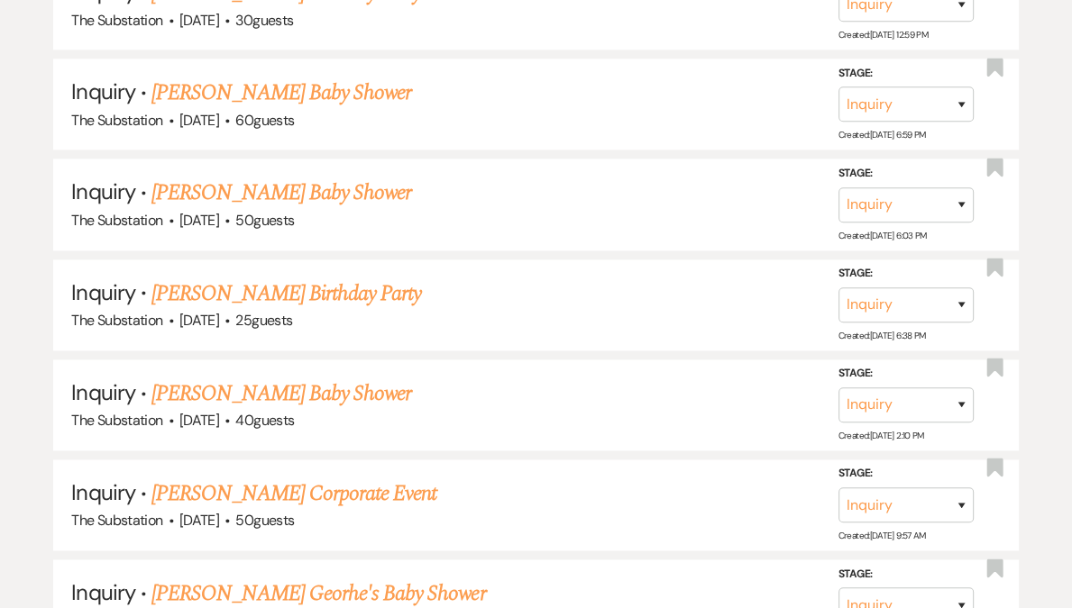
scroll to position [1846, 0]
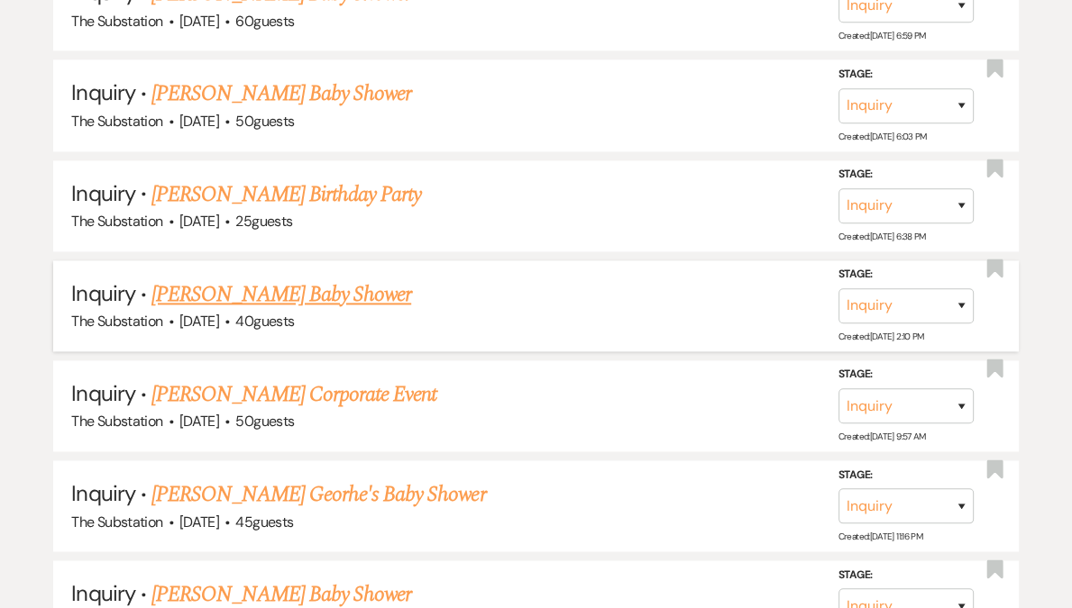
click at [217, 279] on link "[PERSON_NAME] Baby Shower" at bounding box center [281, 294] width 260 height 32
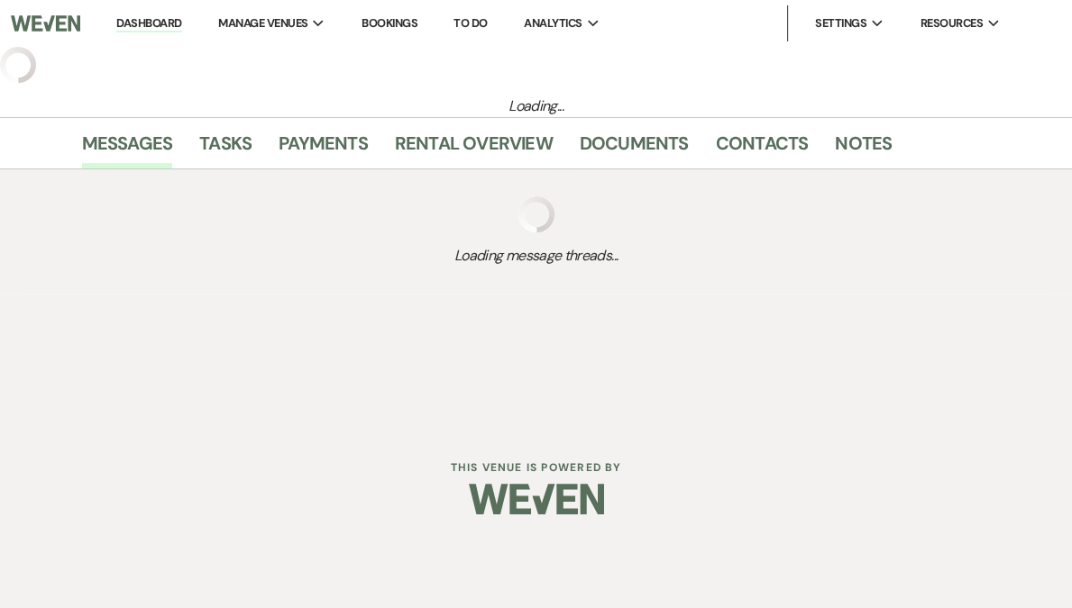
select select "5"
select select "3"
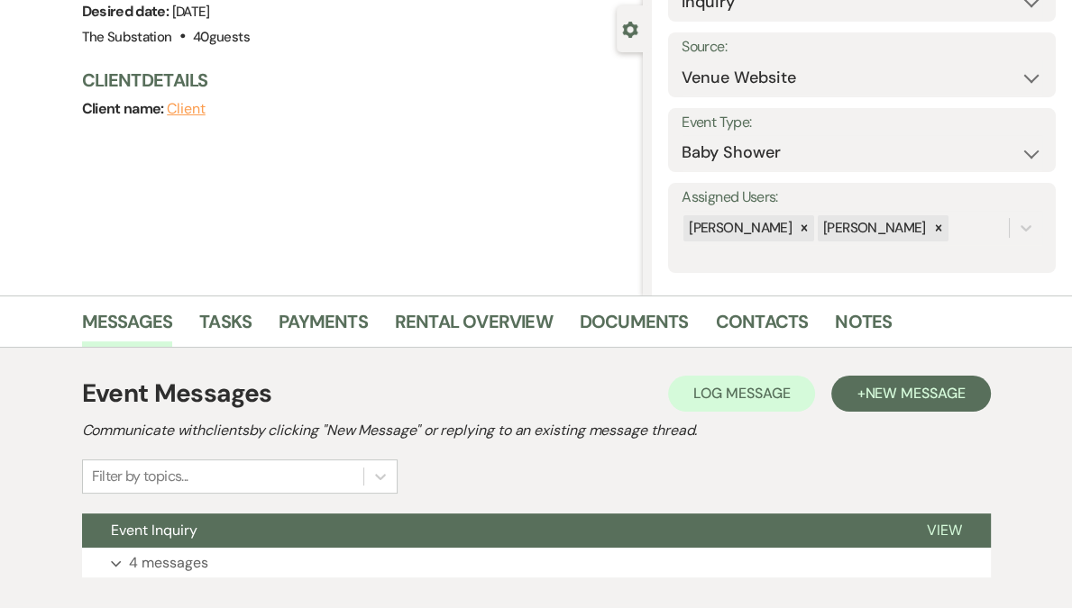
scroll to position [269, 0]
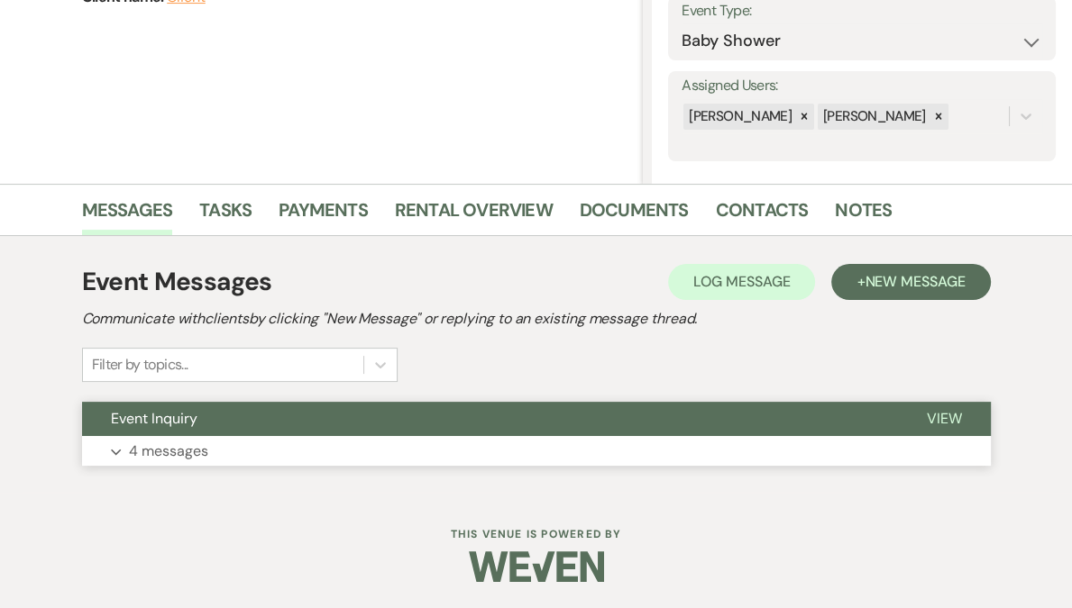
click at [205, 451] on p "4 messages" at bounding box center [168, 451] width 79 height 23
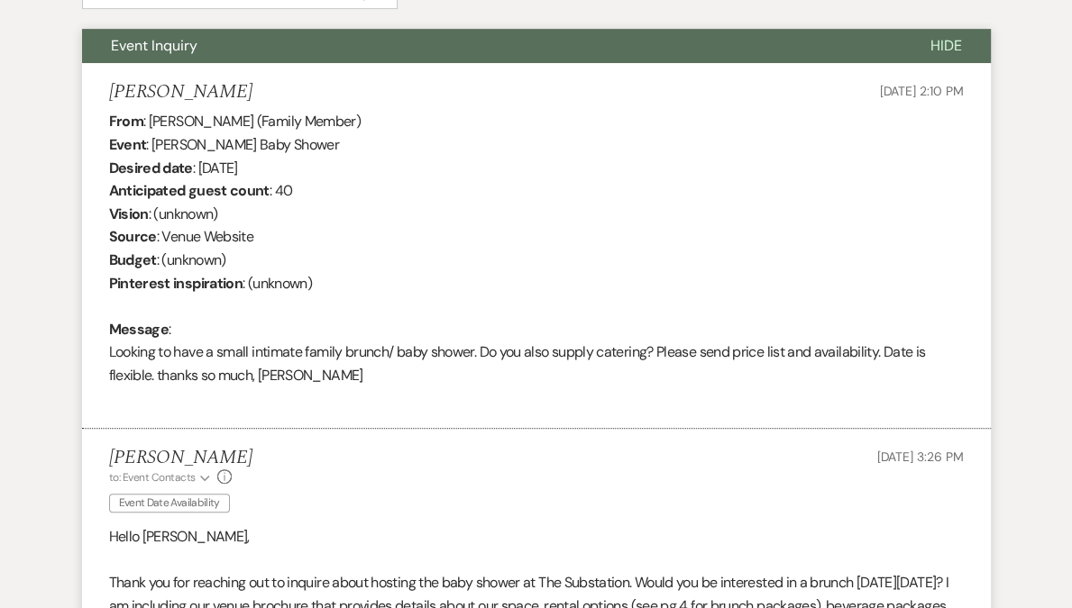
scroll to position [962, 0]
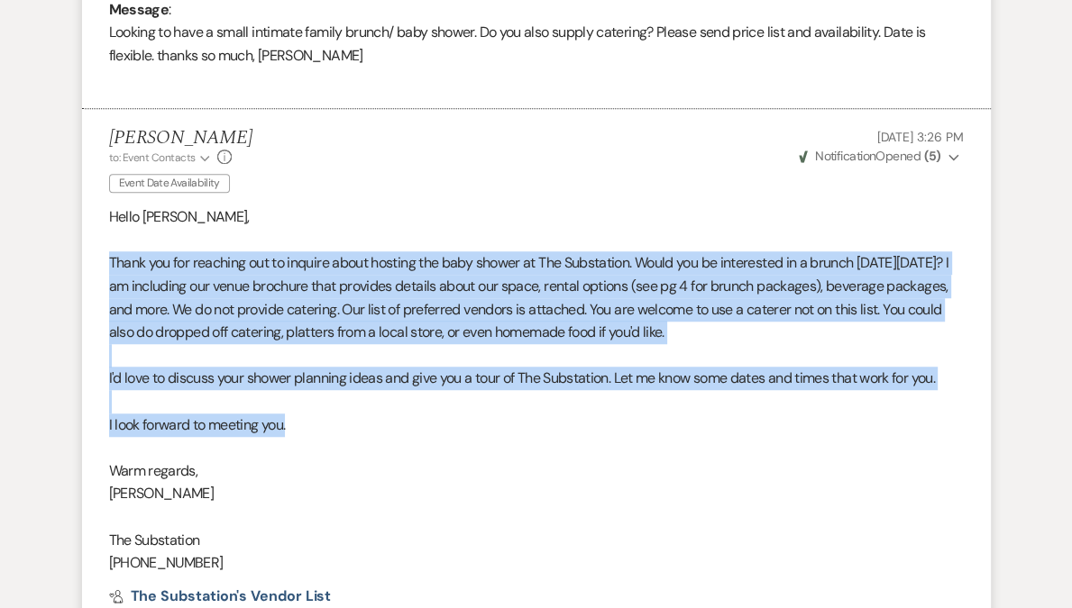
drag, startPoint x: 106, startPoint y: 261, endPoint x: 325, endPoint y: 428, distance: 275.2
click at [325, 428] on li "[PERSON_NAME] to: Event Contacts Expand Info Event Date Availability [DATE] 3:2…" at bounding box center [536, 387] width 908 height 557
copy div "Thank you for reaching out to inquire about hosting the baby shower at The Subs…"
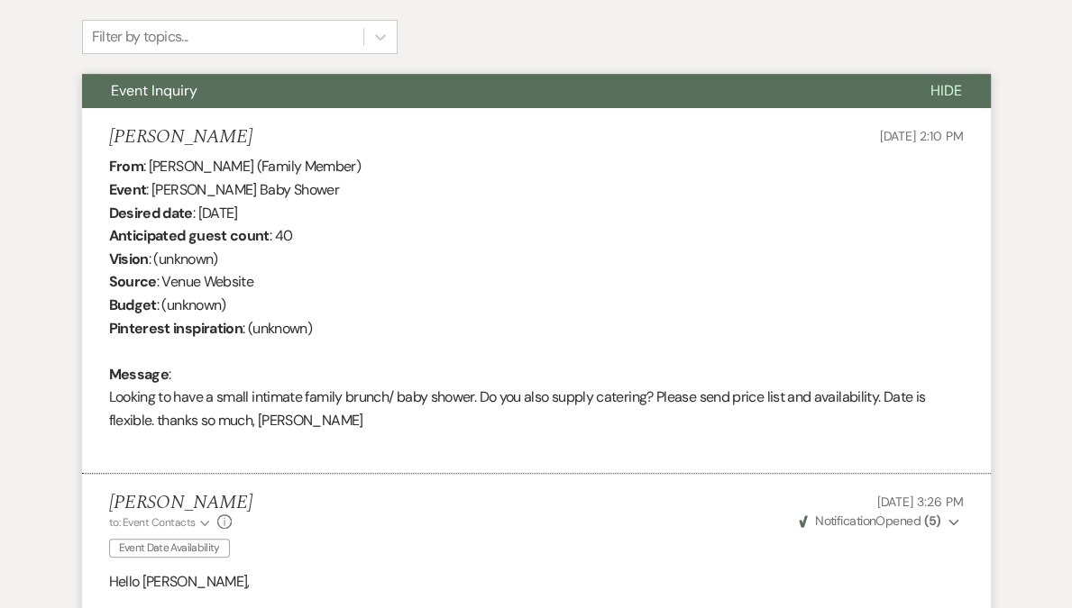
scroll to position [0, 0]
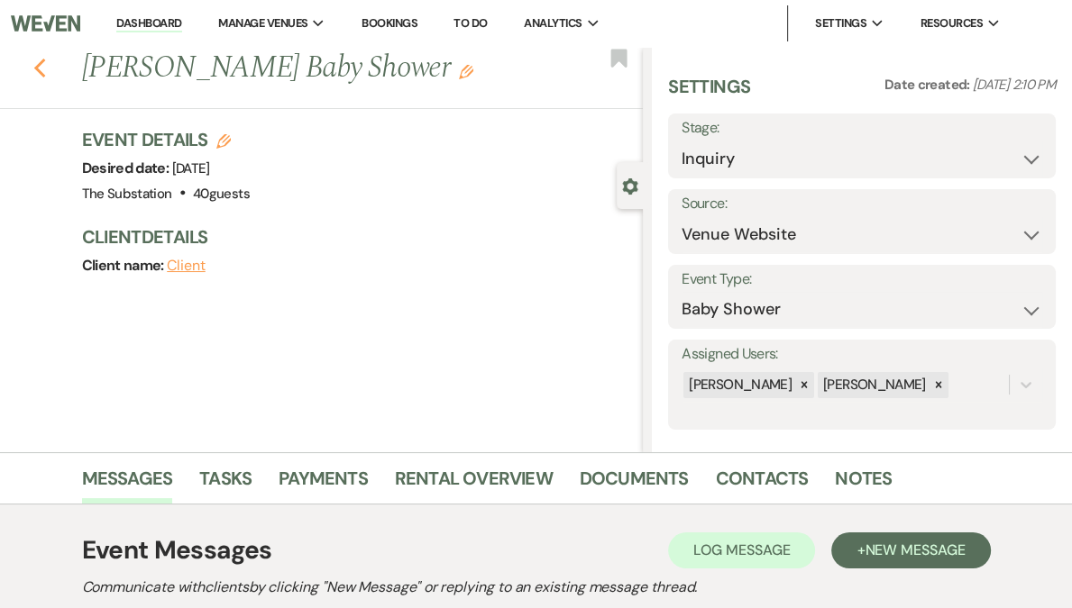
click at [44, 72] on use "button" at bounding box center [39, 69] width 12 height 20
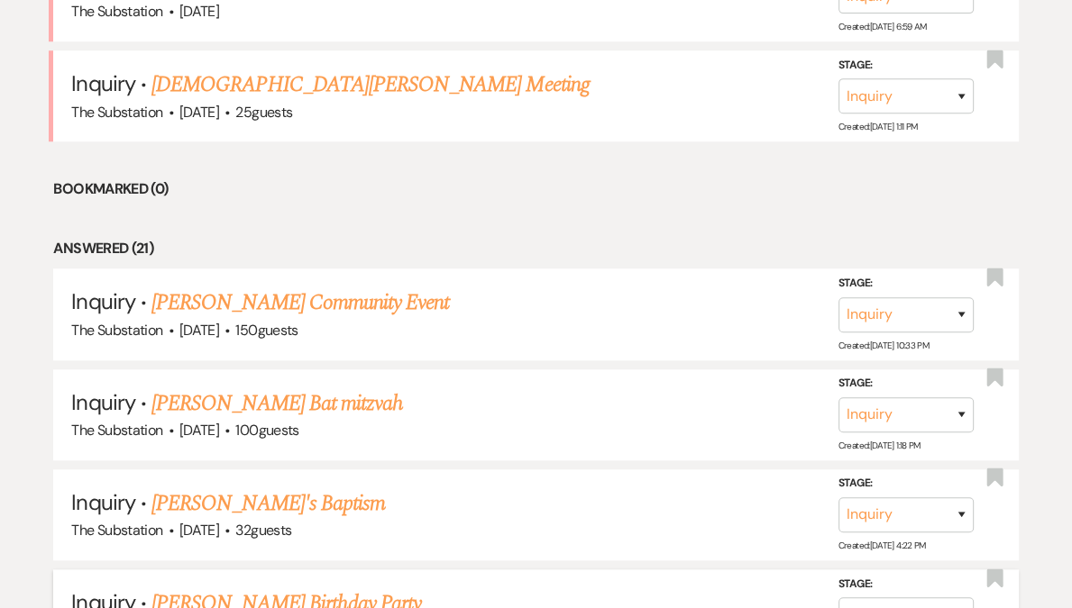
scroll to position [936, 0]
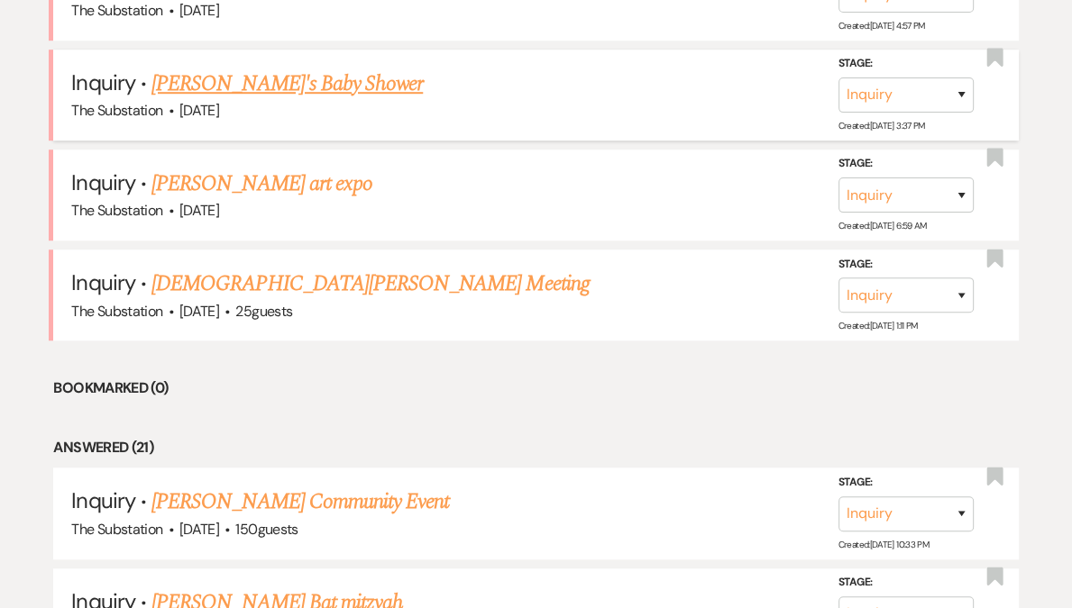
click at [232, 87] on link "[PERSON_NAME]'s Baby Shower" at bounding box center [286, 84] width 271 height 32
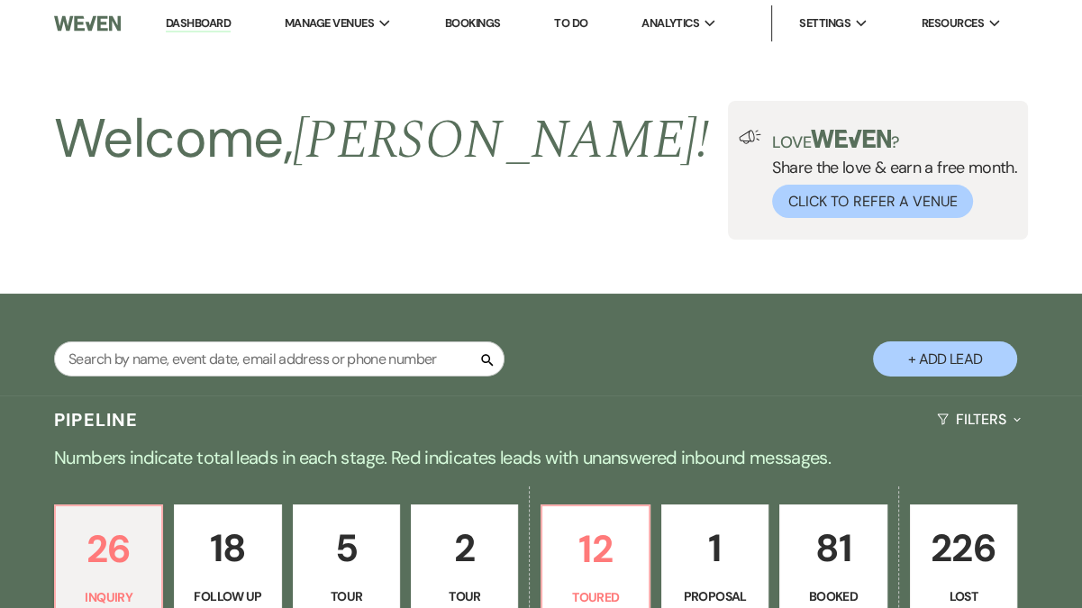
select select "5"
select select "3"
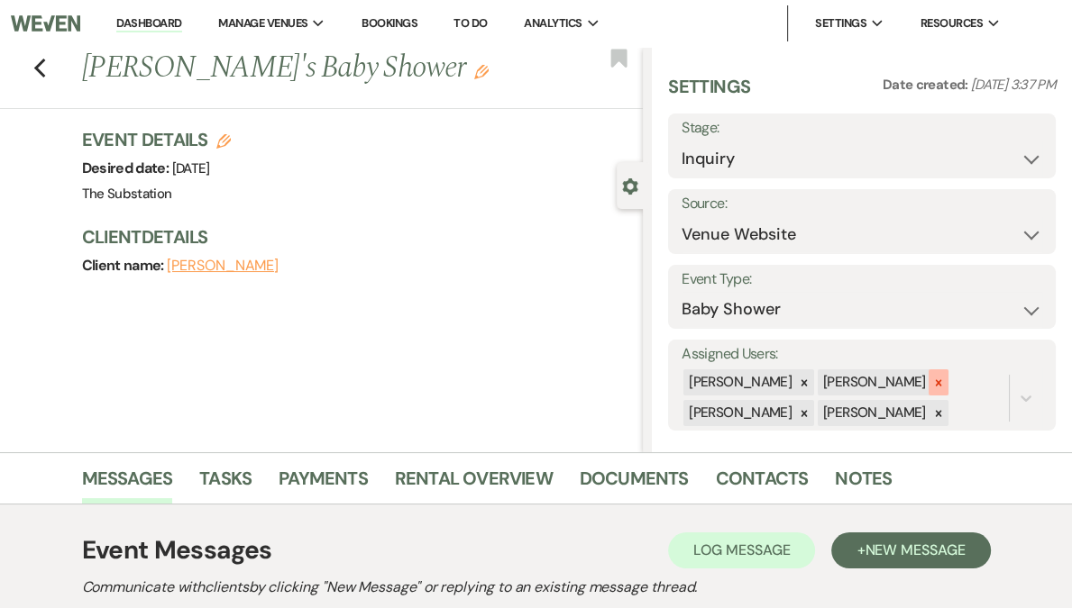
click at [939, 383] on icon at bounding box center [938, 382] width 6 height 6
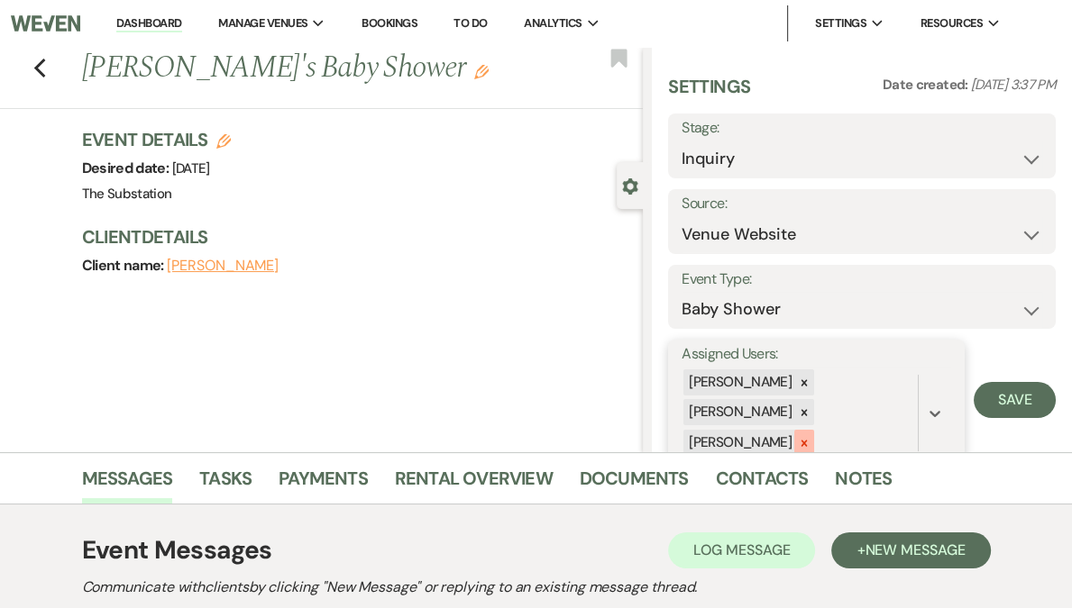
click at [807, 442] on icon at bounding box center [804, 443] width 6 height 6
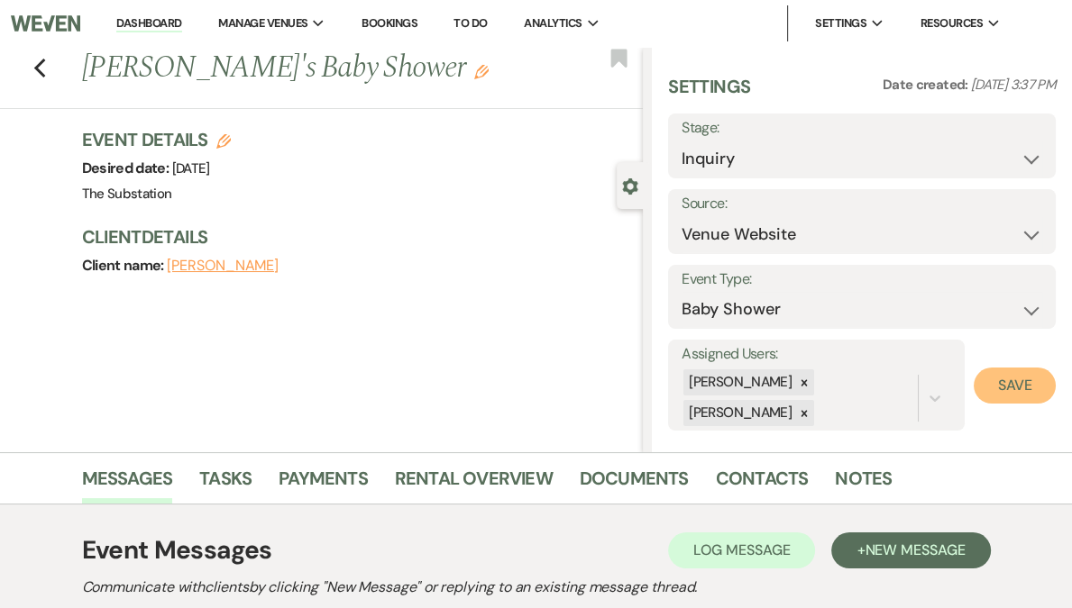
click at [998, 384] on button "Save" at bounding box center [1014, 386] width 82 height 36
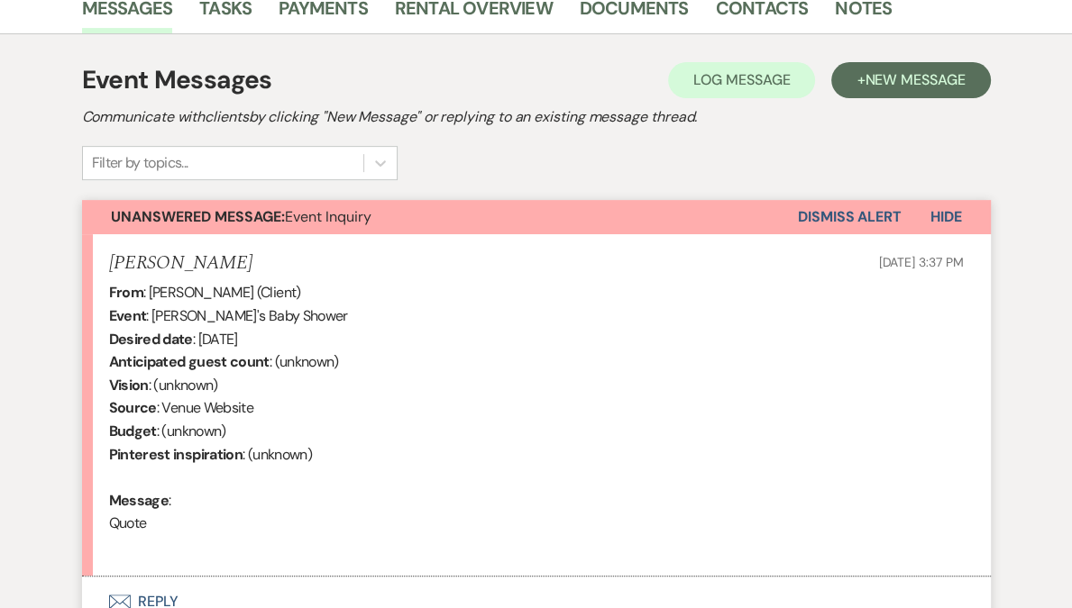
scroll to position [632, 0]
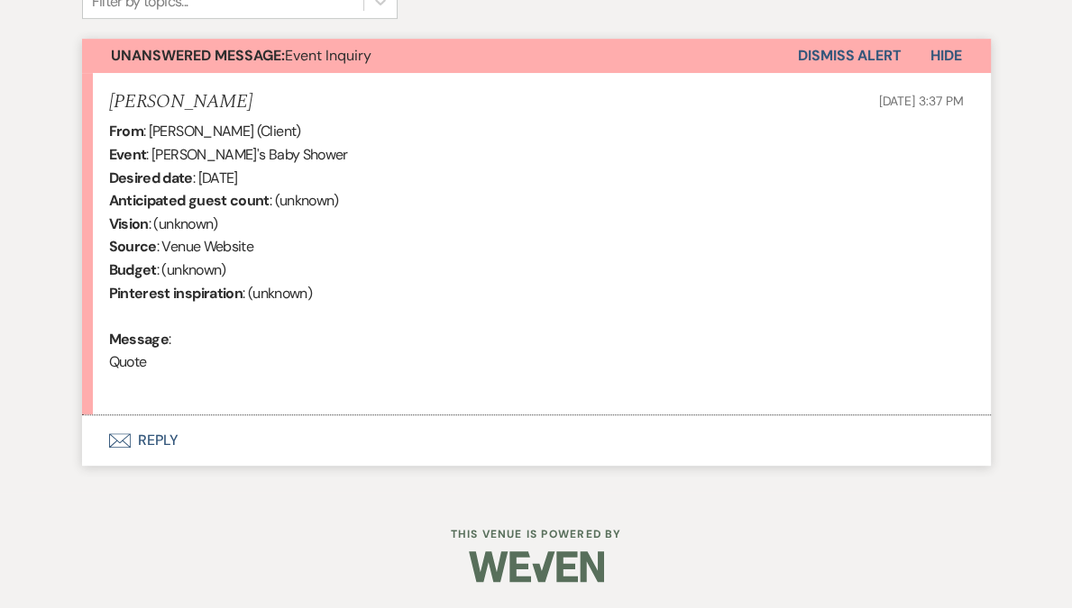
click at [160, 435] on button "Envelope Reply" at bounding box center [536, 440] width 908 height 50
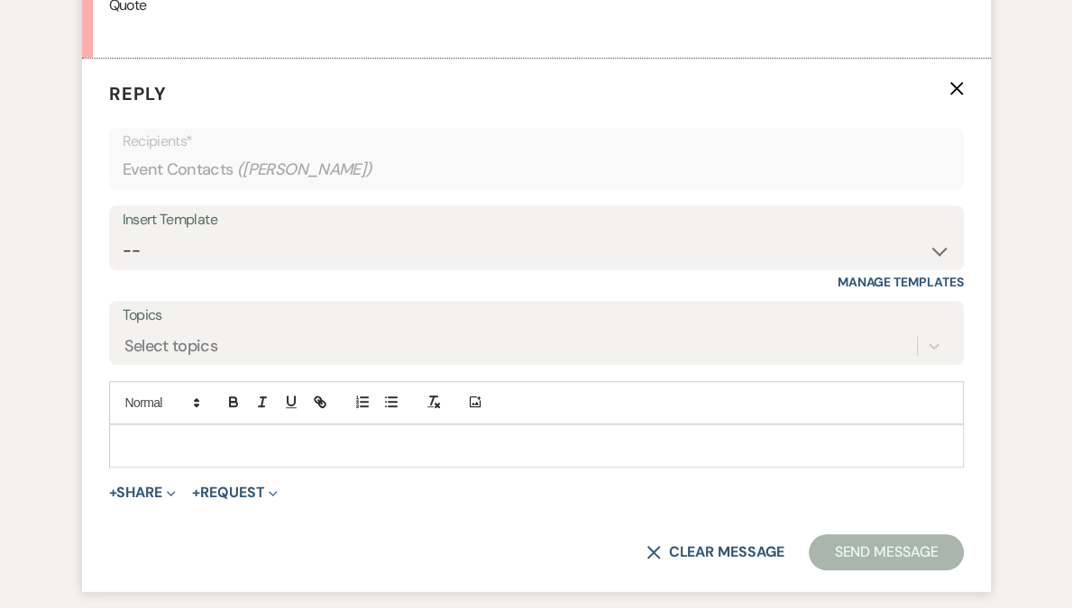
scroll to position [1009, 0]
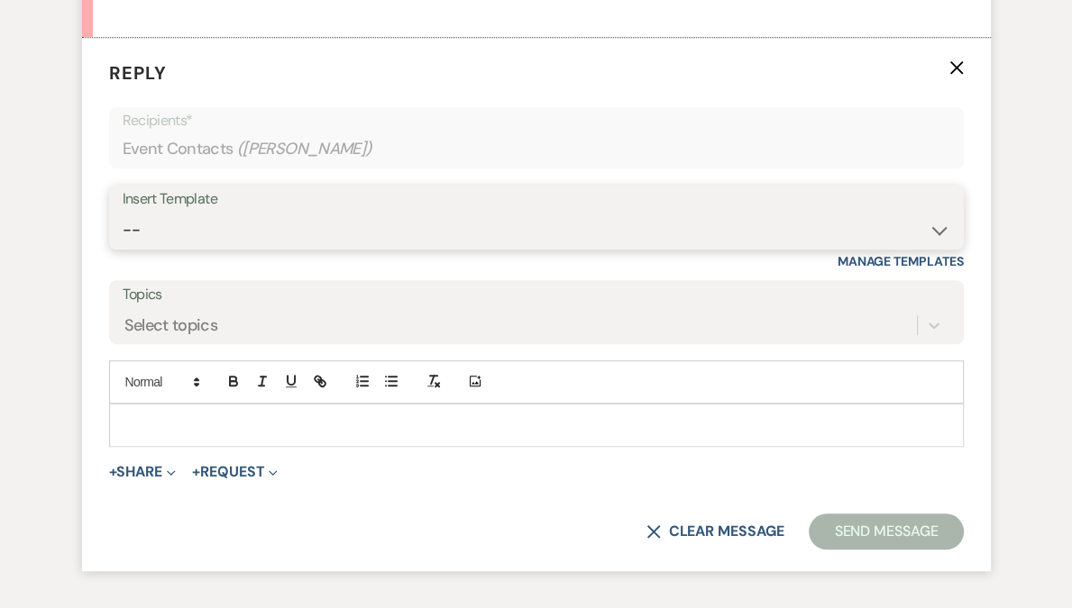
click at [206, 234] on select "-- Weven Planning Portal Introduction (Booked Events) Follow Up Contract (Pre-B…" at bounding box center [536, 230] width 827 height 35
select select "4505"
click at [123, 213] on select "-- Weven Planning Portal Introduction (Booked Events) Follow Up Contract (Pre-B…" at bounding box center [536, 230] width 827 height 35
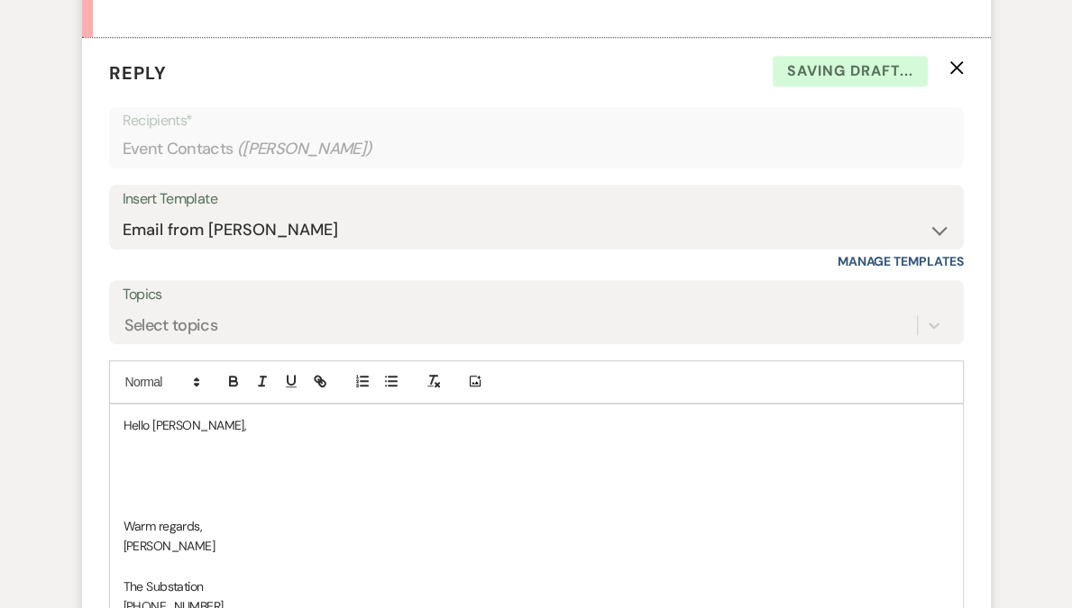
click at [190, 476] on p at bounding box center [535, 486] width 825 height 20
click at [186, 466] on p at bounding box center [535, 466] width 825 height 20
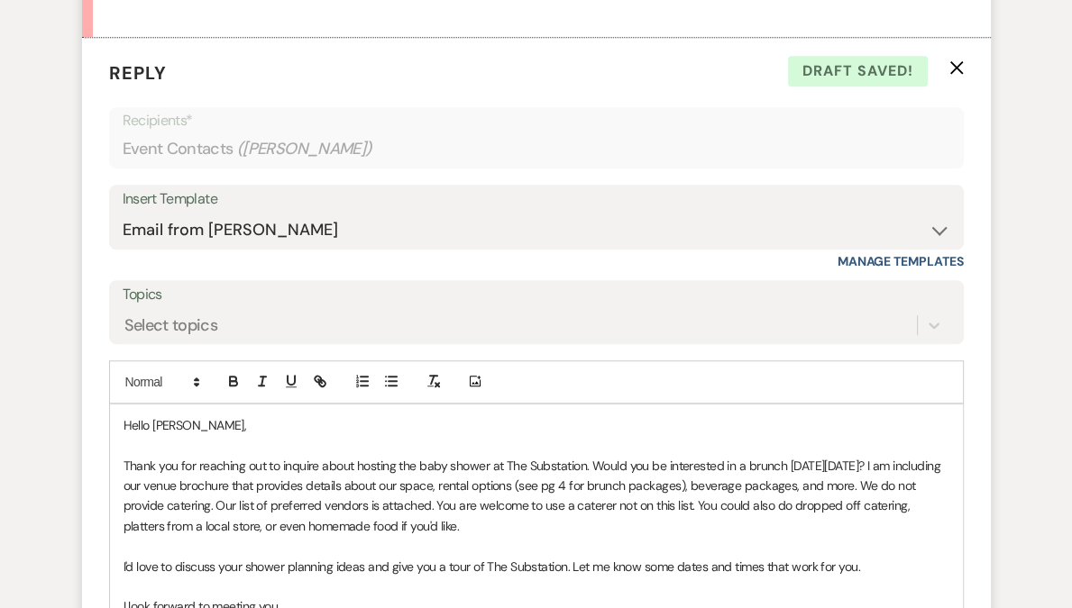
click at [591, 462] on span "Thank you for reaching out to inquire about hosting the baby shower at The Subs…" at bounding box center [533, 496] width 820 height 77
drag, startPoint x: 591, startPoint y: 462, endPoint x: 801, endPoint y: 461, distance: 210.0
click at [801, 461] on span "Thank you for reaching out to inquire about hosting the baby shower at The Subs…" at bounding box center [533, 496] width 820 height 77
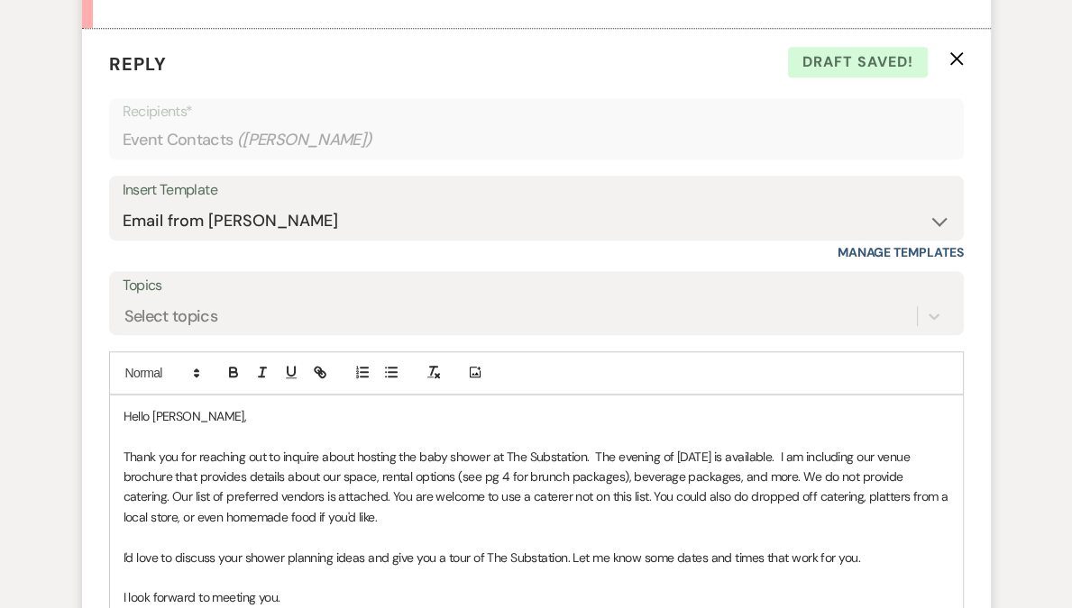
scroll to position [1031, 0]
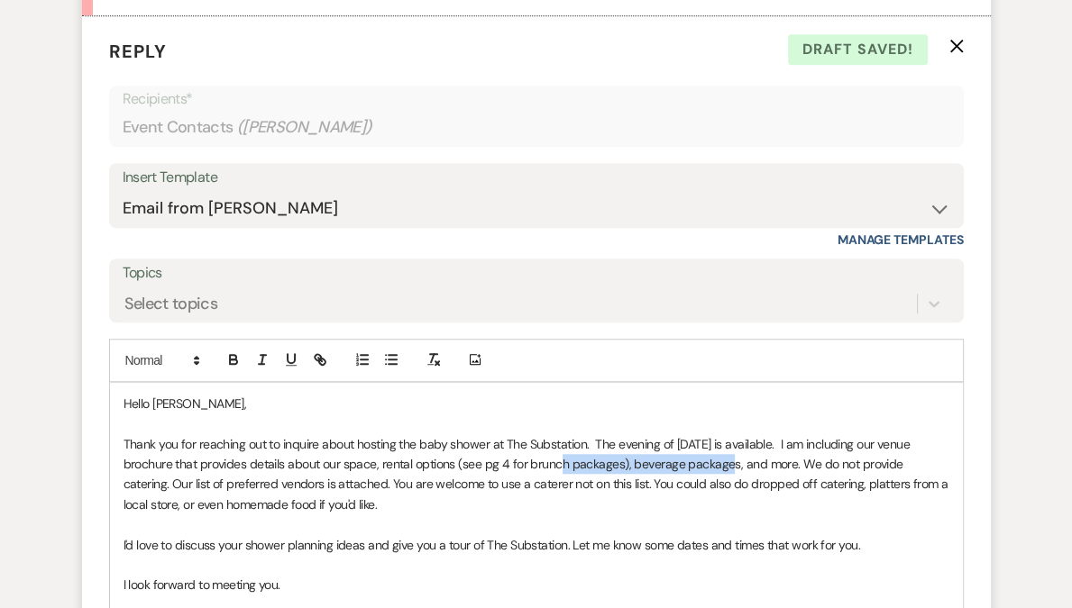
drag, startPoint x: 727, startPoint y: 462, endPoint x: 567, endPoint y: 467, distance: 160.5
click at [567, 467] on span "Thank you for reaching out to inquire about hosting the baby shower at The Subs…" at bounding box center [536, 474] width 827 height 77
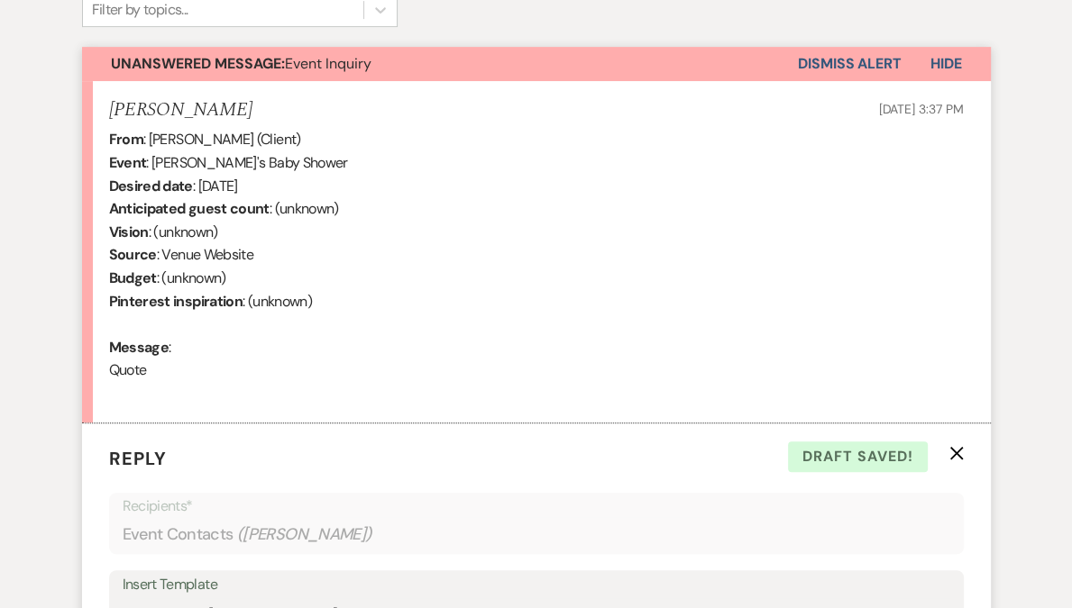
scroll to position [1086, 0]
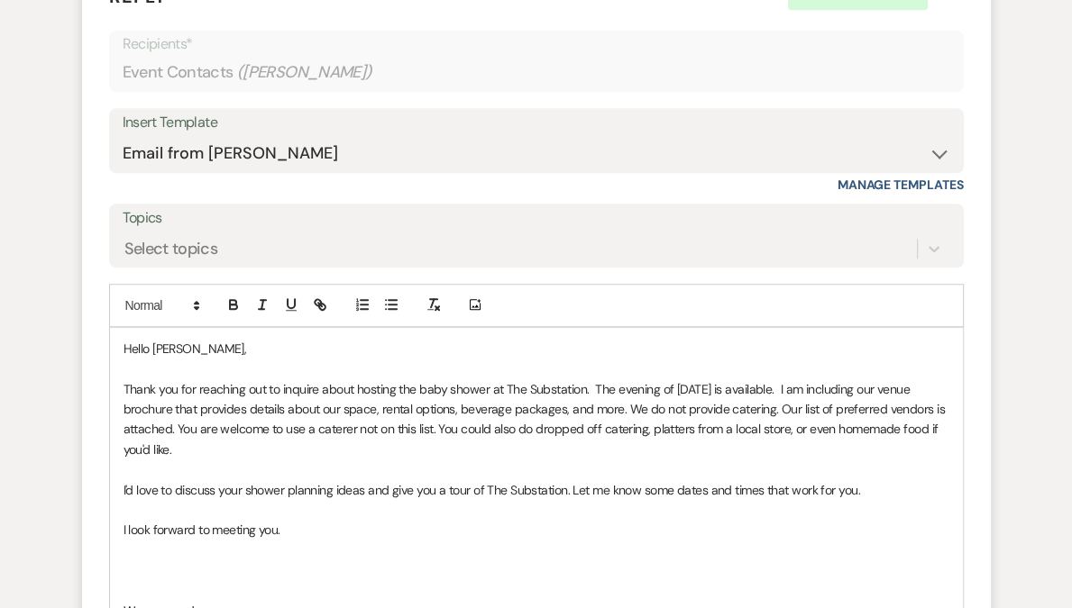
click at [731, 410] on span "Thank you for reaching out to inquire about hosting the baby shower at The Subs…" at bounding box center [535, 419] width 825 height 77
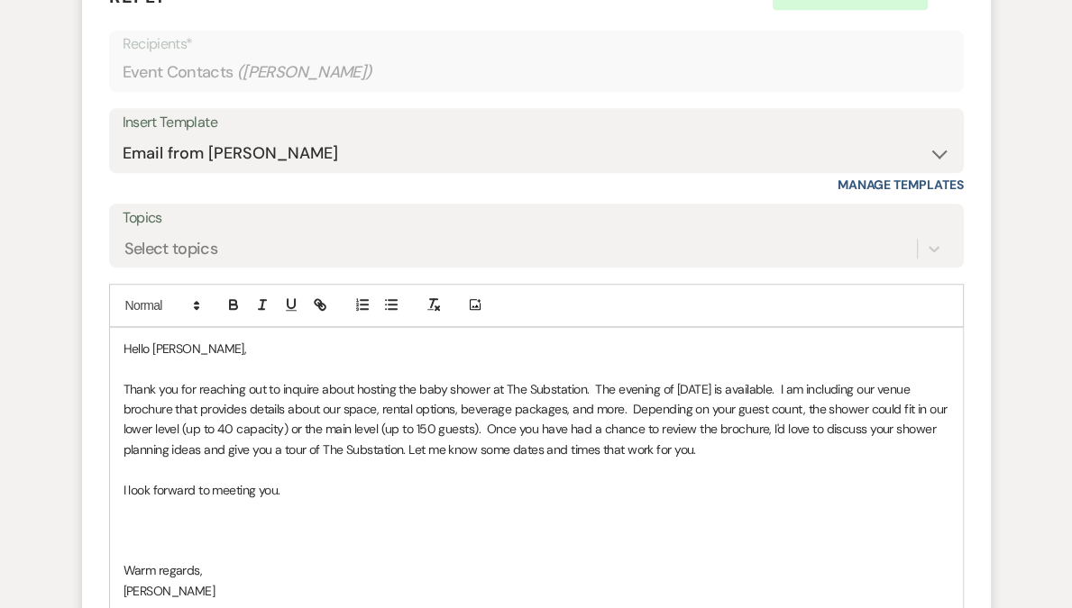
click at [515, 451] on span "Thank you for reaching out to inquire about hosting the baby shower at The Subs…" at bounding box center [536, 419] width 826 height 77
click at [198, 541] on p at bounding box center [535, 551] width 825 height 20
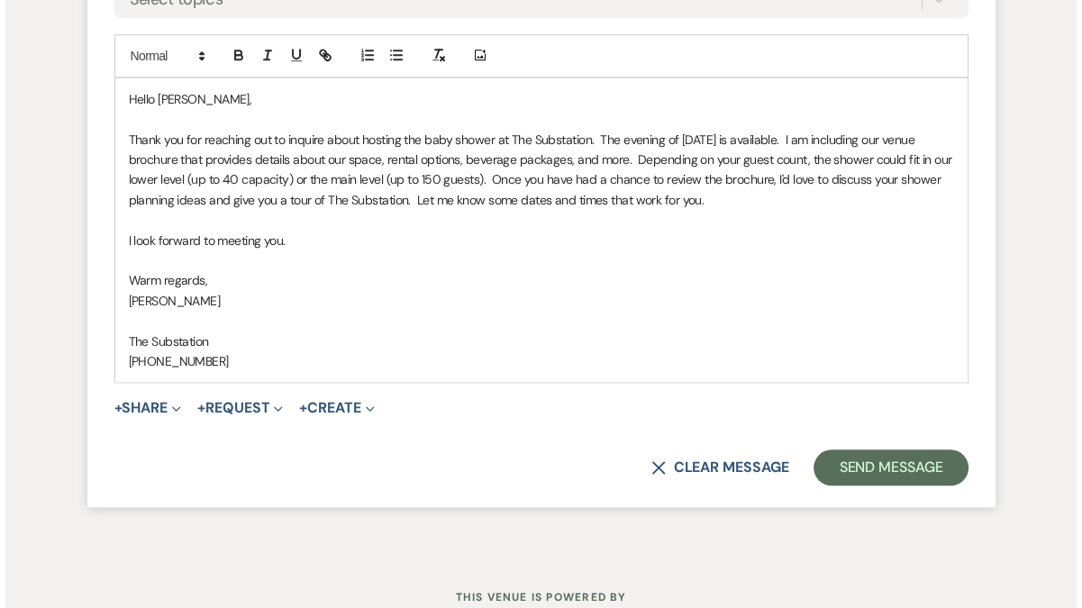
scroll to position [1341, 0]
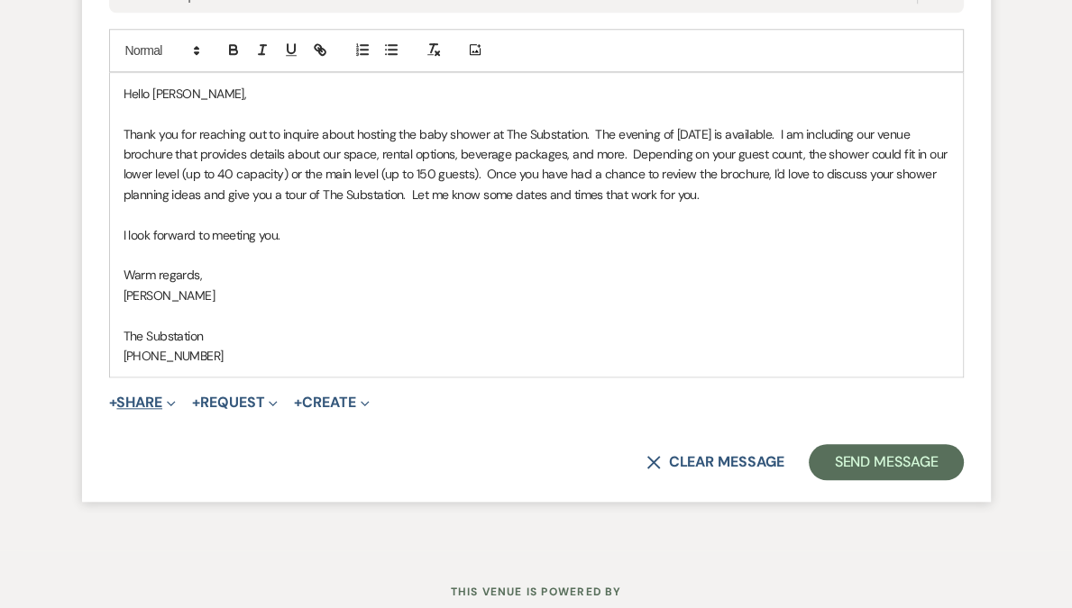
click at [148, 406] on button "+ Share Expand" at bounding box center [143, 403] width 68 height 14
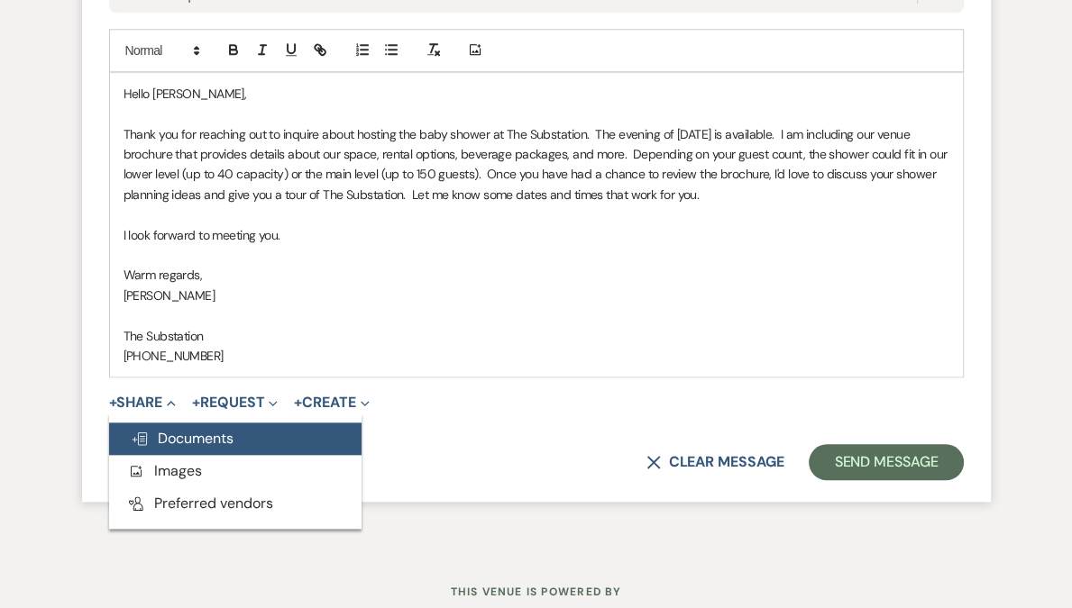
click at [252, 427] on button "Doc Upload Documents" at bounding box center [235, 439] width 252 height 32
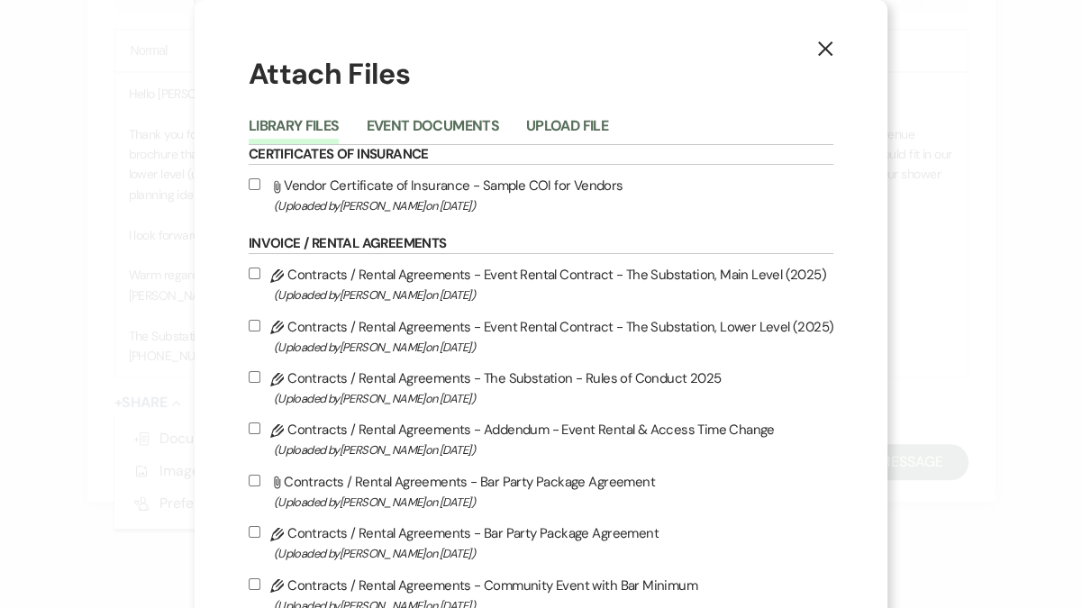
scroll to position [670, 0]
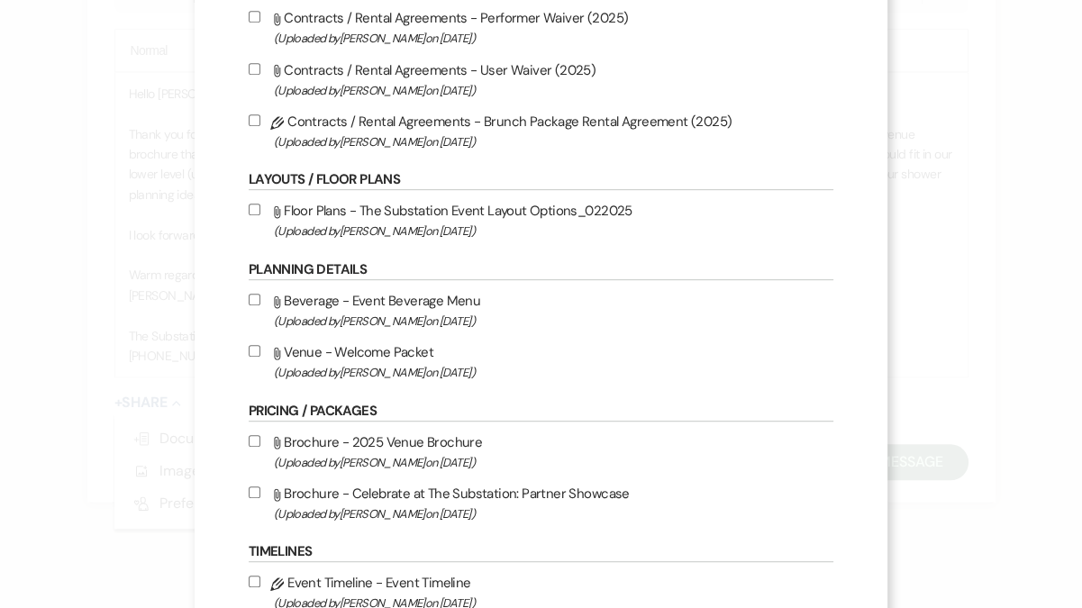
click at [386, 460] on span "(Uploaded by [PERSON_NAME] on [DATE] )" at bounding box center [554, 462] width 560 height 21
click at [260, 447] on input "Attach File Brochure - 2025 Venue Brochure (Uploaded by [PERSON_NAME] on [DATE]…" at bounding box center [255, 441] width 12 height 12
checkbox input "true"
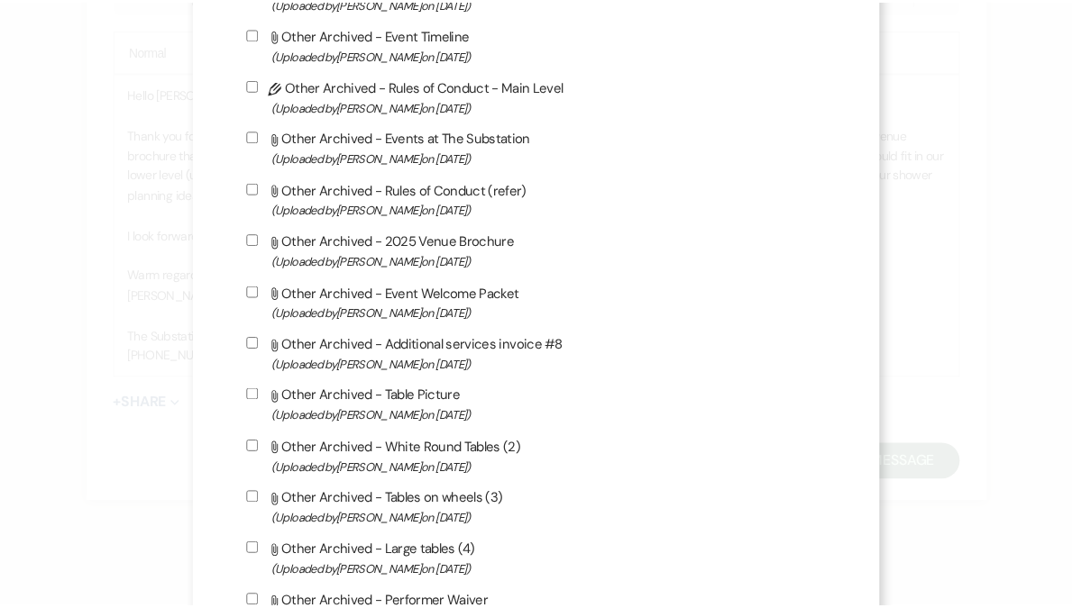
scroll to position [1921, 0]
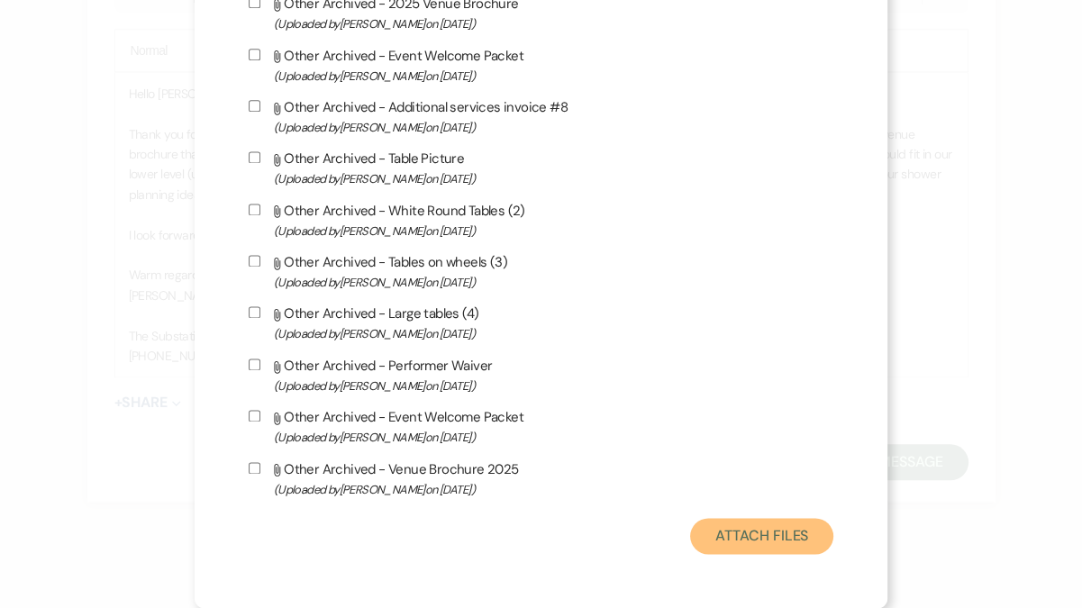
click at [765, 526] on button "Attach Files" at bounding box center [761, 536] width 143 height 36
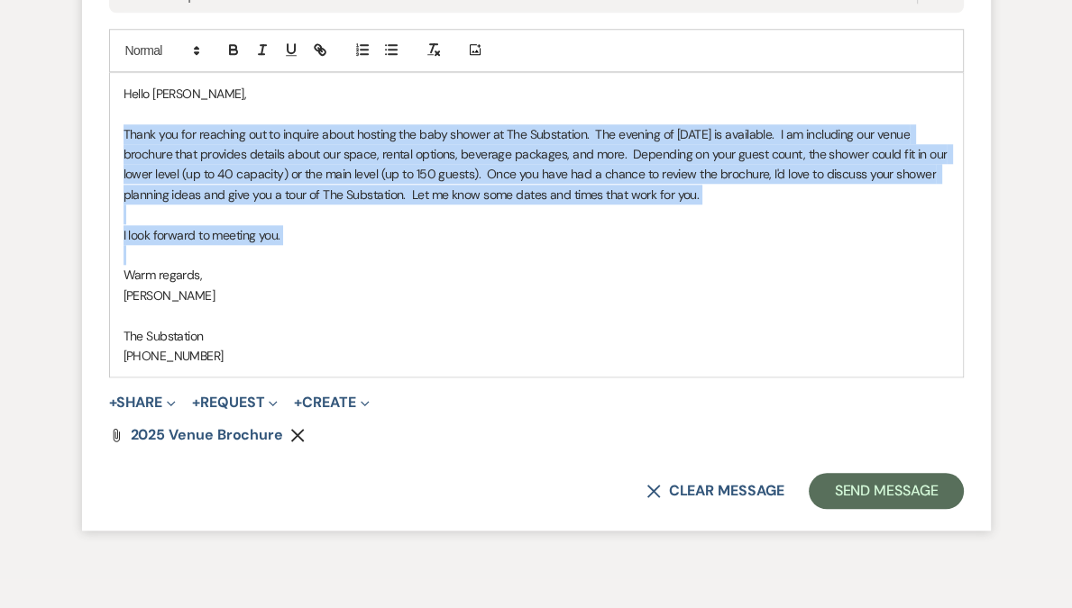
drag, startPoint x: 131, startPoint y: 139, endPoint x: 302, endPoint y: 243, distance: 200.6
click at [302, 243] on div "Hello [PERSON_NAME], Thank you for reaching out to inquire about hosting the ba…" at bounding box center [536, 225] width 853 height 304
copy div "Thank you for reaching out to inquire about hosting the baby shower at The Subs…"
click at [352, 215] on p at bounding box center [535, 215] width 825 height 20
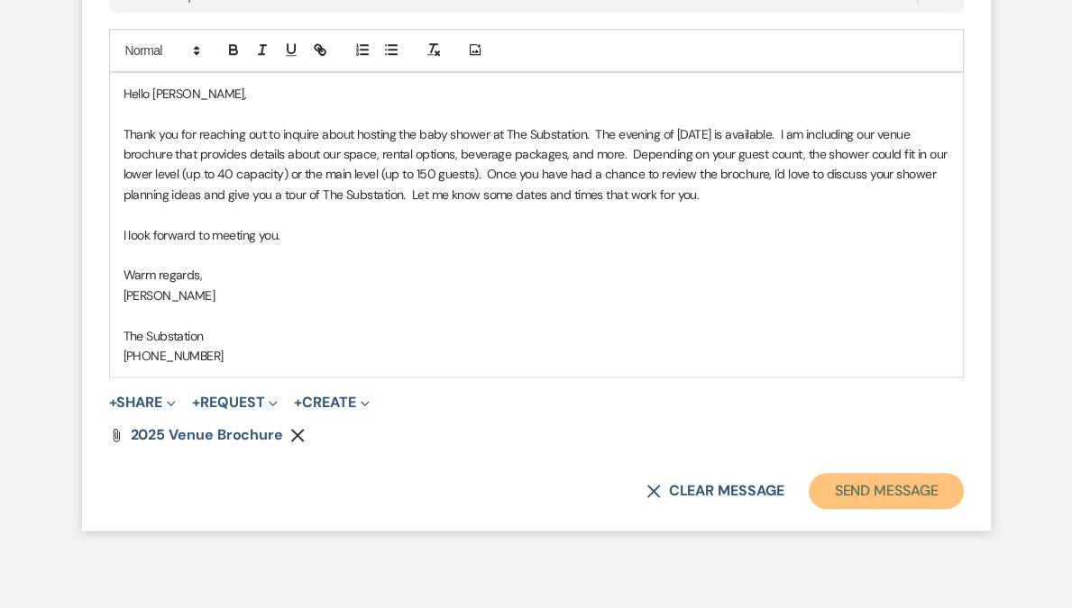
click at [875, 488] on button "Send Message" at bounding box center [885, 491] width 154 height 36
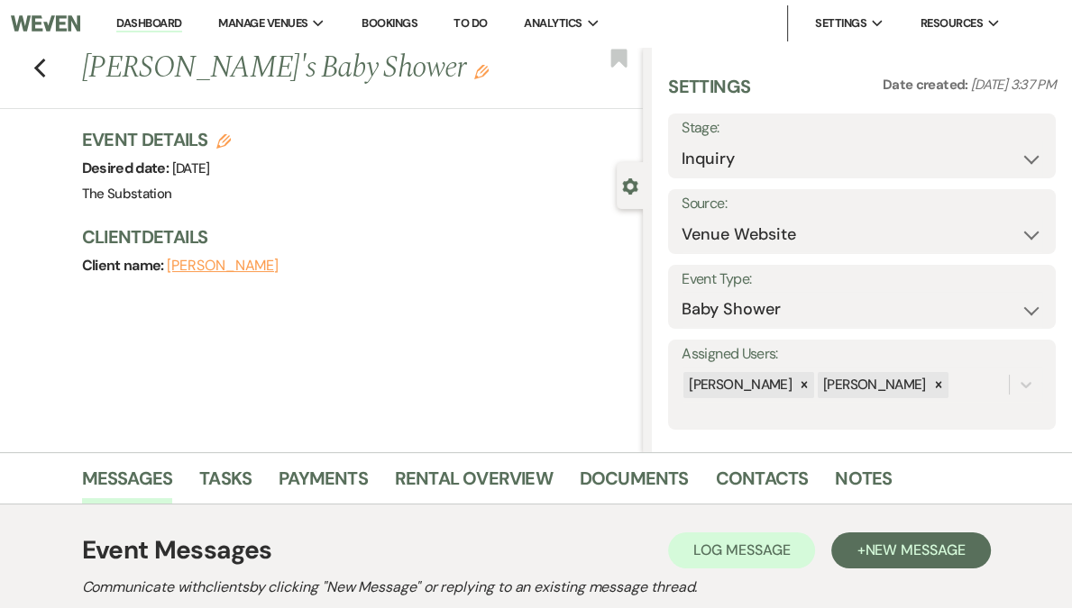
scroll to position [0, 0]
click at [41, 63] on icon "Previous" at bounding box center [40, 69] width 14 height 22
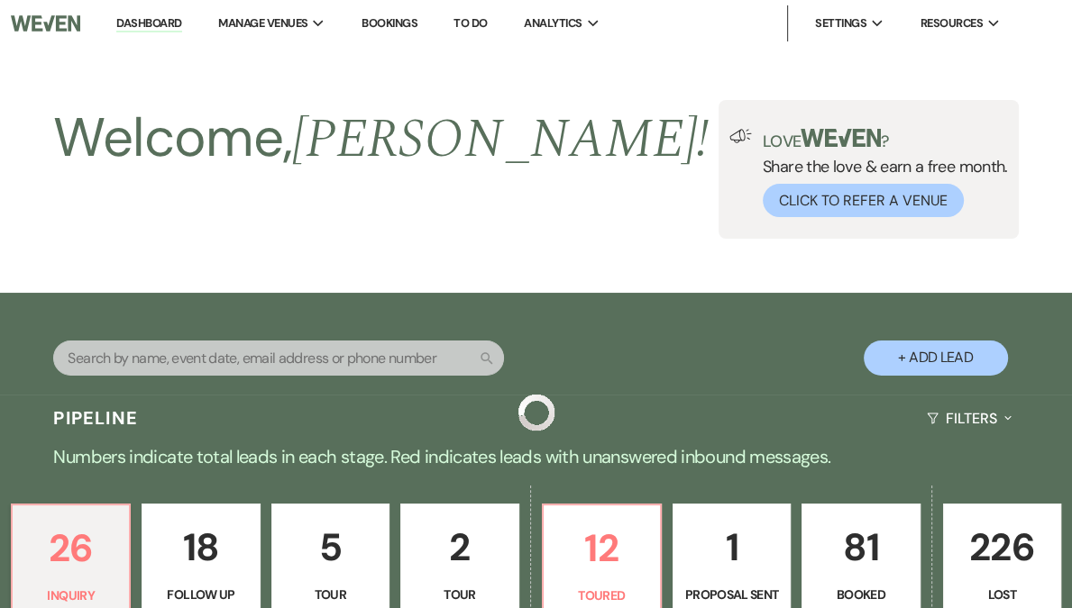
scroll to position [936, 0]
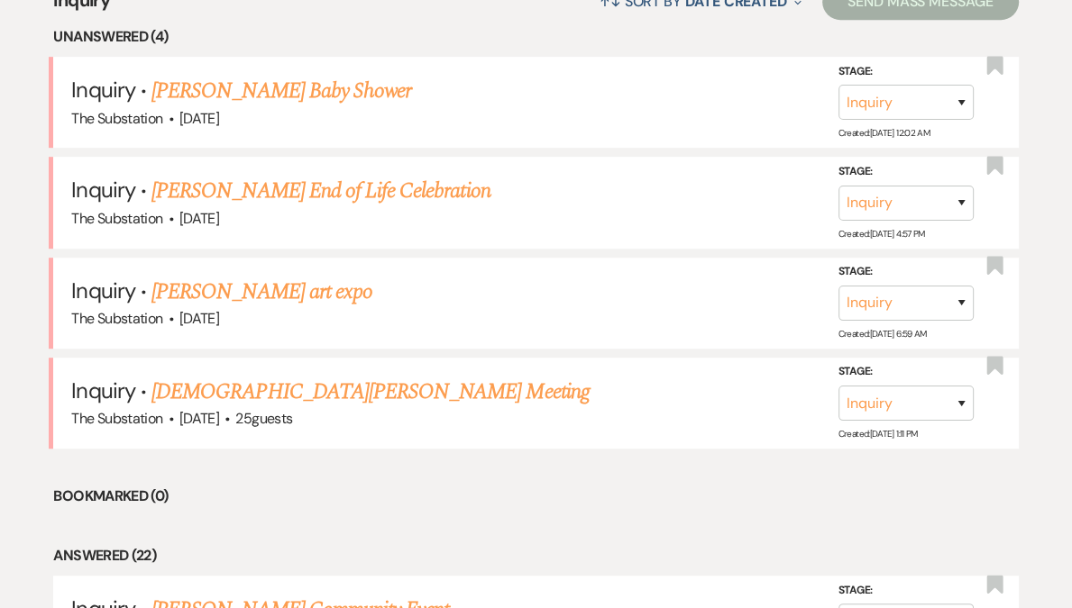
scroll to position [650, 0]
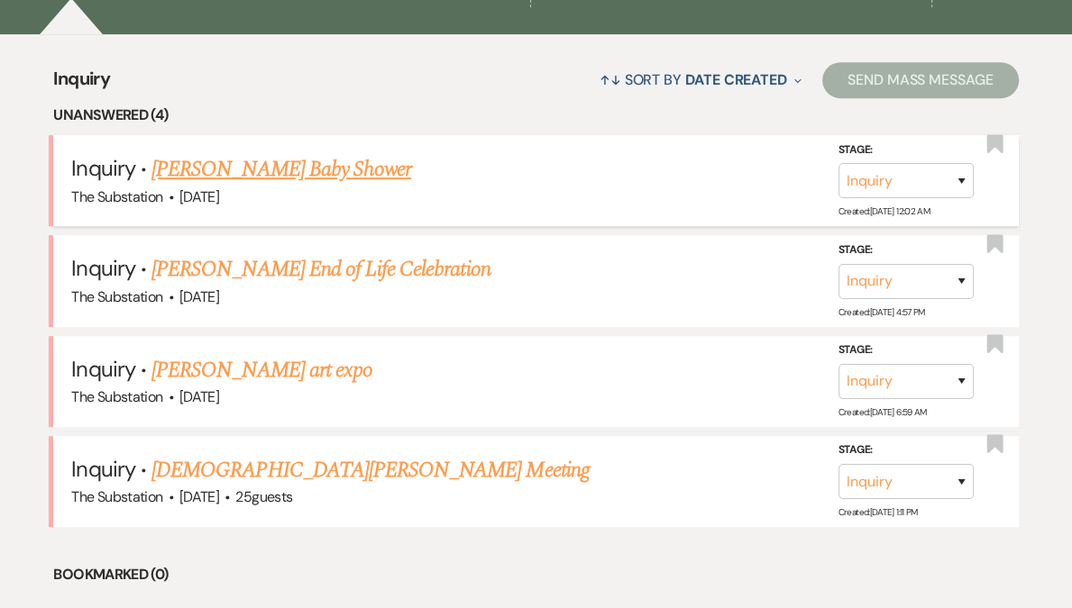
click at [240, 178] on link "[PERSON_NAME] Baby Shower" at bounding box center [281, 169] width 260 height 32
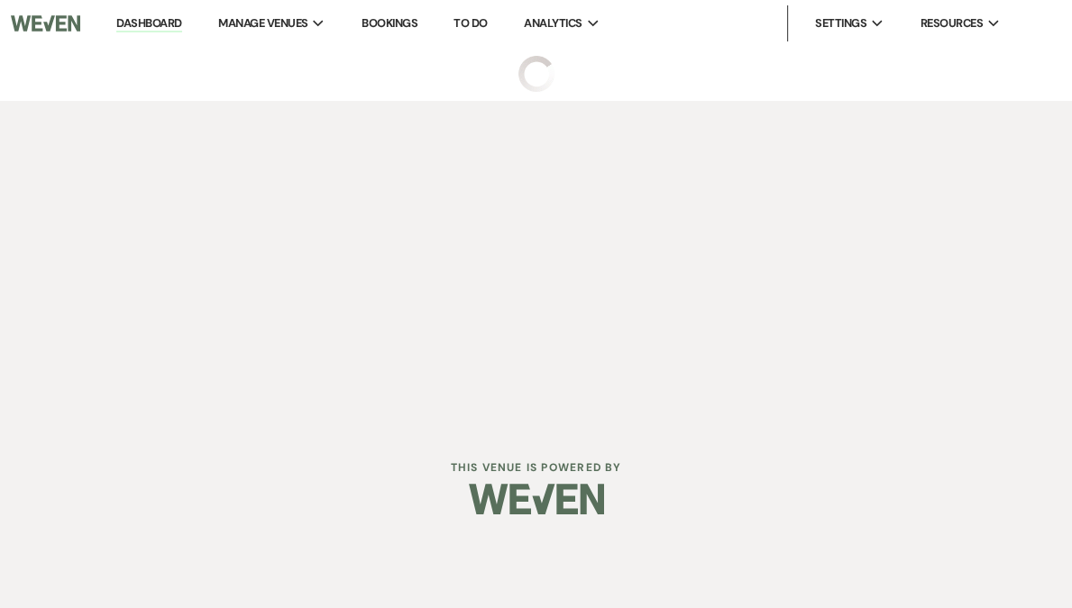
select select "5"
select select "3"
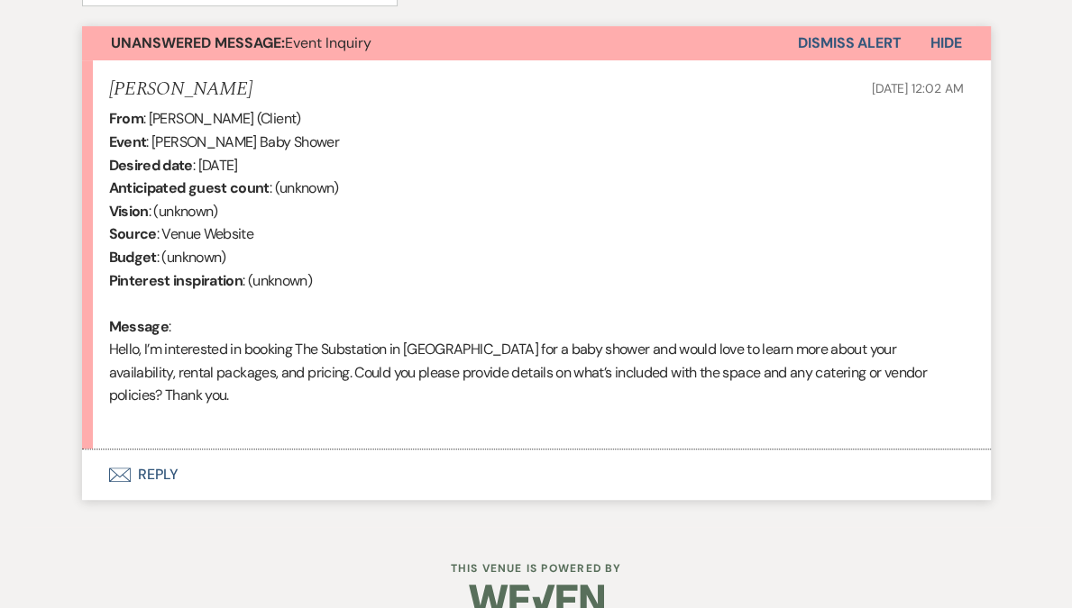
scroll to position [647, 0]
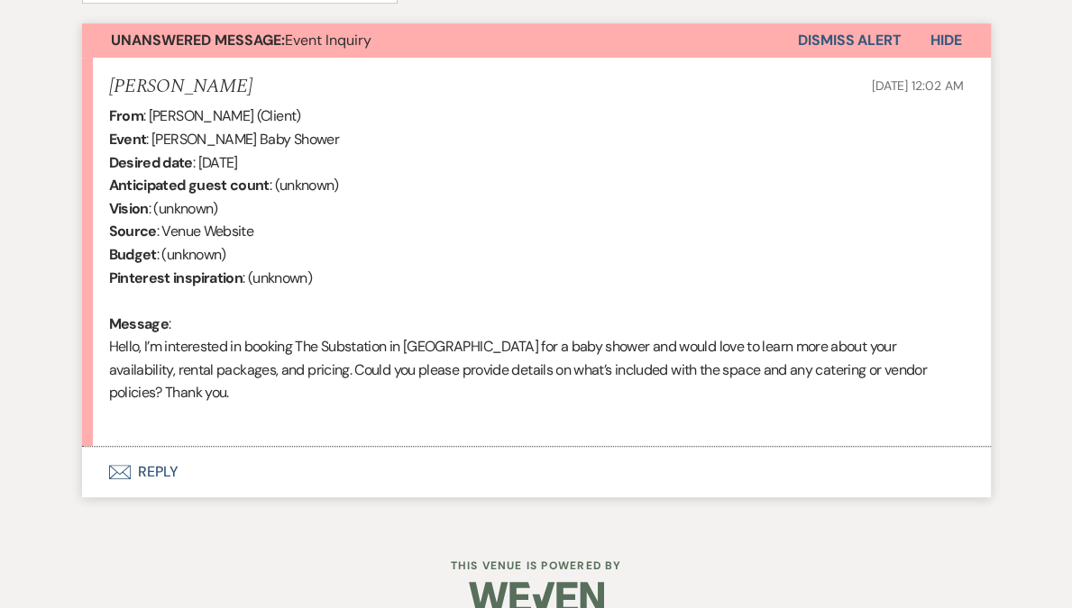
click at [152, 447] on button "Envelope Reply" at bounding box center [536, 472] width 908 height 50
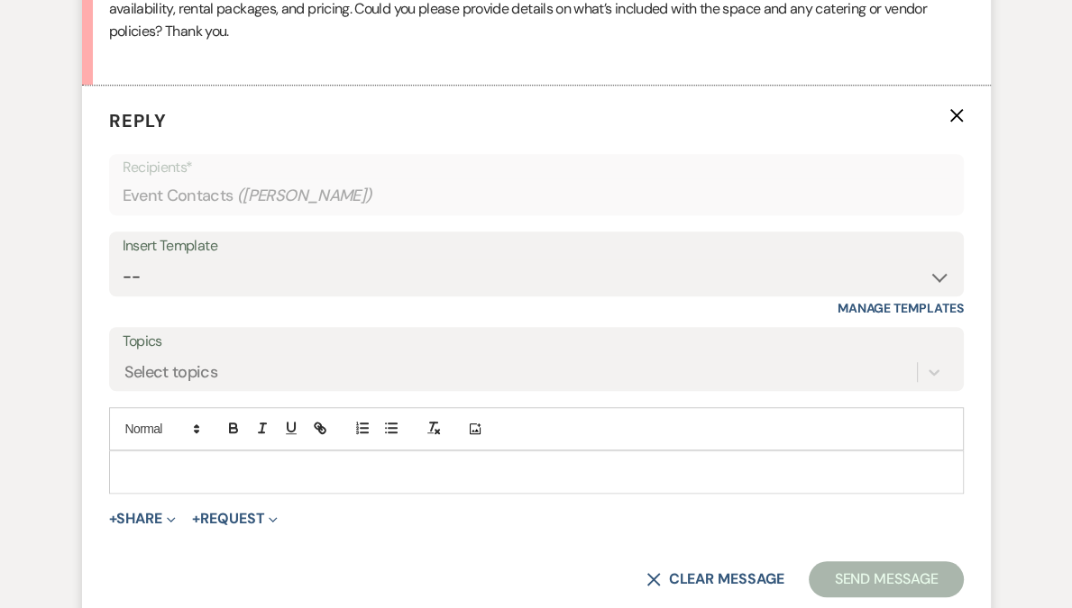
scroll to position [1032, 0]
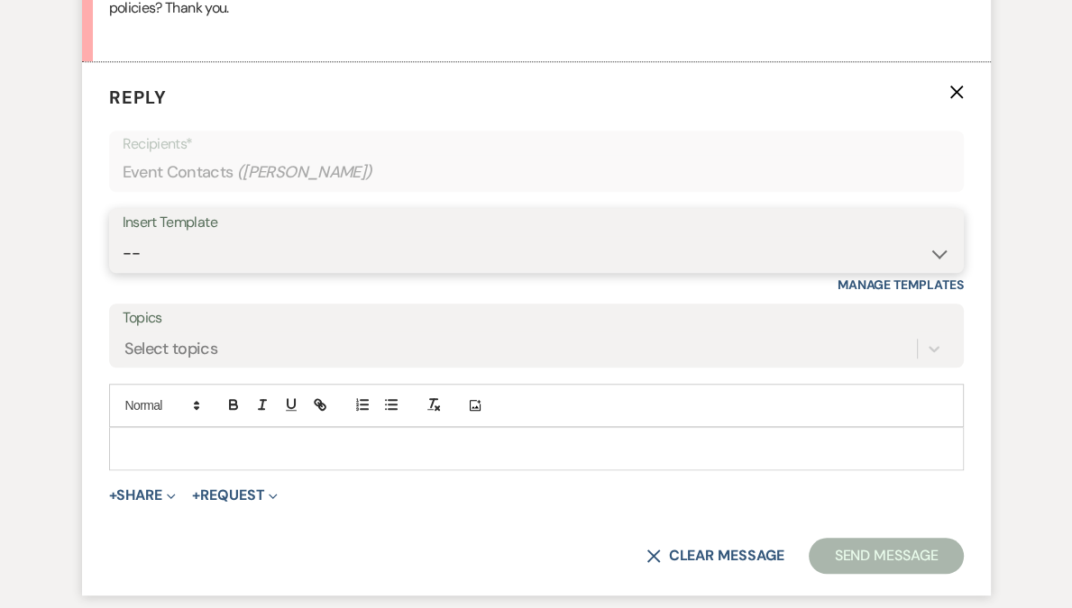
click at [186, 236] on select "-- Weven Planning Portal Introduction (Booked Events) Follow Up Contract (Pre-B…" at bounding box center [536, 253] width 827 height 35
select select "4505"
click at [123, 236] on select "-- Weven Planning Portal Introduction (Booked Events) Follow Up Contract (Pre-B…" at bounding box center [536, 253] width 827 height 35
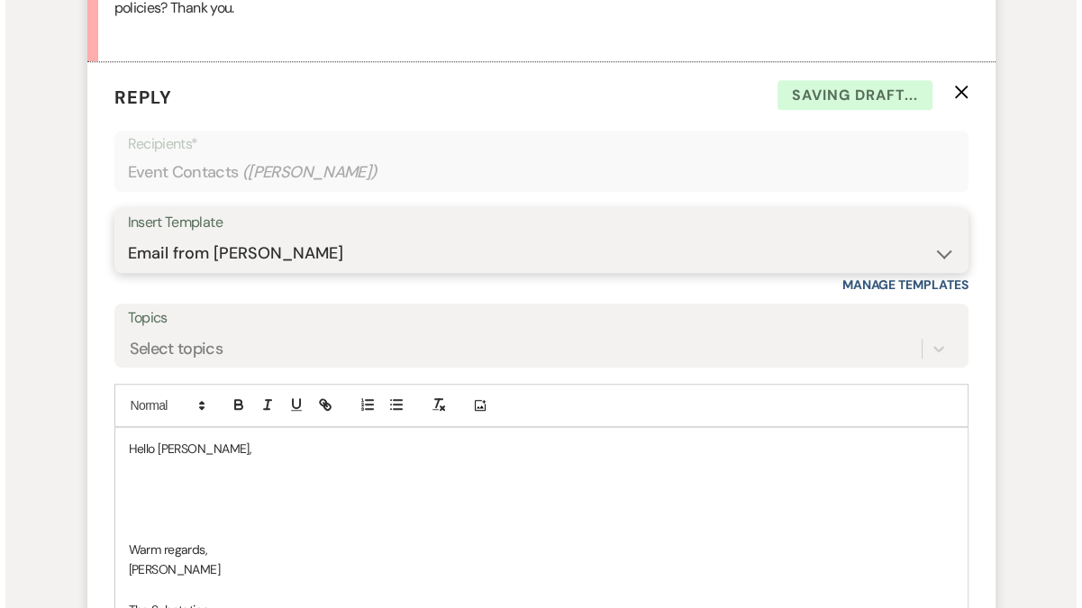
scroll to position [1325, 0]
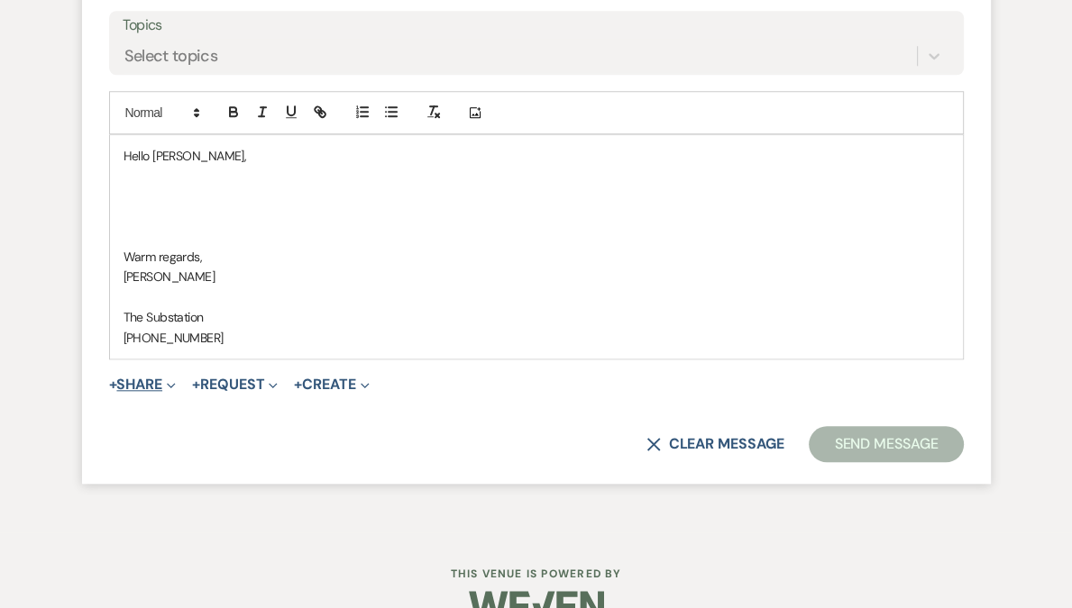
click at [154, 378] on button "+ Share Expand" at bounding box center [143, 385] width 68 height 14
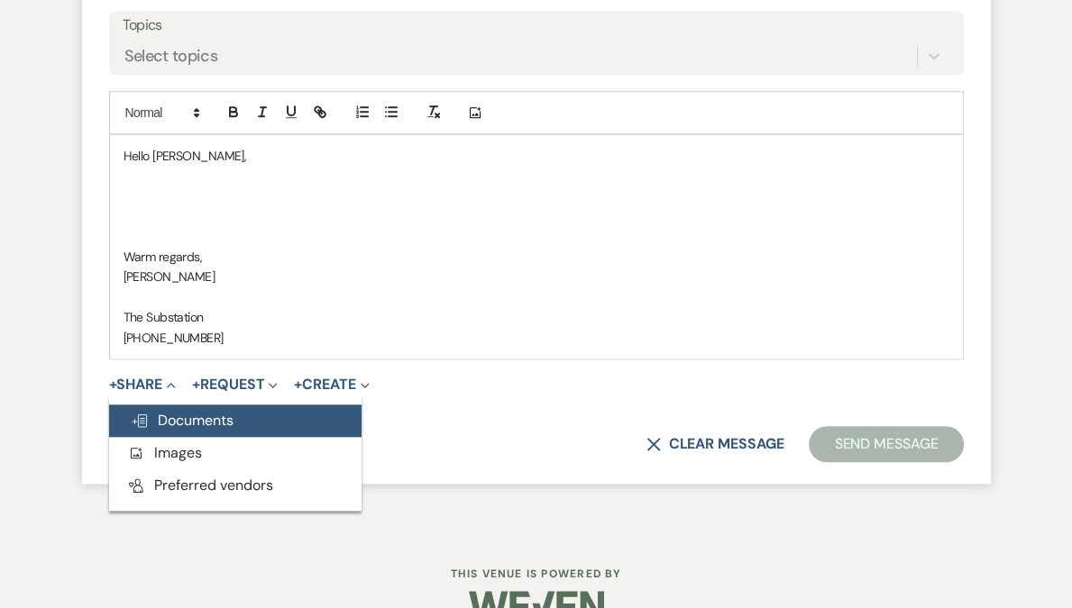
click at [188, 411] on span "Doc Upload Documents" at bounding box center [182, 420] width 103 height 19
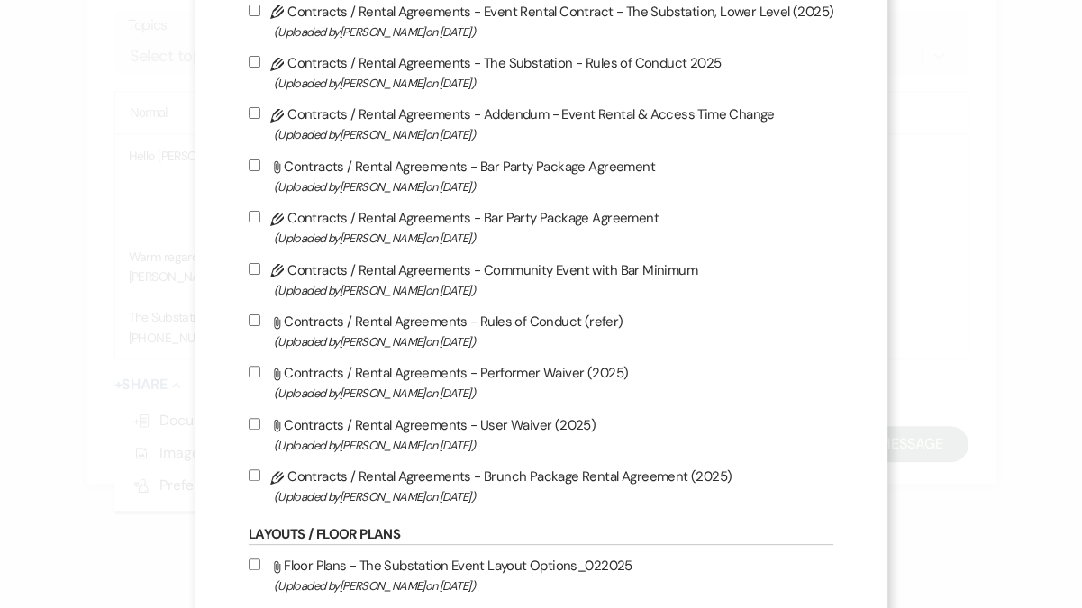
scroll to position [679, 0]
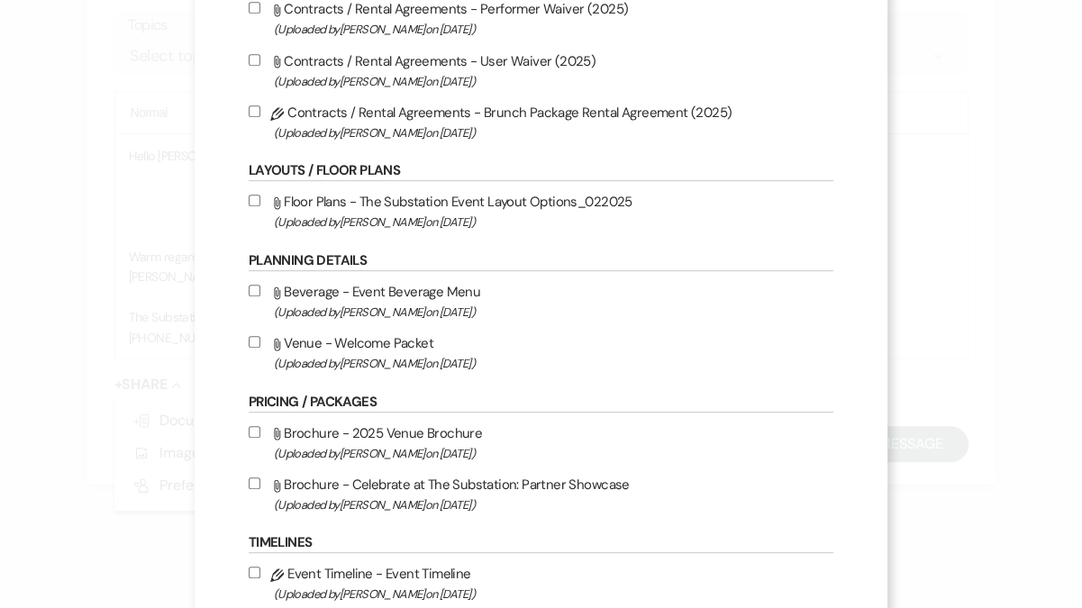
click at [360, 442] on label "Attach File Brochure - 2025 Venue Brochure (Uploaded by [PERSON_NAME] on [DATE]…" at bounding box center [541, 443] width 585 height 42
click at [260, 438] on input "Attach File Brochure - 2025 Venue Brochure (Uploaded by [PERSON_NAME] on [DATE]…" at bounding box center [255, 432] width 12 height 12
checkbox input "true"
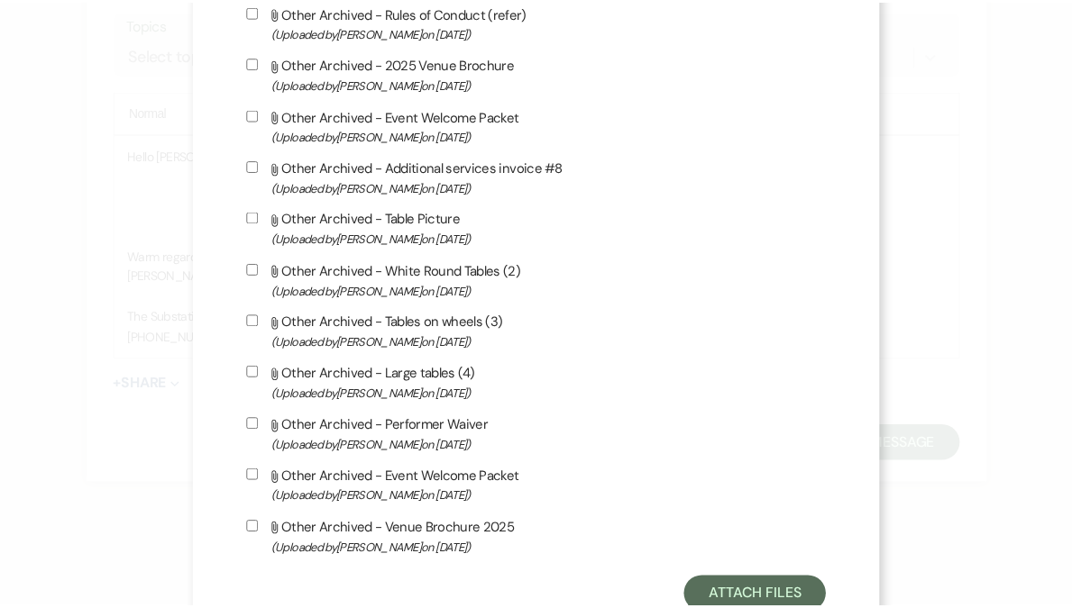
scroll to position [1921, 0]
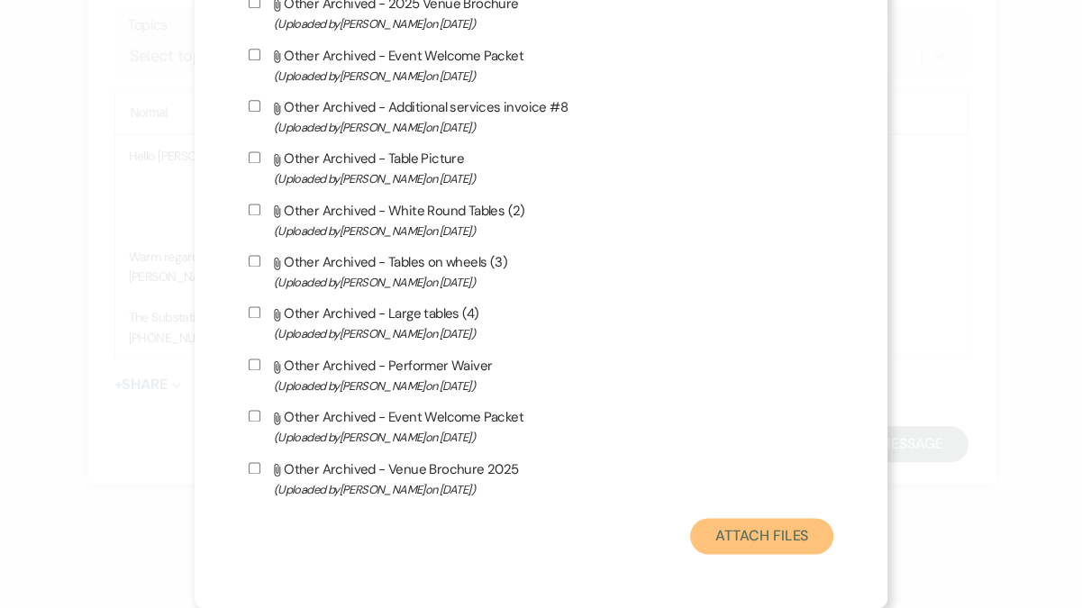
click at [734, 550] on button "Attach Files" at bounding box center [761, 536] width 143 height 36
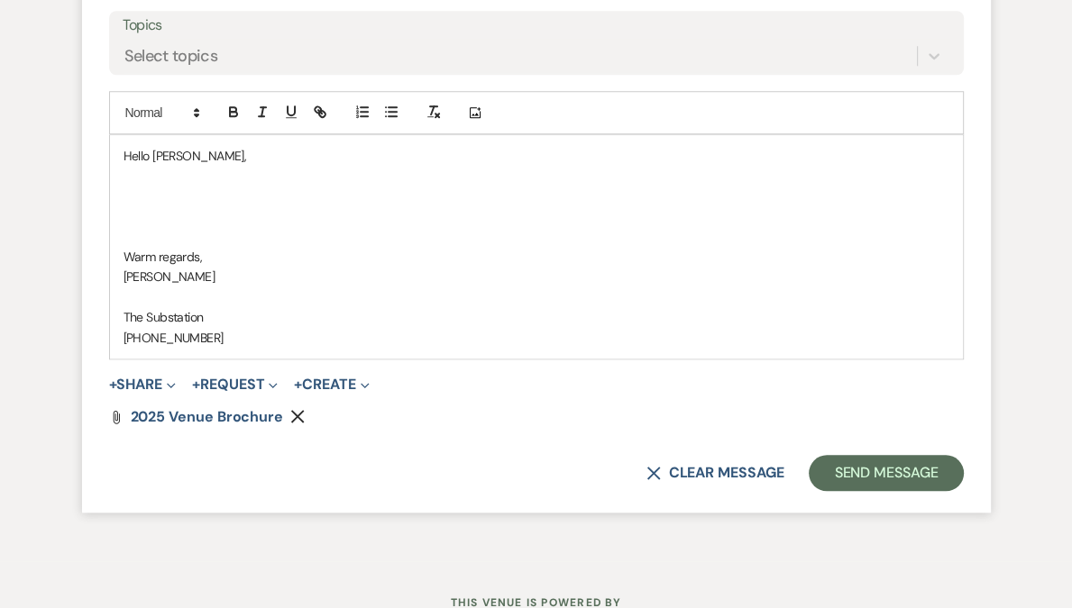
click at [180, 206] on p at bounding box center [535, 216] width 825 height 20
click at [175, 187] on p at bounding box center [535, 197] width 825 height 20
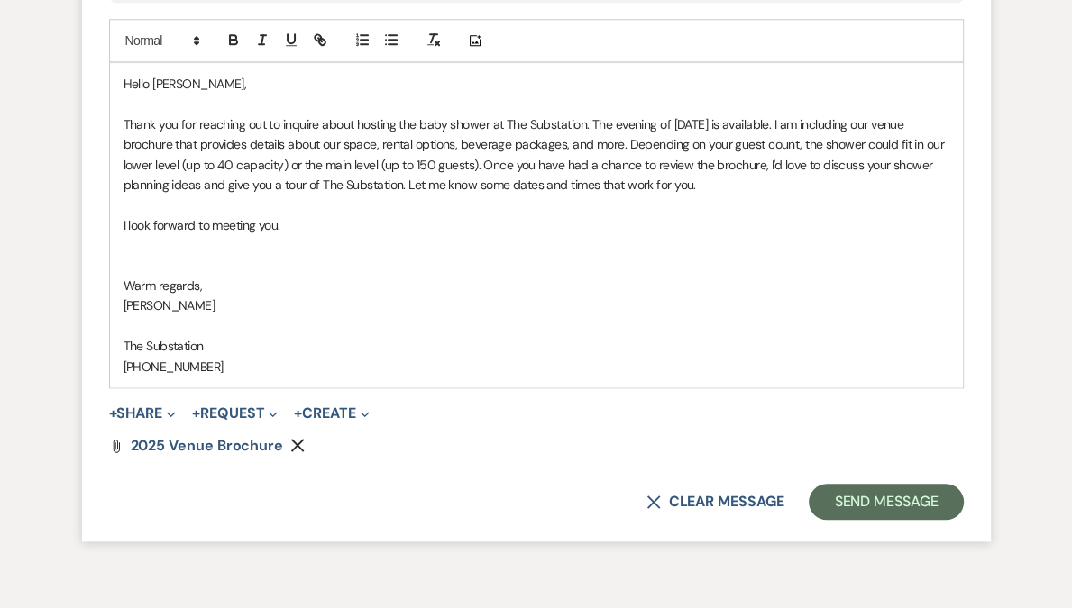
scroll to position [1209, 0]
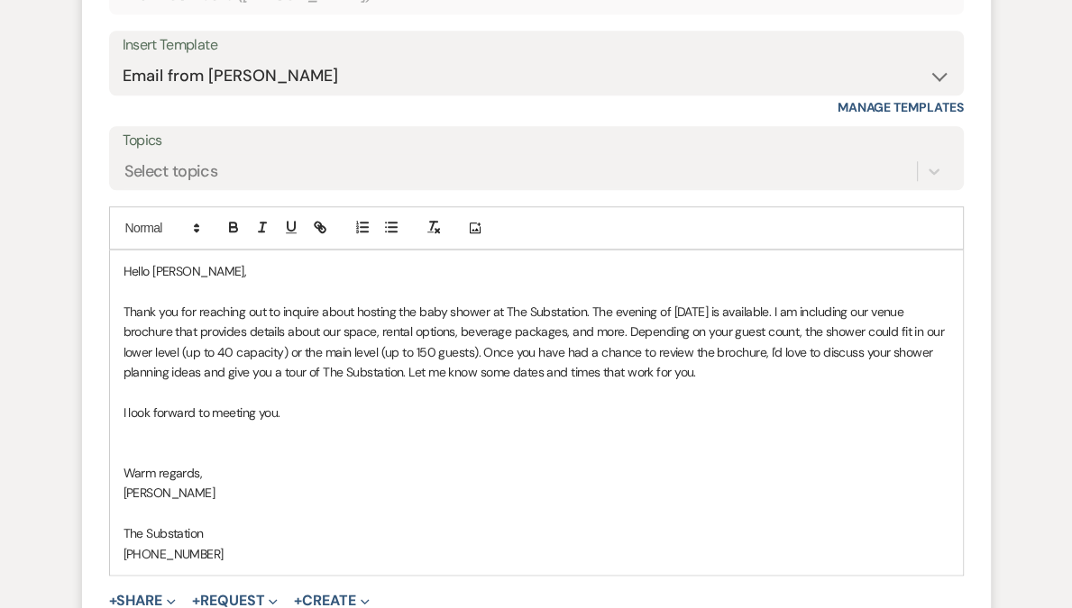
click at [689, 304] on span "Thank you for reaching out to inquire about hosting the baby shower at The Subs…" at bounding box center [535, 342] width 824 height 77
click at [752, 304] on span "Thank you for reaching out to inquire about hosting the baby shower at The Subs…" at bounding box center [535, 342] width 824 height 77
click at [756, 304] on span "Thank you for reaching out to inquire about hosting the baby shower at The Subs…" at bounding box center [535, 342] width 824 height 77
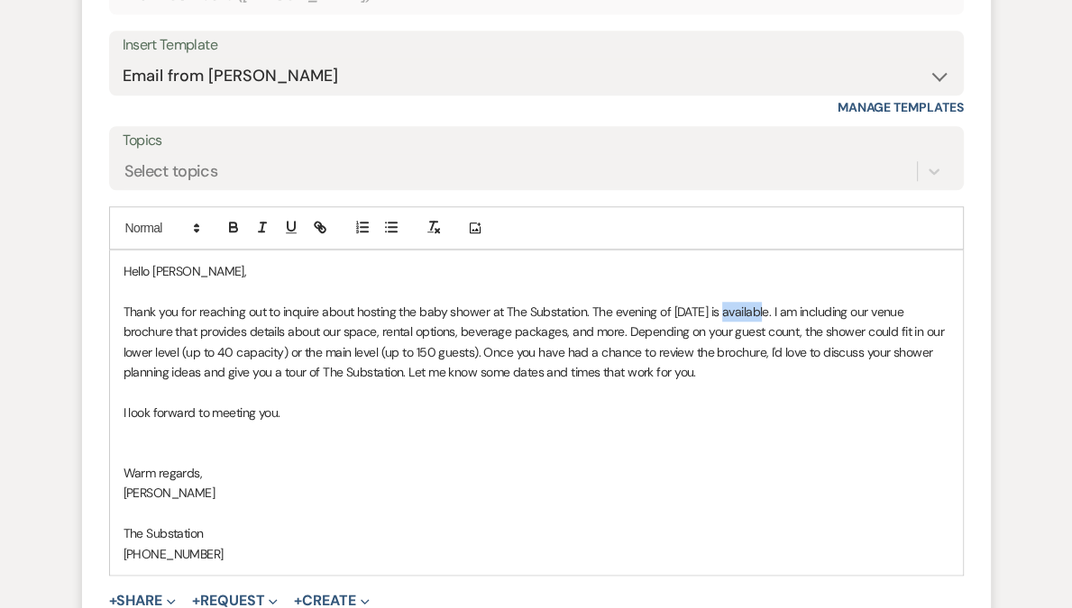
click at [756, 304] on span "Thank you for reaching out to inquire about hosting the baby shower at The Subs…" at bounding box center [535, 342] width 824 height 77
click at [878, 304] on span "Thank you for reaching out to inquire about hosting the baby shower at The Subs…" at bounding box center [535, 342] width 824 height 77
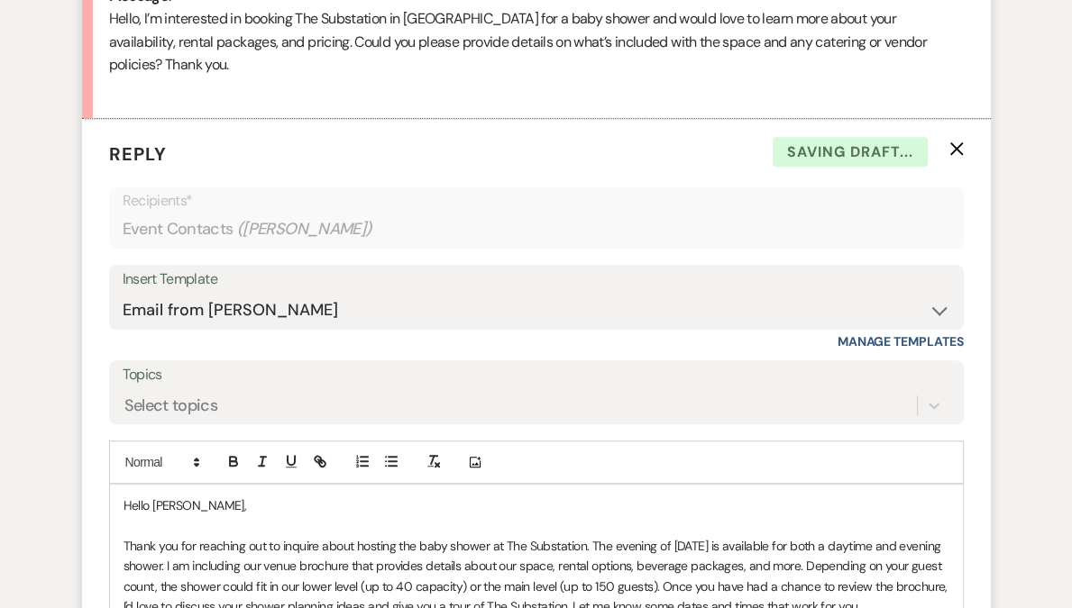
scroll to position [1136, 0]
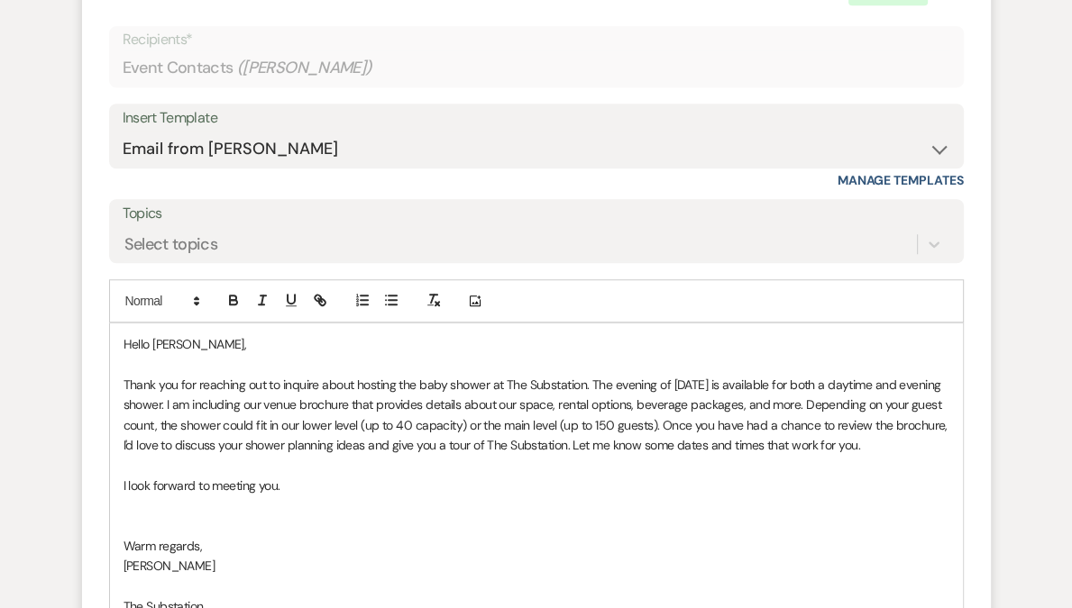
click at [232, 516] on p at bounding box center [535, 526] width 825 height 20
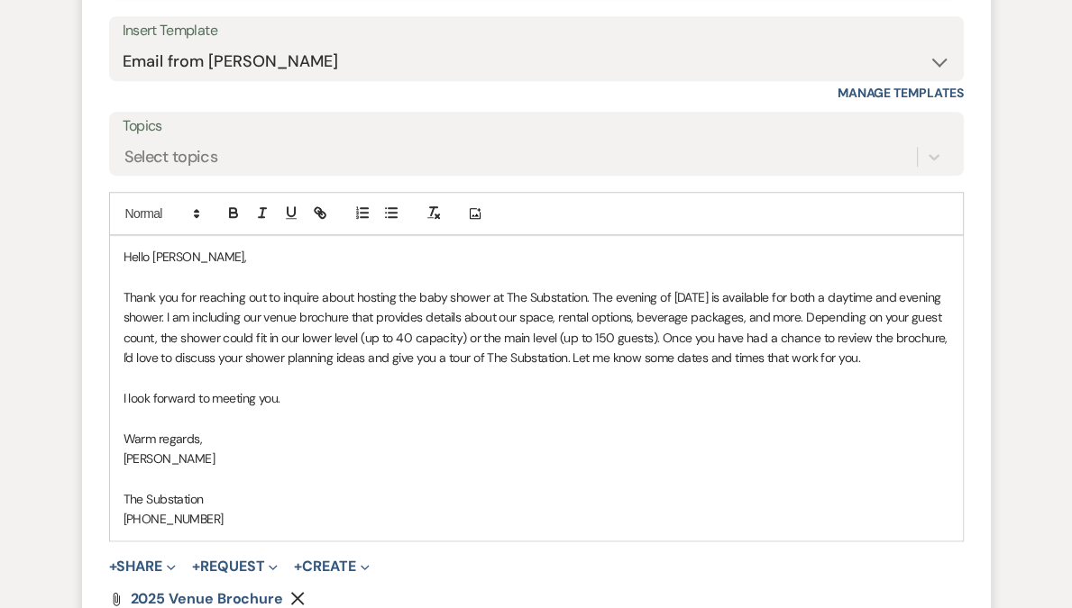
scroll to position [1459, 0]
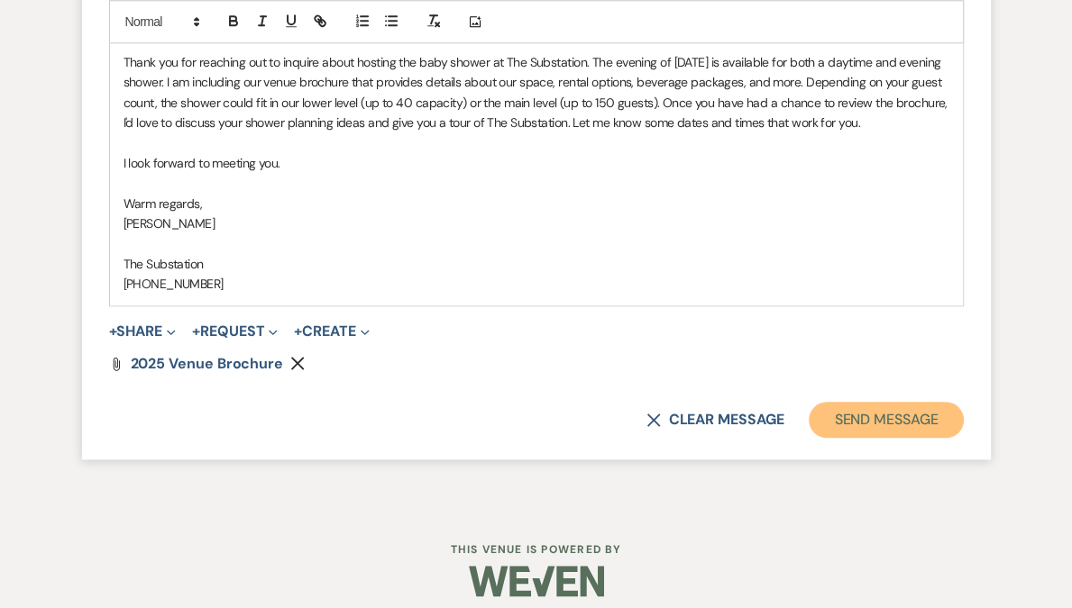
click at [853, 415] on button "Send Message" at bounding box center [885, 420] width 154 height 36
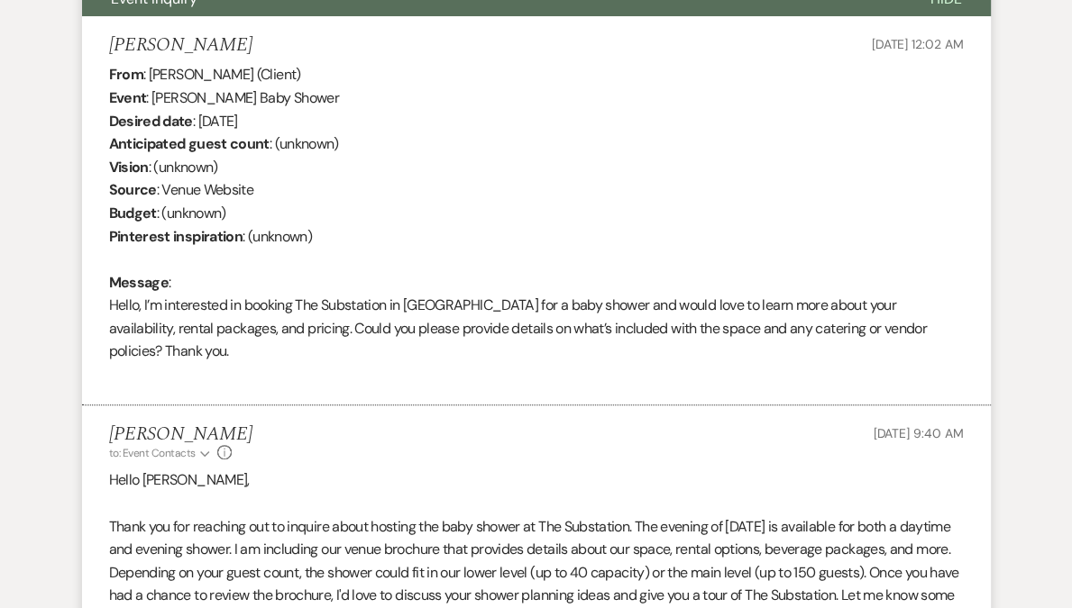
scroll to position [0, 0]
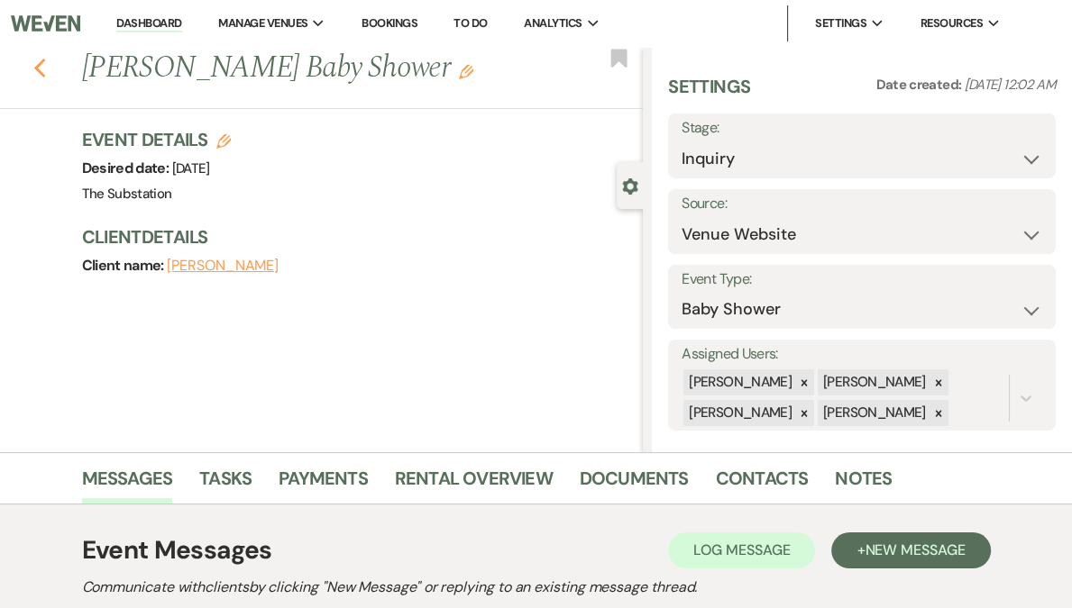
click at [45, 62] on use "button" at bounding box center [39, 69] width 12 height 20
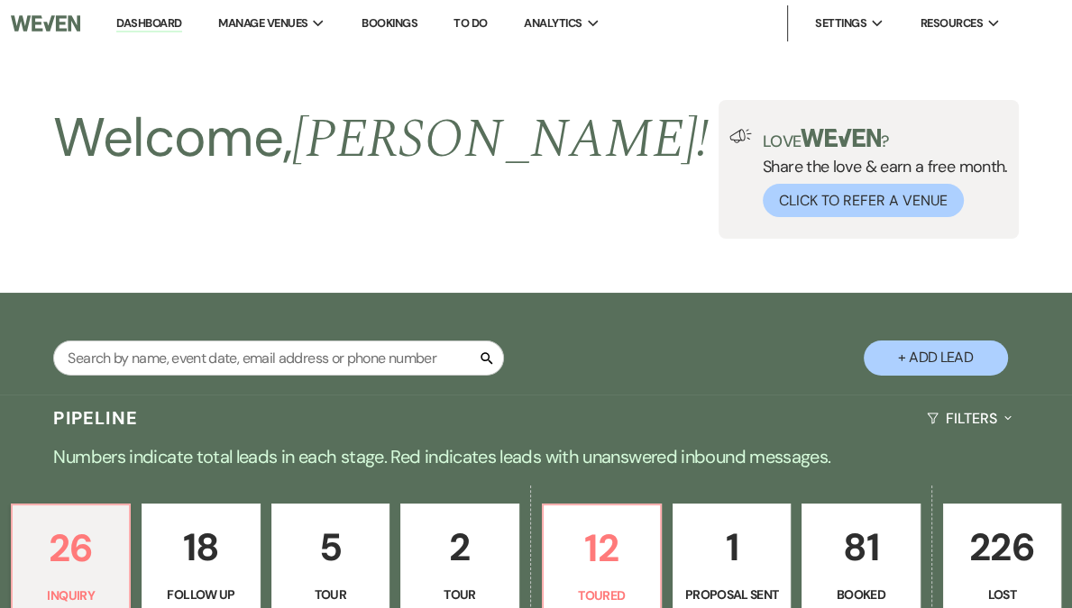
scroll to position [650, 0]
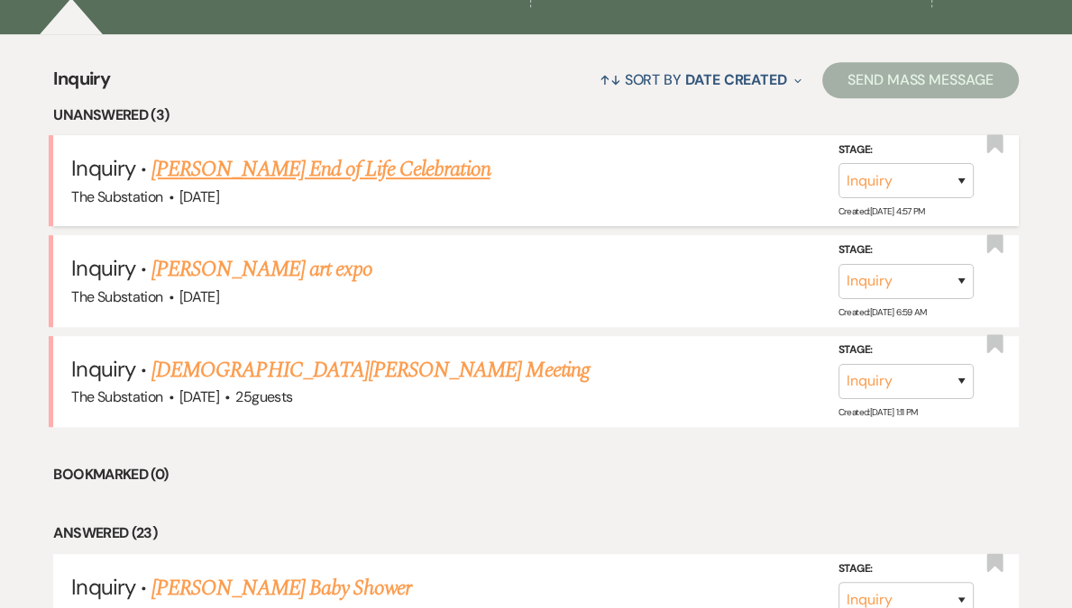
click at [357, 168] on link "[PERSON_NAME] End of Life Celebration" at bounding box center [320, 169] width 338 height 32
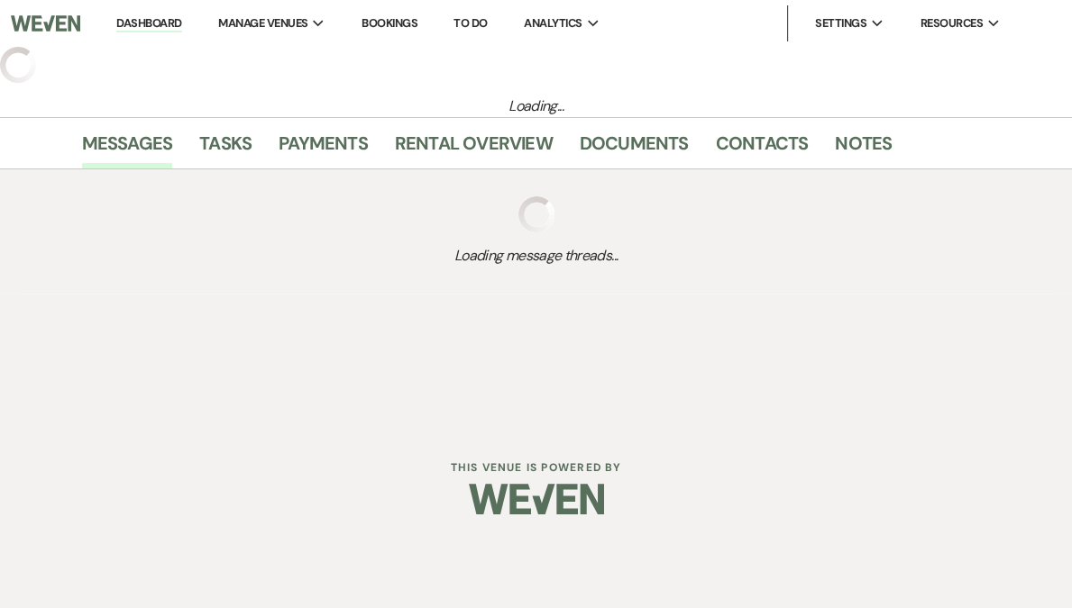
select select "5"
select select "14"
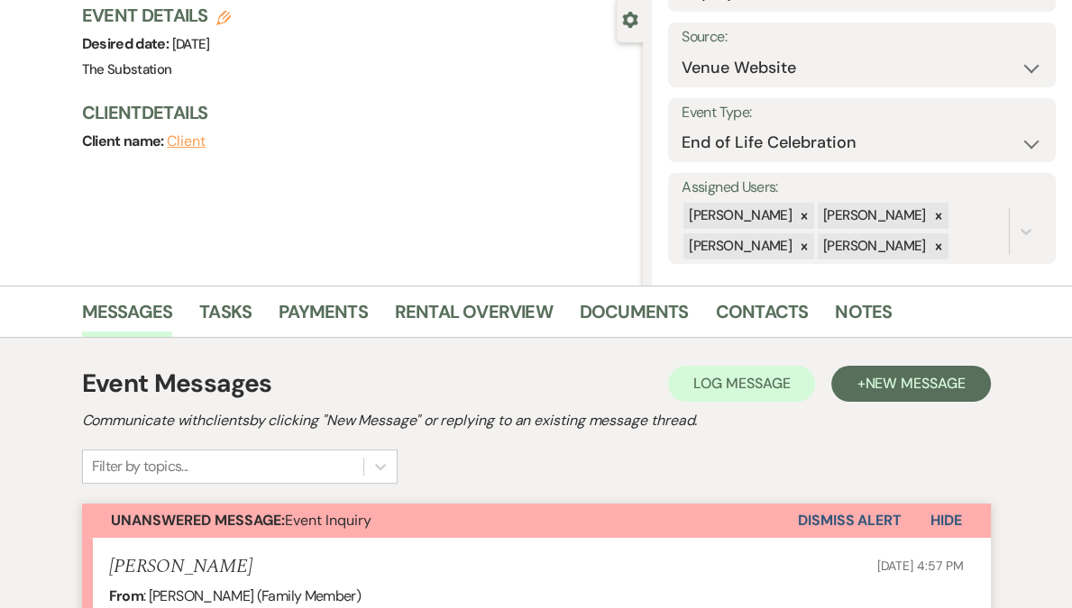
scroll to position [459, 0]
